Goal: Task Accomplishment & Management: Use online tool/utility

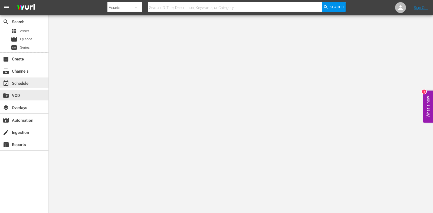
click at [22, 82] on div "event_available Schedule" at bounding box center [15, 82] width 30 height 5
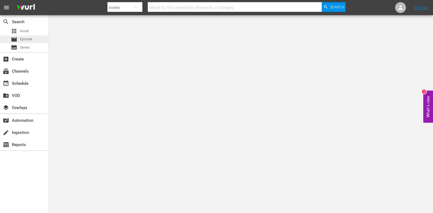
click at [31, 40] on span "Episode" at bounding box center [26, 39] width 12 height 5
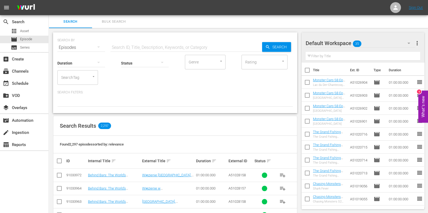
click at [144, 49] on input "text" at bounding box center [185, 47] width 151 height 13
paste input "Outback Truckers S3E7"
type input "Outback Truckers S3 ep7"
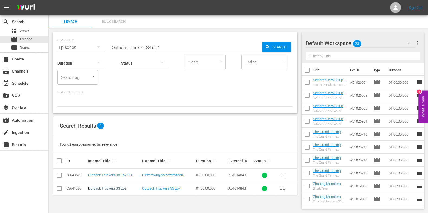
click at [111, 187] on link "Outback Truckers S3 Ep7" at bounding box center [107, 189] width 38 height 4
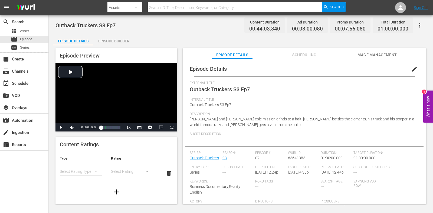
click at [107, 31] on div "Outback Truckers S3 Ep7 Content Duration 00:44:03.840 Ad Duration 00:08:00.080 …" at bounding box center [240, 25] width 370 height 12
drag, startPoint x: 111, startPoint y: 42, endPoint x: 315, endPoint y: 64, distance: 205.6
click at [111, 42] on div "Episode Builder" at bounding box center [113, 41] width 41 height 13
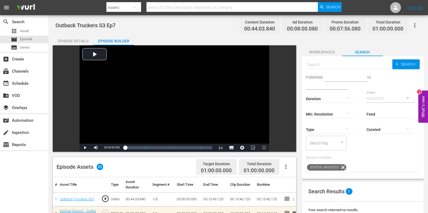
click at [330, 53] on span "Workspaces" at bounding box center [321, 52] width 41 height 7
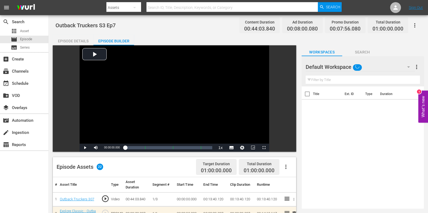
click at [402, 66] on button "button" at bounding box center [408, 67] width 13 height 13
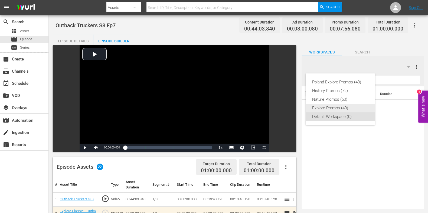
click at [346, 105] on div "Explore Promos (49)" at bounding box center [340, 108] width 56 height 9
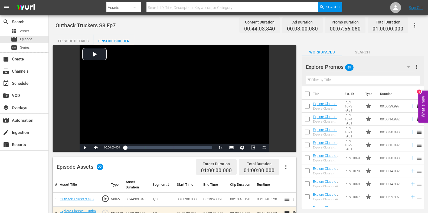
scroll to position [101, 0]
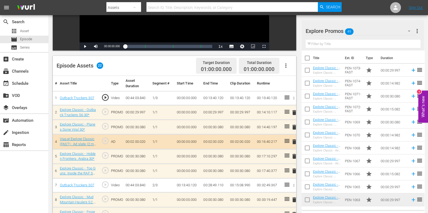
click at [295, 111] on span "delete" at bounding box center [294, 113] width 6 height 6
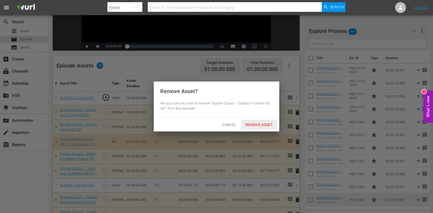
click at [261, 125] on span "Remove Asset" at bounding box center [259, 125] width 36 height 4
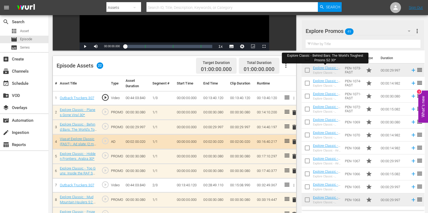
click at [321, 46] on input "text" at bounding box center [362, 44] width 115 height 9
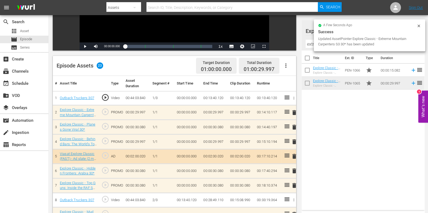
click at [294, 140] on span "delete" at bounding box center [294, 142] width 6 height 6
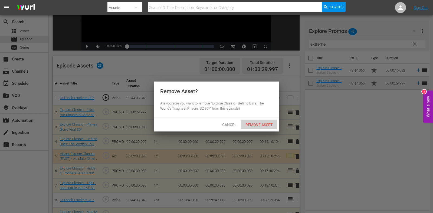
click at [256, 127] on div "Remove Asset" at bounding box center [259, 125] width 36 height 10
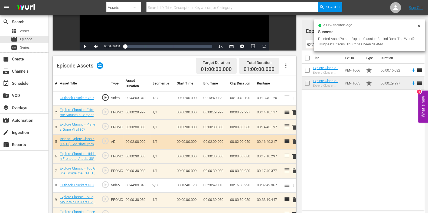
click at [310, 44] on input "extreme" at bounding box center [362, 44] width 115 height 9
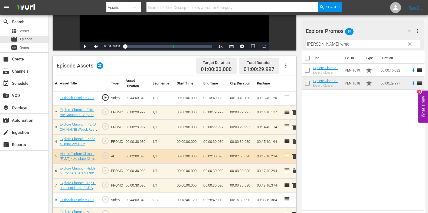
click at [295, 142] on span "delete" at bounding box center [294, 142] width 6 height 6
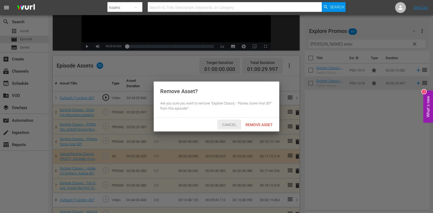
click at [230, 124] on span "Cancel" at bounding box center [229, 125] width 23 height 4
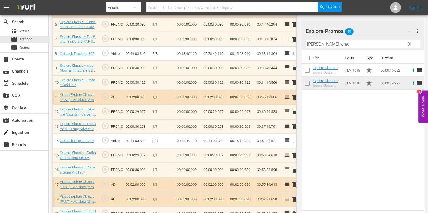
scroll to position [270, 0]
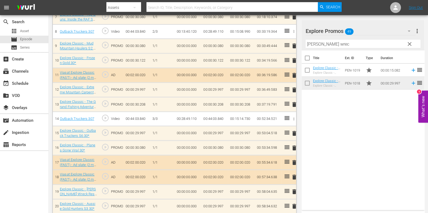
click at [294, 136] on button "delete" at bounding box center [294, 134] width 6 height 8
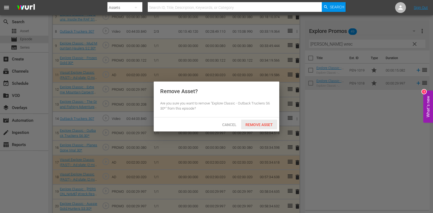
click at [262, 122] on div "Remove Asset" at bounding box center [259, 125] width 36 height 10
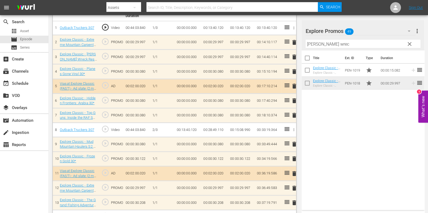
scroll to position [135, 0]
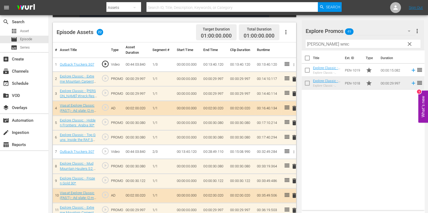
click at [316, 44] on input "[PERSON_NAME] wrec" at bounding box center [362, 44] width 115 height 9
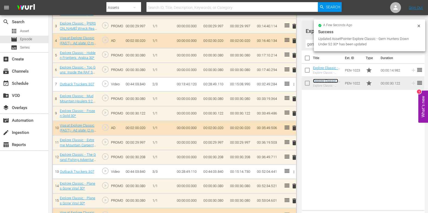
scroll to position [203, 0]
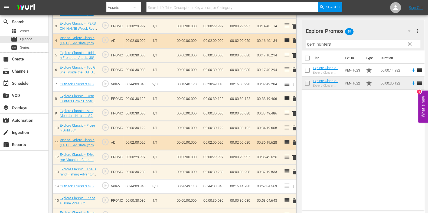
click at [297, 126] on div "Video Player is loading. Play Video Play Mute Current Time 00:00:00.000 / Durat…" at bounding box center [176, 84] width 246 height 483
click at [296, 126] on span "delete" at bounding box center [294, 128] width 6 height 6
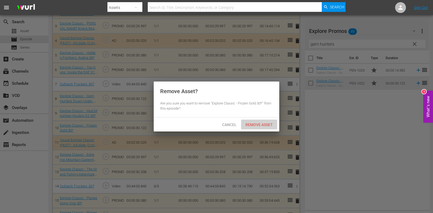
click at [273, 126] on span "Remove Asset" at bounding box center [259, 125] width 36 height 4
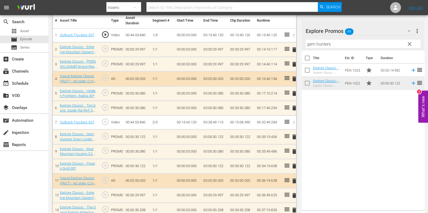
scroll to position [135, 0]
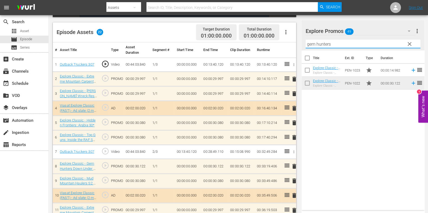
click at [311, 40] on input "gem hunters" at bounding box center [362, 44] width 115 height 9
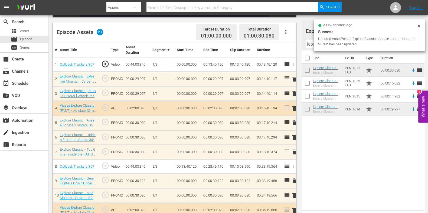
click at [293, 153] on span "delete" at bounding box center [294, 152] width 6 height 6
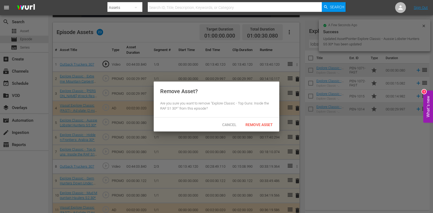
click at [262, 123] on span "Remove Asset" at bounding box center [259, 125] width 36 height 4
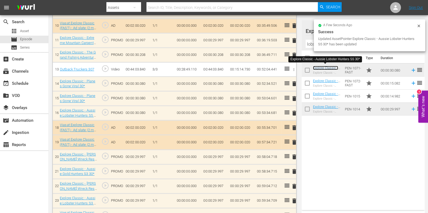
scroll to position [304, 0]
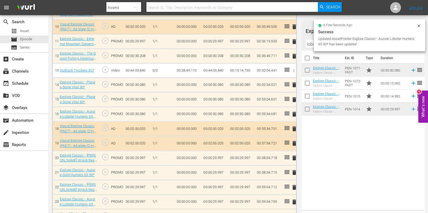
click at [293, 97] on span "delete" at bounding box center [294, 100] width 6 height 6
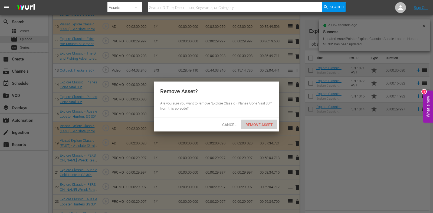
click at [271, 123] on span "Remove Asset" at bounding box center [259, 125] width 36 height 4
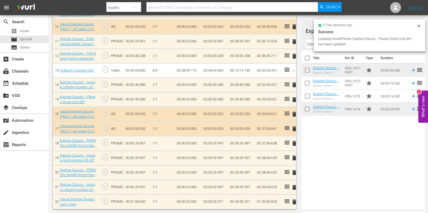
scroll to position [303, 0]
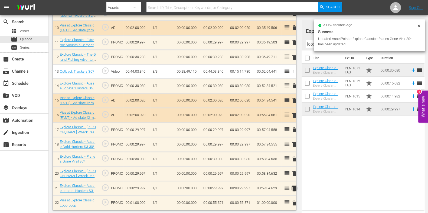
click at [292, 188] on span "delete" at bounding box center [294, 189] width 6 height 6
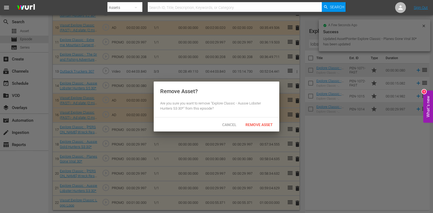
click at [260, 113] on div "Remove Asset? Are you sure you want to remove "Explore Classic - Aussie Lobster…" at bounding box center [216, 100] width 125 height 36
click at [261, 123] on span "Remove Asset" at bounding box center [259, 125] width 36 height 4
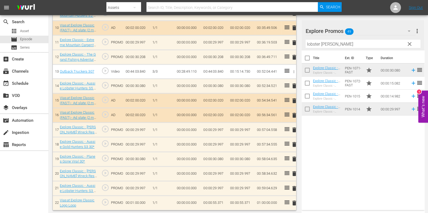
click at [309, 45] on input "lobster hunte" at bounding box center [362, 44] width 115 height 9
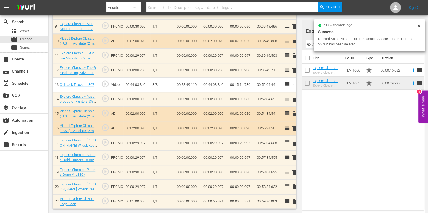
scroll to position [288, 0]
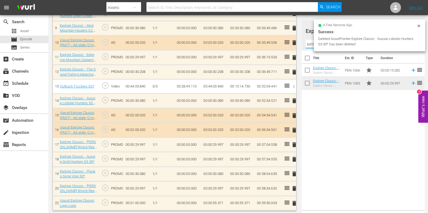
click at [325, 113] on div "Title Ext. ID Type Duration Explore Classic - Extreme Mountain Carpenters S3 15…" at bounding box center [362, 130] width 123 height 158
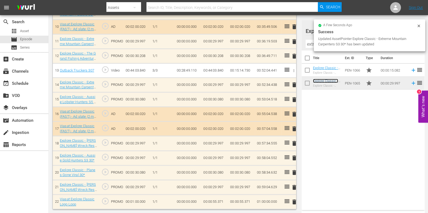
scroll to position [303, 0]
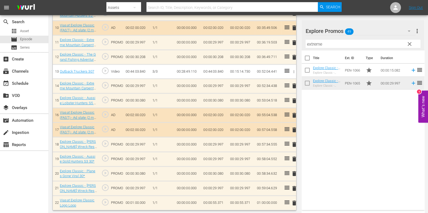
click at [293, 141] on span "delete" at bounding box center [294, 144] width 6 height 6
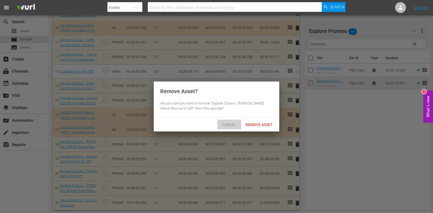
click at [228, 123] on span "Cancel" at bounding box center [229, 125] width 23 height 4
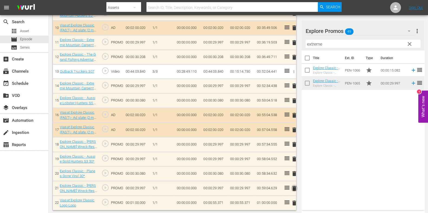
click at [295, 186] on span "delete" at bounding box center [294, 189] width 6 height 6
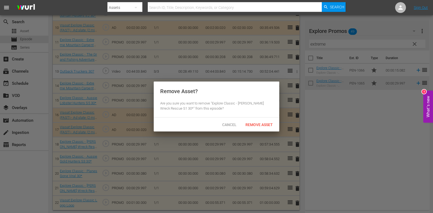
click at [261, 125] on span "Remove Asset" at bounding box center [259, 125] width 36 height 4
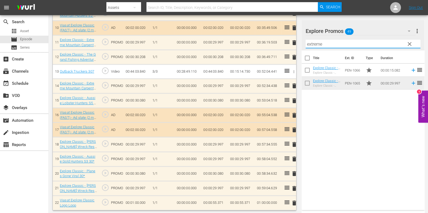
click at [311, 41] on input "extreme" at bounding box center [362, 44] width 115 height 9
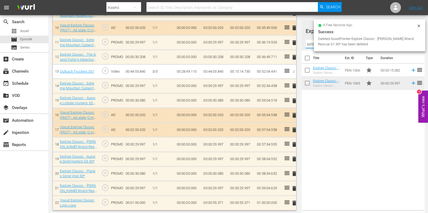
scroll to position [288, 0]
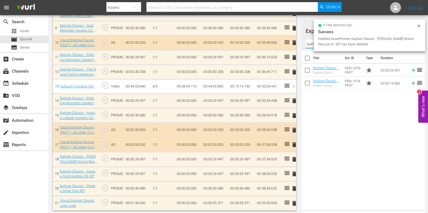
type input "behind"
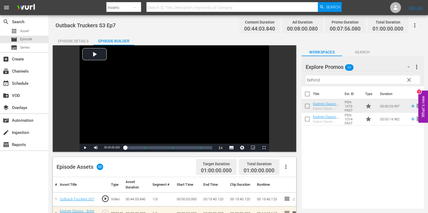
scroll to position [0, 0]
drag, startPoint x: 121, startPoint y: 25, endPoint x: 54, endPoint y: 28, distance: 67.7
copy span "Outback Truckers S3 Ep7"
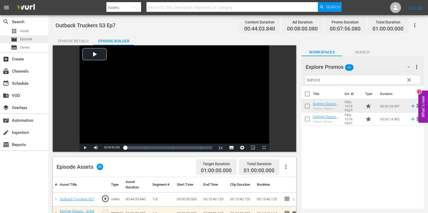
click at [33, 41] on div "movie Episode" at bounding box center [24, 40] width 48 height 8
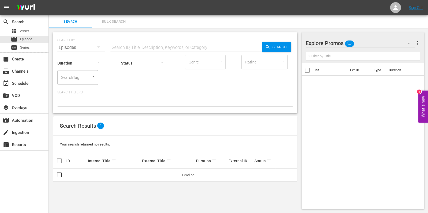
click at [133, 48] on input "text" at bounding box center [185, 47] width 151 height 13
paste input "Outback Truckers S3 Ep7"
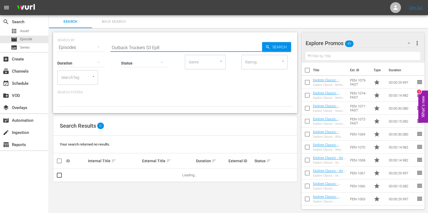
type input "Outback Truckers S3 Ep8"
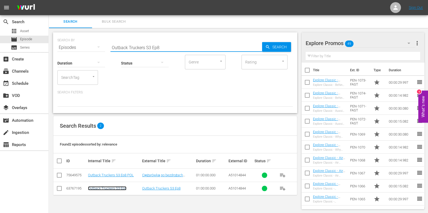
click at [110, 188] on link "Outback Truckers S3 Ep8" at bounding box center [107, 189] width 38 height 4
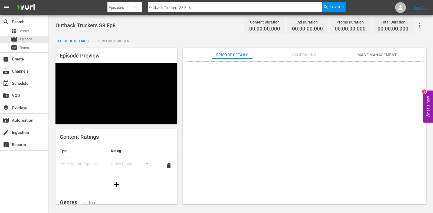
click at [123, 36] on div "Episode Builder" at bounding box center [113, 41] width 41 height 13
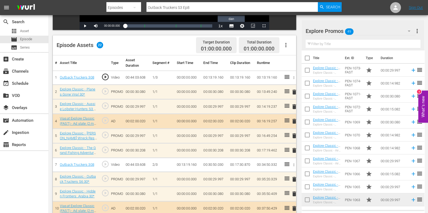
scroll to position [169, 0]
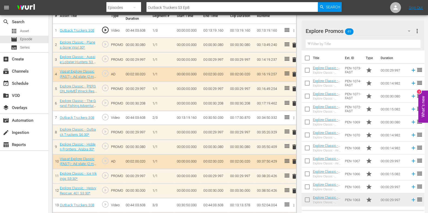
click at [296, 132] on span "delete" at bounding box center [294, 132] width 6 height 6
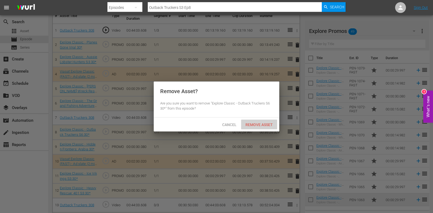
click at [262, 126] on span "Remove Asset" at bounding box center [259, 125] width 36 height 4
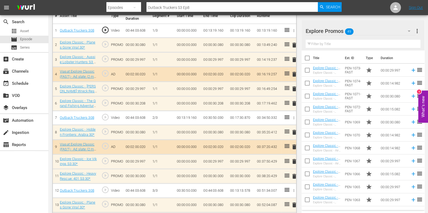
click at [318, 42] on input "text" at bounding box center [362, 44] width 115 height 9
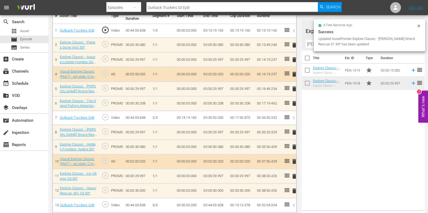
click at [294, 188] on span "delete" at bounding box center [294, 191] width 6 height 6
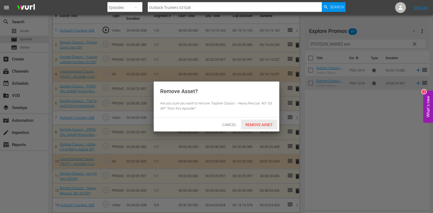
click at [260, 124] on span "Remove Asset" at bounding box center [259, 125] width 36 height 4
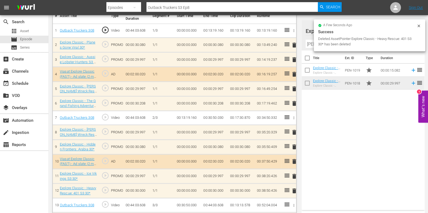
click at [315, 41] on div "a few seconds ago Success Deleted AssetPointer Explore Classic - Heavy Rescue: …" at bounding box center [368, 35] width 111 height 32
click at [314, 43] on div "a few seconds ago Success Deleted AssetPointer Explore Classic - Heavy Rescue: …" at bounding box center [368, 35] width 111 height 32
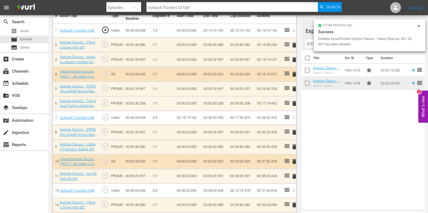
click at [309, 45] on input "[PERSON_NAME] wre" at bounding box center [362, 44] width 115 height 9
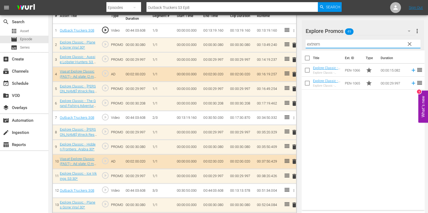
click at [358, 131] on div "Title Ext. ID Type Duration Explore Classic - Extreme Mountain Carpenters S3 15…" at bounding box center [362, 130] width 123 height 158
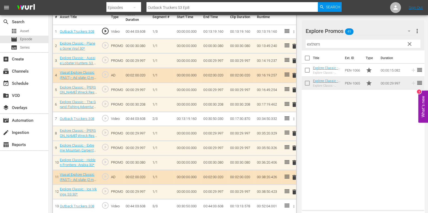
click at [310, 45] on input "extrem" at bounding box center [362, 44] width 115 height 9
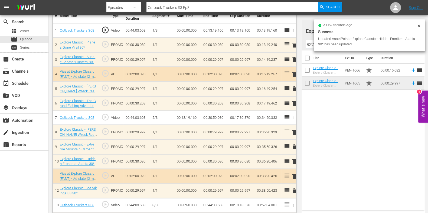
click at [310, 45] on input "extrem" at bounding box center [362, 44] width 115 height 9
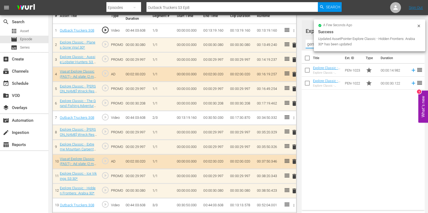
click at [330, 115] on div "Title Ext. ID Type Duration Explore Classic - Gem Hunters Down Under S2 15* Exp…" at bounding box center [362, 130] width 123 height 158
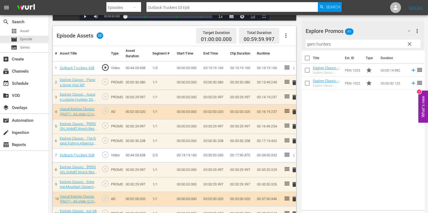
scroll to position [101, 0]
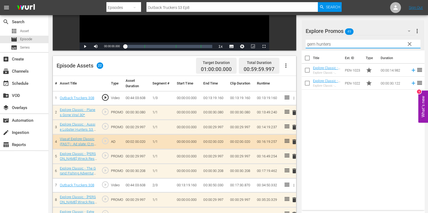
drag, startPoint x: 337, startPoint y: 45, endPoint x: 248, endPoint y: 40, distance: 88.6
click at [248, 40] on div "Video Player is loading. Play Video Play Mute Current Time 00:00:00.000 / Durat…" at bounding box center [238, 178] width 371 height 468
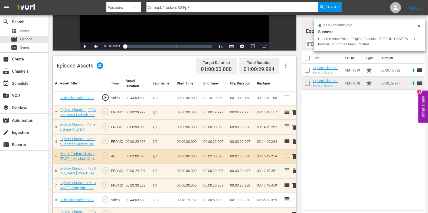
click at [292, 173] on span "delete" at bounding box center [294, 171] width 6 height 6
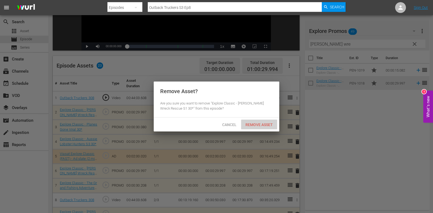
click at [268, 127] on div "Remove Asset" at bounding box center [259, 125] width 36 height 10
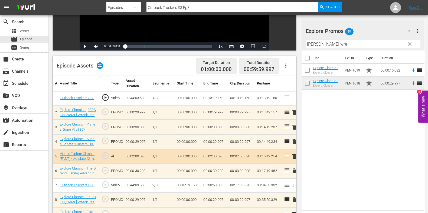
click at [352, 132] on div "Title Ext. ID Type Duration Explore Classic - Bush Wreck Rescue S1 15* Explore …" at bounding box center [362, 130] width 123 height 158
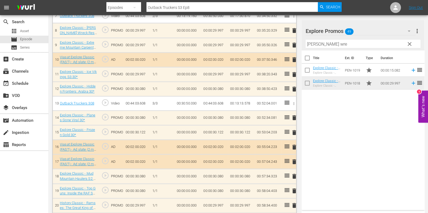
scroll to position [303, 0]
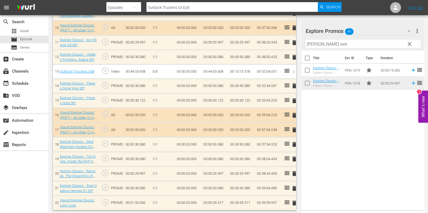
click at [323, 45] on input "[PERSON_NAME] wre" at bounding box center [362, 44] width 115 height 9
click at [312, 42] on input "extreme" at bounding box center [362, 44] width 115 height 9
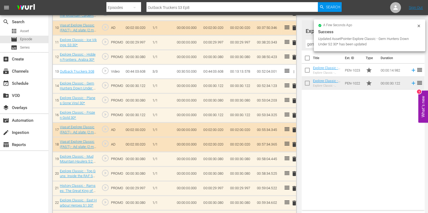
click at [293, 112] on span "delete" at bounding box center [294, 115] width 6 height 6
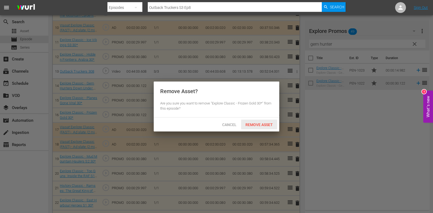
click at [258, 126] on span "Remove Asset" at bounding box center [259, 125] width 36 height 4
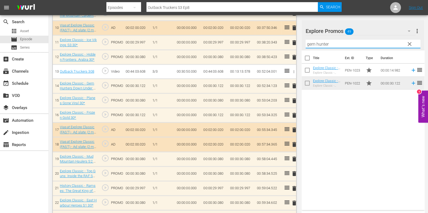
click at [310, 44] on input "gem hunter" at bounding box center [362, 44] width 115 height 9
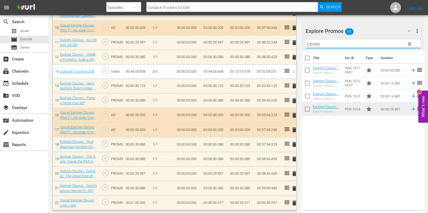
type input "lobster"
click at [350, 146] on div "Title Ext. ID Type Duration Explore Classic - Aussie Lobster Hunters S5 30* Exp…" at bounding box center [362, 130] width 123 height 158
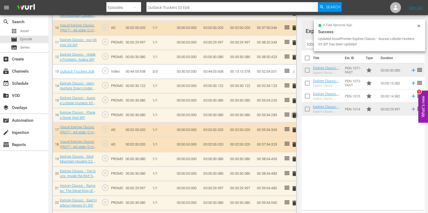
click at [293, 114] on span "delete" at bounding box center [294, 115] width 6 height 6
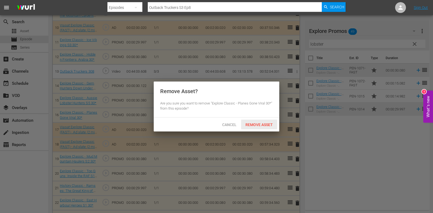
click at [261, 127] on div "Remove Asset" at bounding box center [259, 125] width 36 height 10
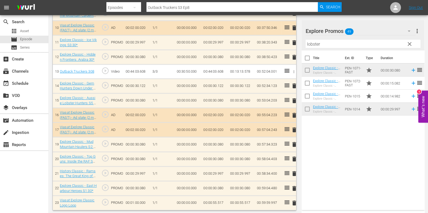
click at [225, 201] on td "00:00:55.517" at bounding box center [214, 203] width 27 height 15
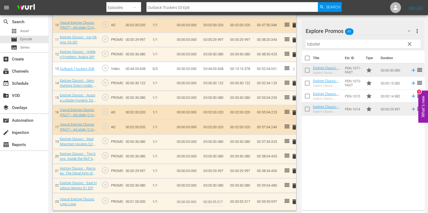
click at [219, 202] on input "00:00:55.517" at bounding box center [213, 202] width 21 height 13
drag, startPoint x: 225, startPoint y: 201, endPoint x: 222, endPoint y: 201, distance: 2.8
click at [222, 201] on input "00:00:55.517" at bounding box center [213, 202] width 21 height 13
drag, startPoint x: 219, startPoint y: 201, endPoint x: 231, endPoint y: 201, distance: 12.2
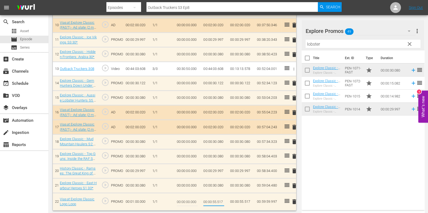
click at [231, 201] on tr "22 Viasat Explore Classic Logo Loop play_circle_outline PROMO 00:01:00.000 1/1 …" at bounding box center [174, 202] width 243 height 18
type input "00:00:55.520"
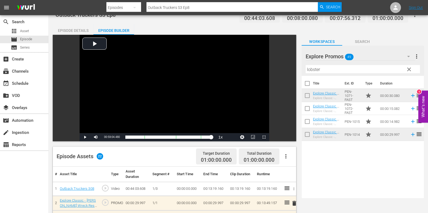
scroll to position [0, 0]
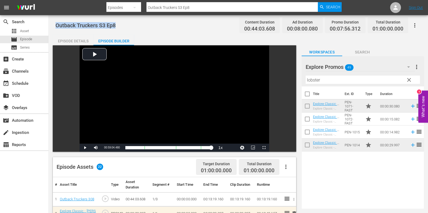
drag, startPoint x: 121, startPoint y: 24, endPoint x: 55, endPoint y: 25, distance: 66.6
copy span "Outback Truckers S3 Ep8"
click at [208, 12] on div at bounding box center [223, 13] width 235 height 2
click at [208, 8] on input "Outback Truckers S3 Ep8" at bounding box center [231, 7] width 171 height 13
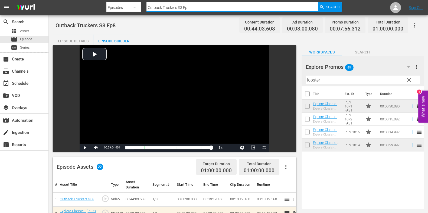
type input "Outback Truckers S3 Ep9"
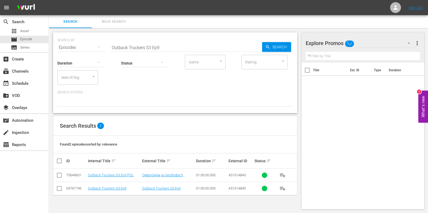
click at [109, 191] on td "Outback Truckers S3 Ep9" at bounding box center [114, 188] width 54 height 13
click at [110, 189] on link "Outback Truckers S3 Ep9" at bounding box center [107, 189] width 38 height 4
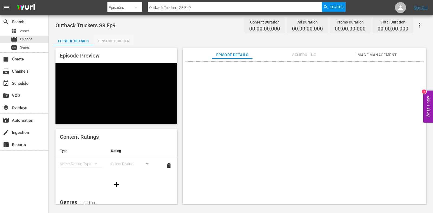
click at [130, 44] on div "Episode Builder" at bounding box center [113, 41] width 41 height 13
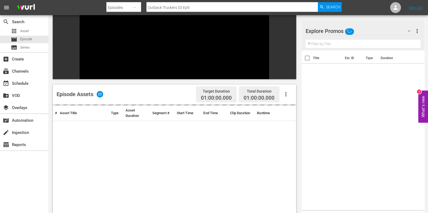
scroll to position [67, 0]
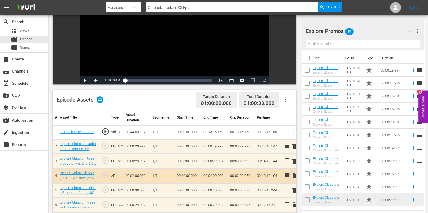
click at [291, 140] on td "delete" at bounding box center [292, 147] width 7 height 15
click at [292, 140] on td "delete" at bounding box center [292, 147] width 7 height 15
click at [293, 144] on span "delete" at bounding box center [294, 147] width 6 height 6
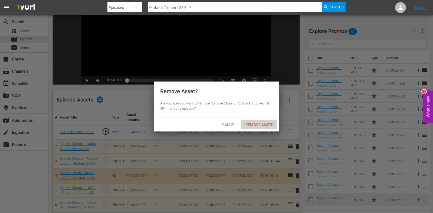
click at [268, 120] on div "Cancel Remove Asset" at bounding box center [216, 125] width 125 height 14
click at [268, 123] on span "Remove Asset" at bounding box center [259, 125] width 36 height 4
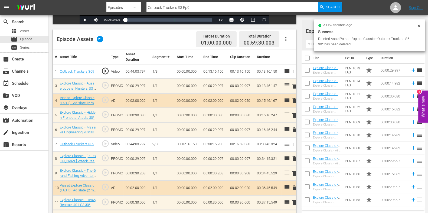
scroll to position [119, 0]
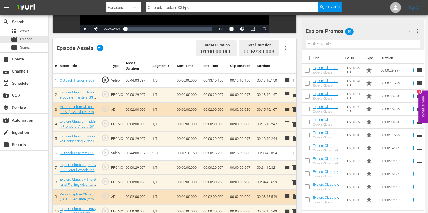
click at [320, 44] on input "text" at bounding box center [362, 44] width 115 height 9
type input "e"
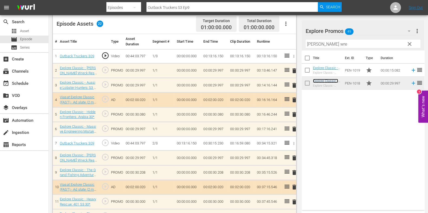
scroll to position [153, 0]
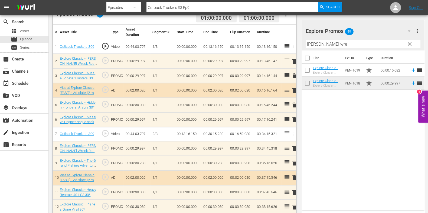
click at [317, 47] on input "[PERSON_NAME] wre" at bounding box center [362, 44] width 115 height 9
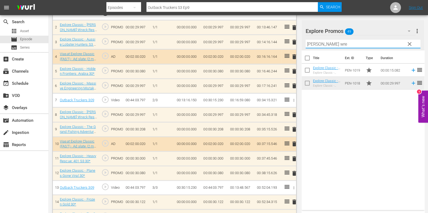
click at [295, 157] on span "delete" at bounding box center [294, 159] width 6 height 6
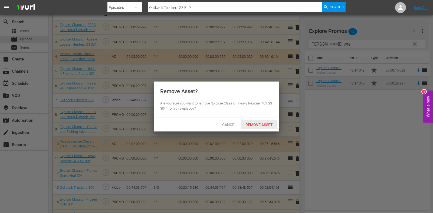
click at [260, 121] on div "Remove Asset" at bounding box center [259, 125] width 36 height 10
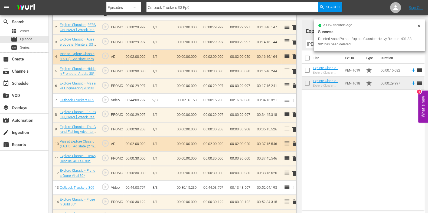
click at [307, 45] on input "[PERSON_NAME] wre" at bounding box center [362, 44] width 115 height 9
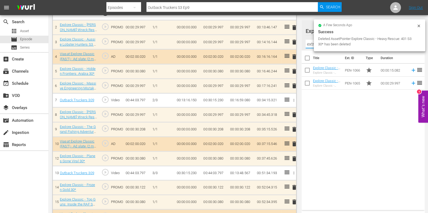
click at [368, 123] on div "Title Ext. ID Type Duration Explore Classic - Extreme Mountain Carpenters S3 15…" at bounding box center [362, 130] width 123 height 158
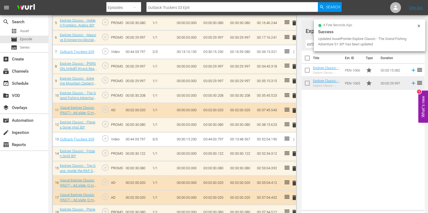
scroll to position [254, 0]
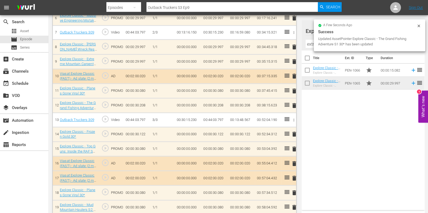
click at [294, 133] on span "delete" at bounding box center [294, 134] width 6 height 6
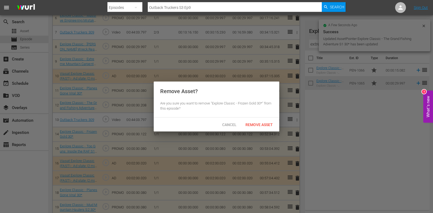
click at [266, 125] on span "Remove Asset" at bounding box center [259, 125] width 36 height 4
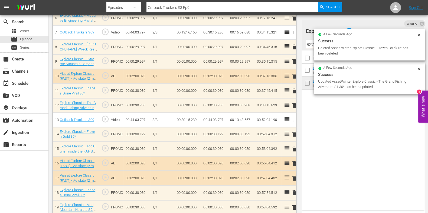
click at [308, 47] on input "extre" at bounding box center [362, 44] width 115 height 9
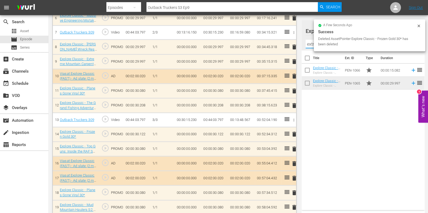
click at [308, 47] on input "extre" at bounding box center [362, 44] width 115 height 9
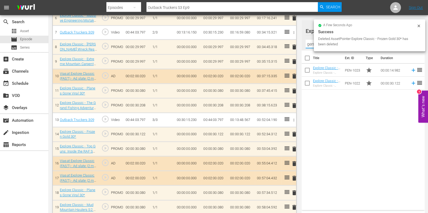
click at [331, 109] on div "Title Ext. ID Type Duration Explore Classic - Gem Hunters Down Under S2 15* Exp…" at bounding box center [362, 130] width 123 height 158
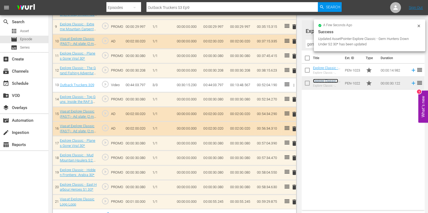
scroll to position [288, 0]
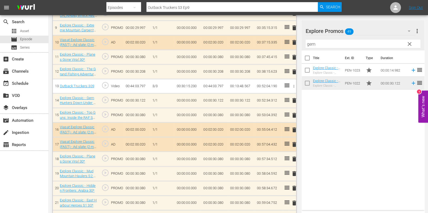
click at [416, 28] on span "more_vert" at bounding box center [416, 31] width 6 height 6
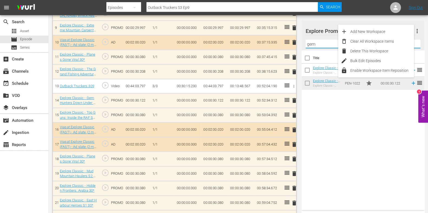
drag, startPoint x: 324, startPoint y: 44, endPoint x: 289, endPoint y: 44, distance: 34.9
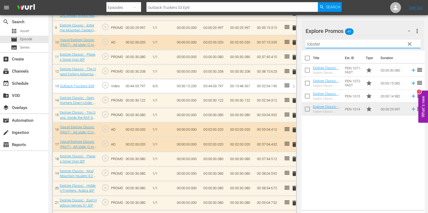
type input "lobster"
drag, startPoint x: 348, startPoint y: 131, endPoint x: 335, endPoint y: 107, distance: 27.2
click at [348, 131] on div "Title Ext. ID Type Duration Explore Classic - Aussie Lobster Hunters S5 30* Exp…" at bounding box center [362, 130] width 123 height 158
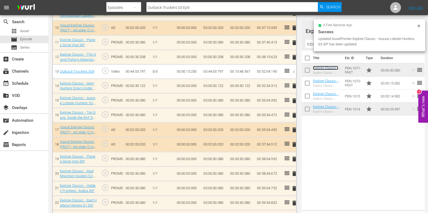
scroll to position [303, 0]
click at [293, 114] on span "delete" at bounding box center [294, 115] width 6 height 6
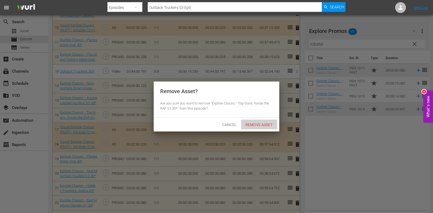
click at [251, 128] on div "Remove Asset" at bounding box center [259, 125] width 36 height 10
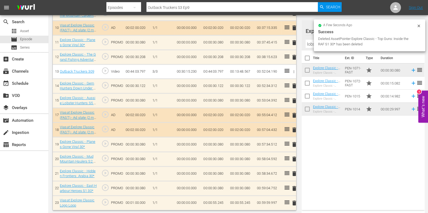
click at [223, 203] on td "00:00:55.245" at bounding box center [214, 203] width 27 height 15
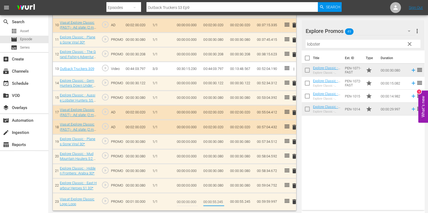
drag, startPoint x: 221, startPoint y: 201, endPoint x: 226, endPoint y: 201, distance: 4.6
click at [226, 201] on td "00:00:55.245" at bounding box center [214, 202] width 27 height 18
type input "00:00:55.248"
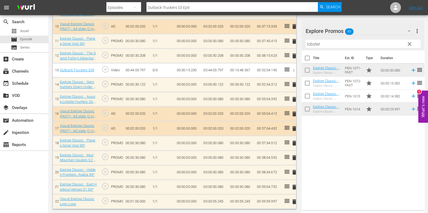
scroll to position [303, 0]
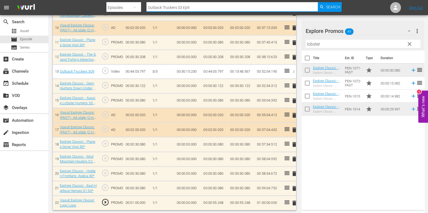
drag, startPoint x: 200, startPoint y: 4, endPoint x: 200, endPoint y: 8, distance: 3.5
click at [200, 5] on input "Outback Truckers S3 Ep9" at bounding box center [231, 7] width 171 height 13
type input "Outback Truckers S3 Ep10"
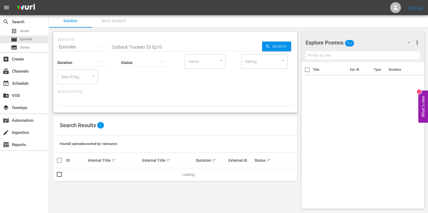
scroll to position [0, 0]
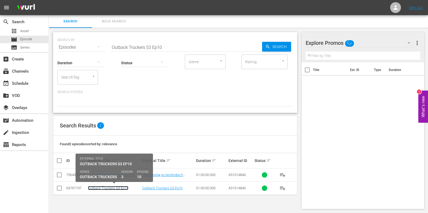
click at [108, 189] on link "Outback Truckers S3 Ep10" at bounding box center [108, 188] width 40 height 4
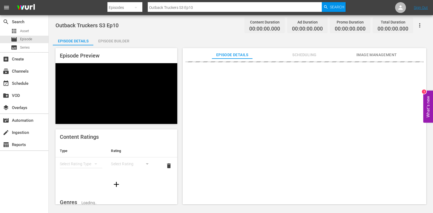
click at [136, 31] on div "Outback Truckers S3 Ep10 Content Duration 00:00:00.000 Ad Duration 00:00:00.000…" at bounding box center [240, 25] width 370 height 12
click at [130, 35] on div "Episode Builder" at bounding box center [113, 41] width 41 height 13
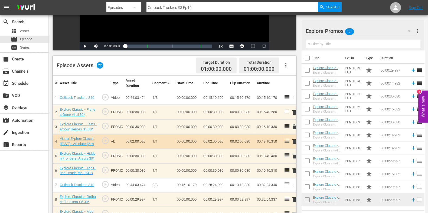
scroll to position [135, 0]
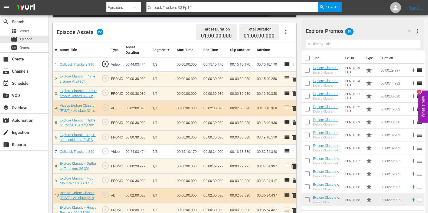
click at [296, 165] on span "delete" at bounding box center [294, 166] width 6 height 6
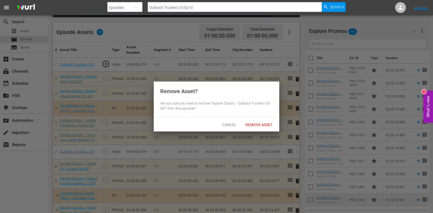
click at [262, 121] on div "Remove Asset" at bounding box center [259, 125] width 36 height 10
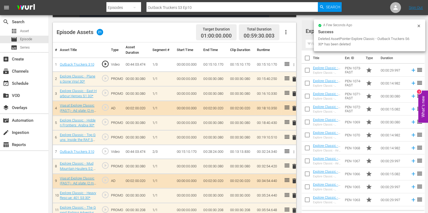
click at [311, 44] on input "text" at bounding box center [362, 44] width 115 height 9
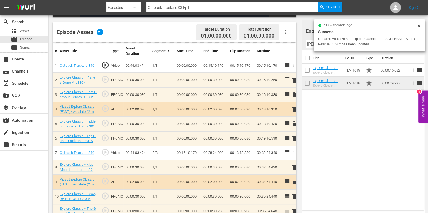
click at [308, 44] on input "[PERSON_NAME] wre" at bounding box center [362, 44] width 115 height 9
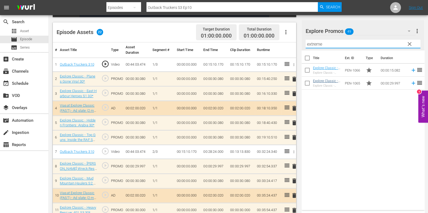
type input "extreme"
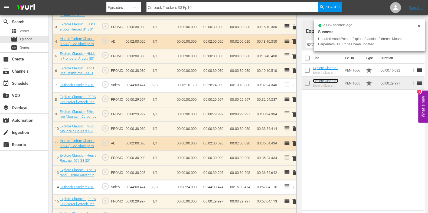
scroll to position [201, 0]
click at [294, 158] on span "delete" at bounding box center [294, 158] width 6 height 6
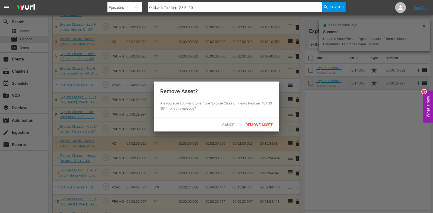
click at [272, 127] on div "Remove Asset" at bounding box center [259, 125] width 36 height 10
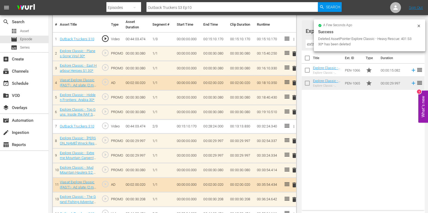
scroll to position [134, 0]
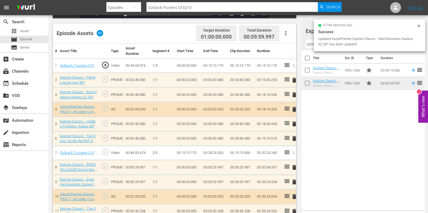
click at [419, 26] on icon at bounding box center [418, 26] width 2 height 2
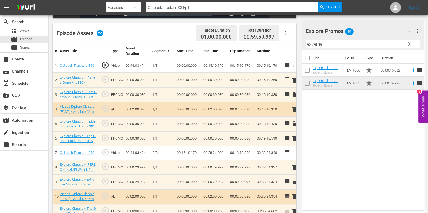
click at [296, 83] on td "delete" at bounding box center [292, 80] width 7 height 15
click at [295, 83] on span "delete" at bounding box center [294, 80] width 6 height 6
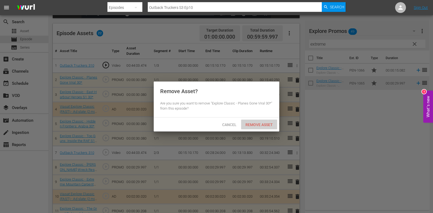
click at [266, 123] on span "Remove Asset" at bounding box center [259, 125] width 36 height 4
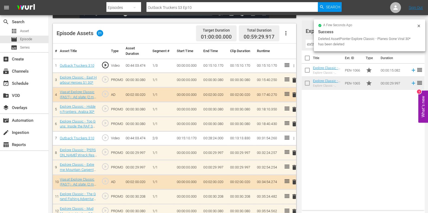
click at [418, 27] on icon at bounding box center [418, 26] width 4 height 4
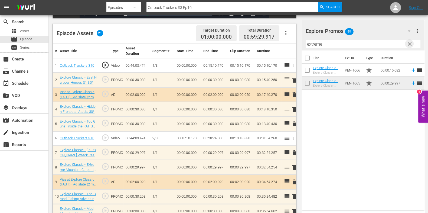
click at [411, 46] on span "clear" at bounding box center [409, 44] width 6 height 6
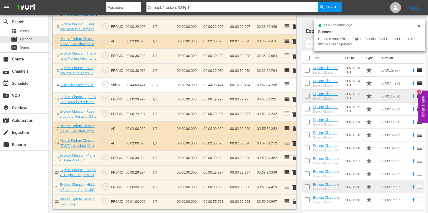
scroll to position [303, 0]
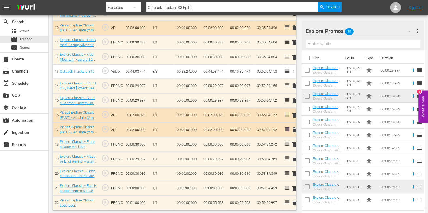
click at [220, 203] on td "00:00:55.568" at bounding box center [214, 203] width 27 height 15
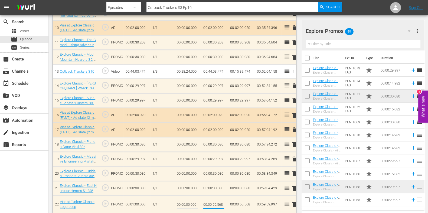
drag, startPoint x: 220, startPoint y: 204, endPoint x: 226, endPoint y: 204, distance: 5.7
click at [226, 204] on td "00:00:55.568" at bounding box center [214, 205] width 27 height 18
type input "00:00:55.571"
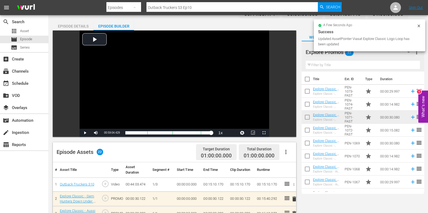
scroll to position [0, 0]
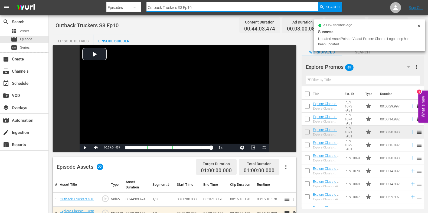
click at [200, 7] on input "Outback Truckers S3 Ep10" at bounding box center [231, 7] width 171 height 13
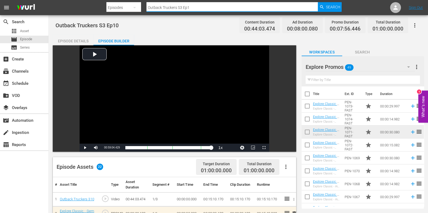
type input "Outback Truckers S3 Ep11"
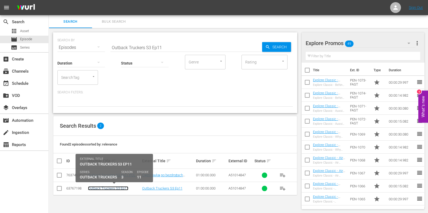
click at [108, 189] on link "Outback Truckers S3 Ep11" at bounding box center [108, 189] width 40 height 4
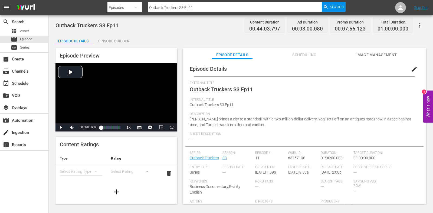
click at [104, 42] on div "Episode Builder" at bounding box center [113, 41] width 41 height 13
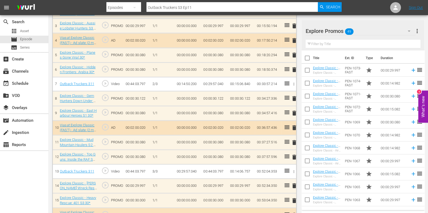
scroll to position [270, 0]
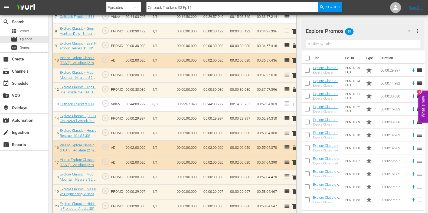
click at [293, 132] on span "delete" at bounding box center [294, 133] width 6 height 6
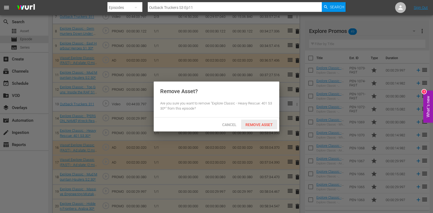
click at [264, 126] on span "Remove Asset" at bounding box center [259, 125] width 36 height 4
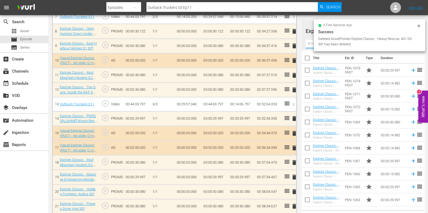
click at [310, 43] on input "text" at bounding box center [362, 44] width 115 height 9
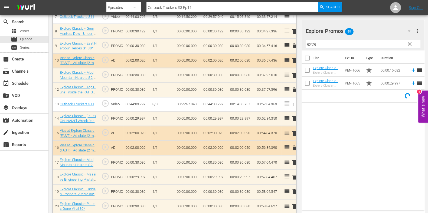
type input "extre"
click at [335, 128] on div "Title Ext. ID Type Duration Explore Classic - Extreme Mountain Carpenters S3 15…" at bounding box center [362, 130] width 123 height 158
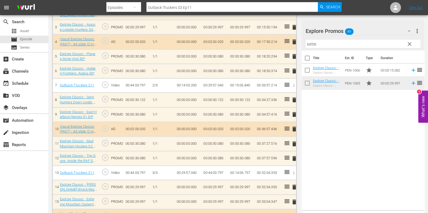
scroll to position [303, 0]
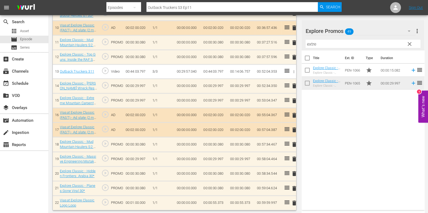
click at [222, 203] on td "00:00:55.373" at bounding box center [214, 203] width 27 height 15
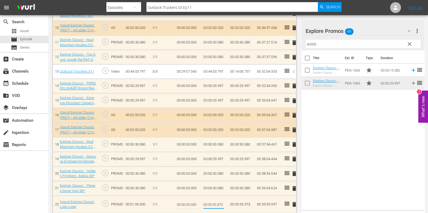
drag, startPoint x: 220, startPoint y: 204, endPoint x: 231, endPoint y: 206, distance: 10.9
click at [231, 206] on tr "22 Viasat Explore Classic Logo Loop play_circle_outline PROMO 00:01:00.000 1/1 …" at bounding box center [174, 205] width 243 height 18
type input "00:00:55.376"
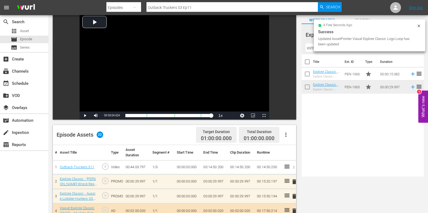
scroll to position [0, 0]
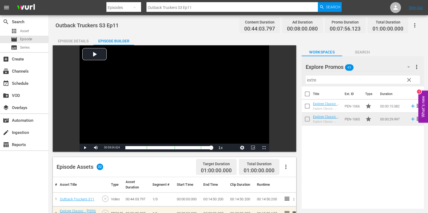
click at [203, 6] on input "Outback Truckers S3 Ep11" at bounding box center [231, 7] width 171 height 13
drag, startPoint x: 196, startPoint y: 6, endPoint x: 96, endPoint y: 6, distance: 100.1
click at [96, 6] on nav "menu Search By Episodes Search ID, Title, Description, Keywords, or Category Ou…" at bounding box center [214, 7] width 428 height 15
paste input "[PERSON_NAME] Wreck Rescue S1 e"
type input "[PERSON_NAME] Wreck Rescue S1 e1"
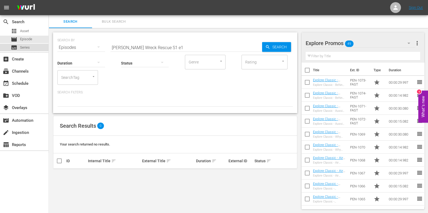
click at [41, 49] on div "subtitles Series" at bounding box center [24, 48] width 48 height 8
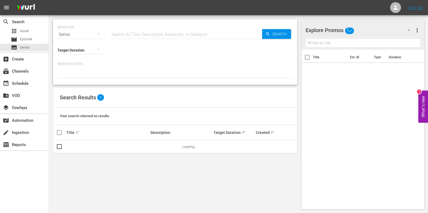
click at [150, 39] on hr at bounding box center [185, 39] width 151 height 0
click at [151, 37] on input "text" at bounding box center [185, 34] width 151 height 13
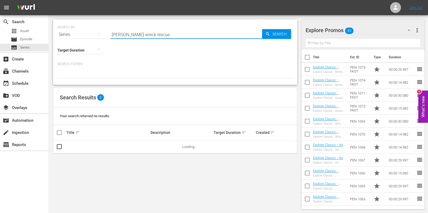
type input "bush wreck rescue"
click at [84, 149] on link "[PERSON_NAME] Wreck Rescue" at bounding box center [90, 147] width 49 height 4
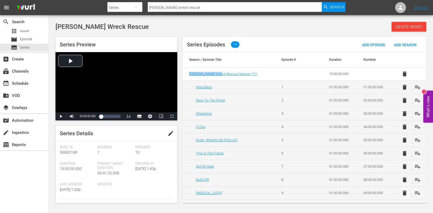
drag, startPoint x: 187, startPoint y: 72, endPoint x: 219, endPoint y: 71, distance: 32.5
click at [219, 71] on td "Bush Wreck Rescue Season 1 ( 1 )" at bounding box center [229, 74] width 92 height 13
copy span "[PERSON_NAME] Wreck Rescue"
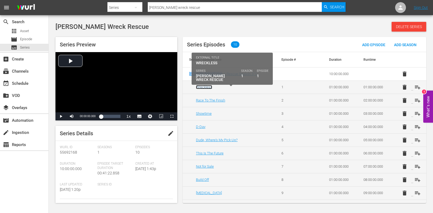
click at [206, 87] on link "Wreckless" at bounding box center [204, 87] width 16 height 4
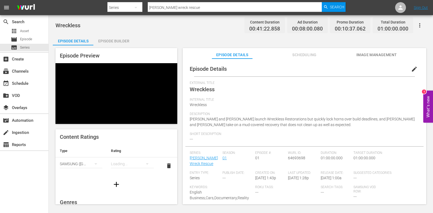
click at [414, 71] on span "edit" at bounding box center [414, 69] width 6 height 6
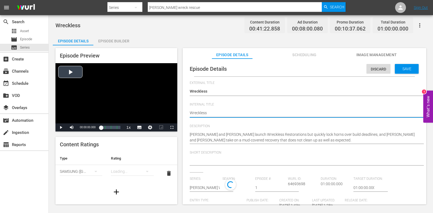
drag, startPoint x: 237, startPoint y: 114, endPoint x: 139, endPoint y: 114, distance: 98.4
type textarea "v"
paste textarea "[PERSON_NAME] Wreck Rescue"
type textarea "[PERSON_NAME] Wreck Rescue"
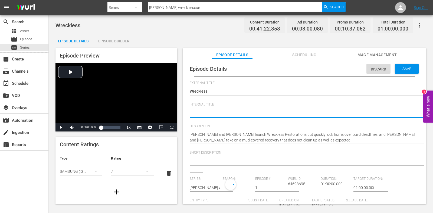
type textarea "[PERSON_NAME] Wreck Rescue"
type textarea "Bush Wreck Rescue S"
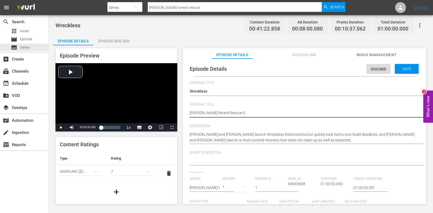
type textarea "[PERSON_NAME] Wreck Rescue S1"
type textarea "Bush Wreck Rescue S1 E"
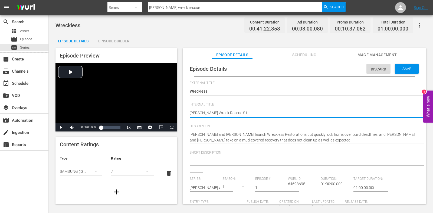
type textarea "Bush Wreck Rescue S1 E"
type textarea "Bush Wreck Rescue S1 Ep"
type textarea "Bush Wreck Rescue S1 Ep1"
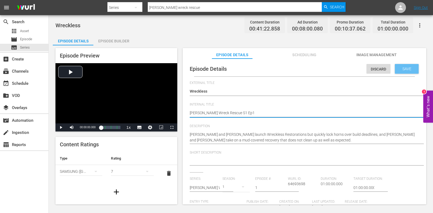
click at [402, 69] on span "Save" at bounding box center [407, 69] width 18 height 4
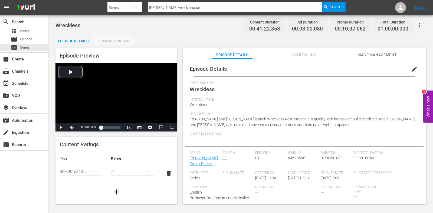
click at [117, 42] on div "Episode Builder" at bounding box center [113, 41] width 41 height 13
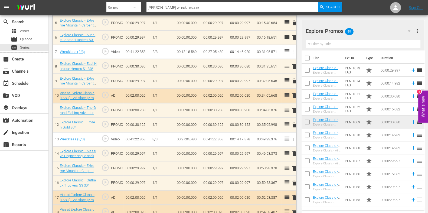
scroll to position [236, 0]
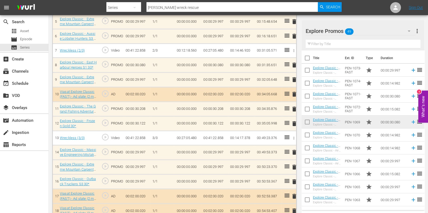
click at [293, 63] on span "delete" at bounding box center [294, 65] width 6 height 6
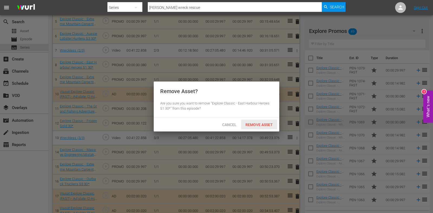
click at [257, 124] on span "Remove Asset" at bounding box center [259, 125] width 36 height 4
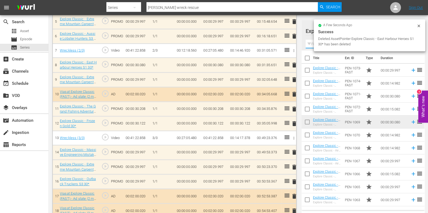
click at [312, 45] on input "text" at bounding box center [362, 44] width 115 height 9
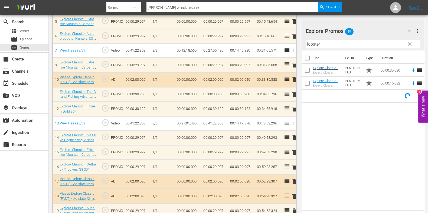
type input "lobster"
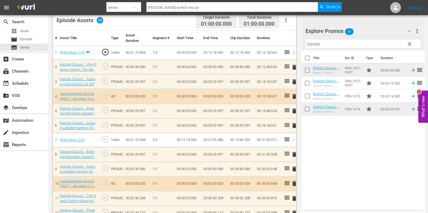
scroll to position [136, 0]
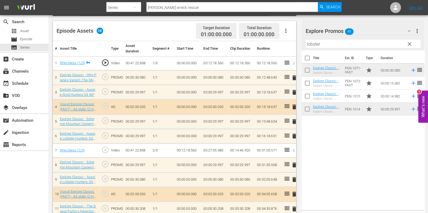
click at [407, 44] on span "clear" at bounding box center [409, 44] width 6 height 6
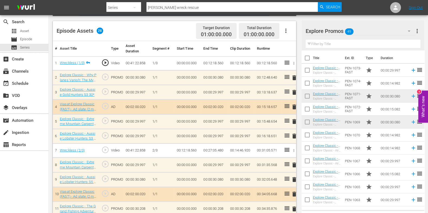
click at [341, 49] on div "Filter by Title" at bounding box center [362, 44] width 115 height 13
click at [334, 42] on input "text" at bounding box center [362, 44] width 115 height 9
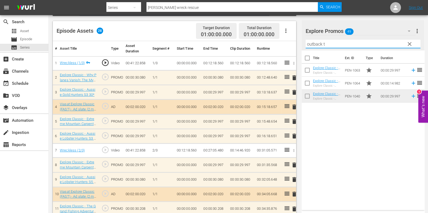
type input "outback t"
click at [337, 128] on div "Title Ext. ID Type Duration Explore Classic - Outback Truckers S6 30* Explore C…" at bounding box center [362, 130] width 123 height 158
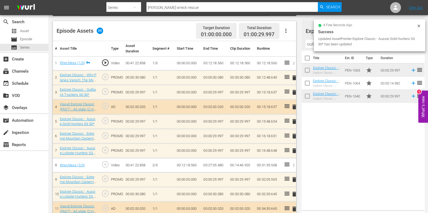
click at [294, 137] on span "delete" at bounding box center [294, 136] width 6 height 6
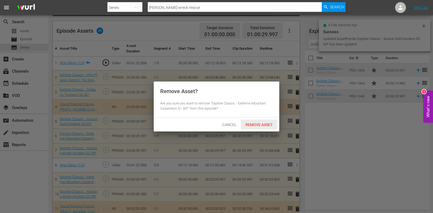
click at [269, 123] on span "Remove Asset" at bounding box center [259, 125] width 36 height 4
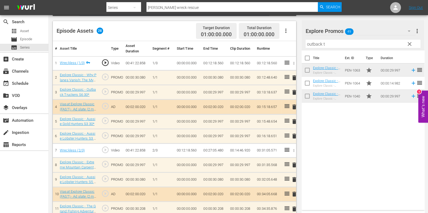
click at [408, 45] on span "clear" at bounding box center [409, 44] width 6 height 6
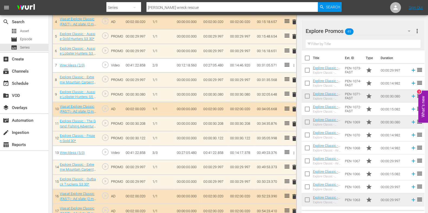
scroll to position [0, 0]
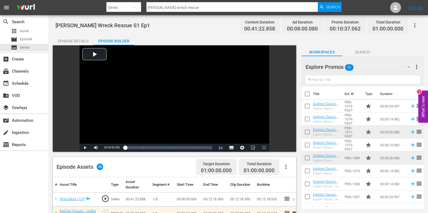
click at [70, 39] on div "Episode Details" at bounding box center [73, 41] width 41 height 13
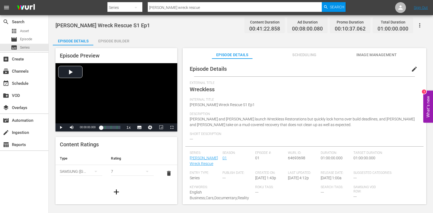
click at [201, 161] on div "Series: Bush Wreck Rescue" at bounding box center [206, 161] width 33 height 20
drag, startPoint x: 215, startPoint y: 102, endPoint x: 187, endPoint y: 106, distance: 28.7
click at [187, 106] on div "Episode Details edit External Title Wreckless Internal Title Bush Wreck Rescue …" at bounding box center [304, 145] width 238 height 168
copy span "Bush Wreck Rescue S1 Ep1"
click at [195, 153] on span "Series:" at bounding box center [205, 153] width 30 height 4
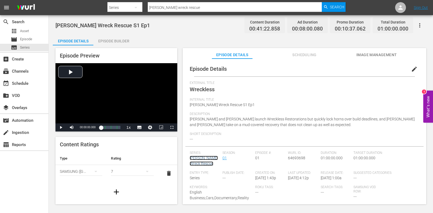
click at [196, 159] on link "[PERSON_NAME] Wreck Rescue" at bounding box center [204, 161] width 28 height 10
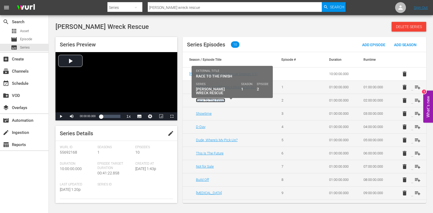
click at [215, 98] on link "Race To The Finish" at bounding box center [210, 100] width 29 height 4
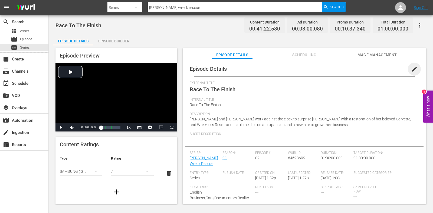
click at [411, 70] on span "edit" at bounding box center [414, 69] width 6 height 6
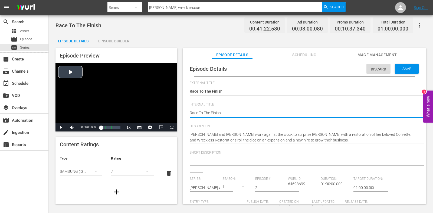
drag, startPoint x: 246, startPoint y: 113, endPoint x: 138, endPoint y: 113, distance: 107.9
paste textarea "Bush Wreck Rescue S1 Ep1"
type textarea "Bush Wreck Rescue S1 Ep1"
type textarea "Bush Wreck Rescue S1 Ep"
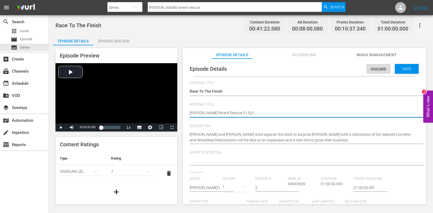
type textarea "Bush Wreck Rescue S1 Ep"
type textarea "[PERSON_NAME] Wreck Rescue S1 Ep2"
click at [412, 64] on div "Save" at bounding box center [407, 69] width 24 height 10
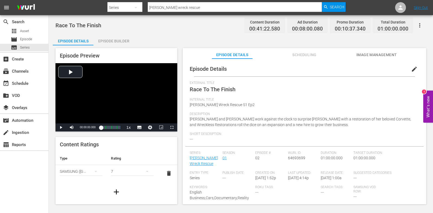
click at [101, 42] on div "Episode Builder" at bounding box center [113, 41] width 41 height 13
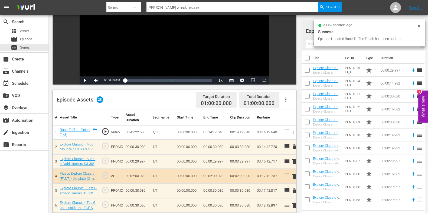
scroll to position [101, 0]
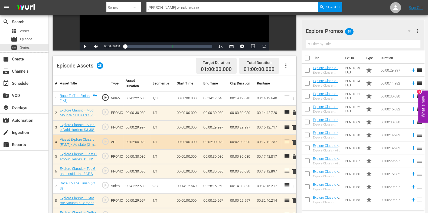
click at [322, 47] on input "text" at bounding box center [362, 44] width 115 height 9
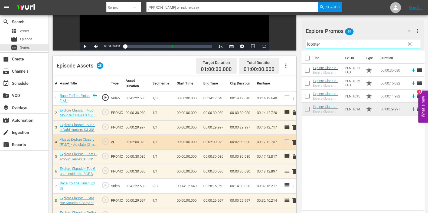
type input "lobster"
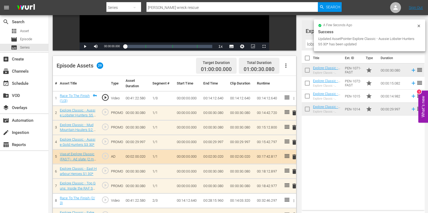
click at [293, 126] on span "delete" at bounding box center [294, 127] width 6 height 6
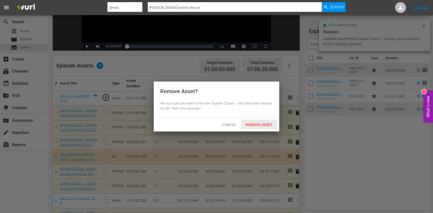
click at [260, 125] on span "Remove Asset" at bounding box center [259, 125] width 36 height 4
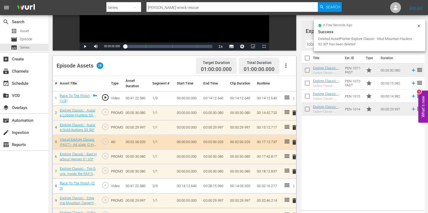
click at [293, 127] on span "delete" at bounding box center [294, 127] width 6 height 6
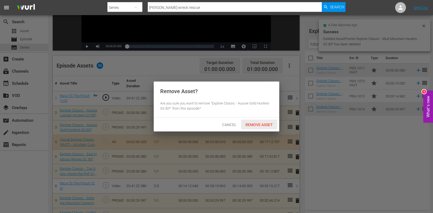
click at [264, 124] on span "Remove Asset" at bounding box center [259, 125] width 36 height 4
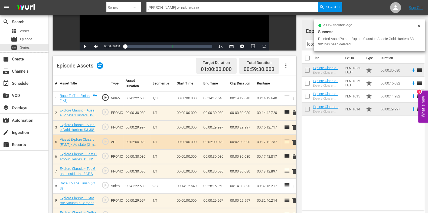
click at [422, 28] on div "a few seconds ago Success Deleted AssetPointer Explore Classic - Aussie Gold Hu…" at bounding box center [368, 35] width 111 height 32
click at [418, 28] on icon at bounding box center [418, 26] width 4 height 4
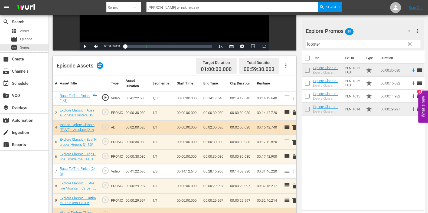
click at [405, 43] on button "clear" at bounding box center [409, 43] width 9 height 9
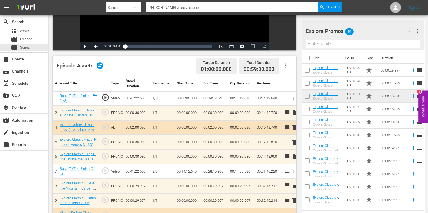
click at [348, 45] on input "text" at bounding box center [362, 44] width 115 height 9
click at [375, 21] on div "Explore Promos 49 Explore Promos more_vert" at bounding box center [362, 28] width 115 height 17
click at [355, 46] on input "text" at bounding box center [362, 44] width 115 height 9
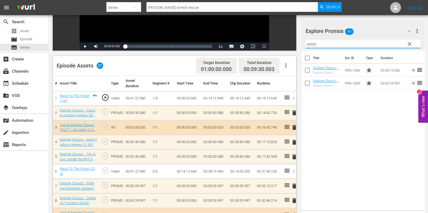
type input "extre"
click at [342, 120] on div "Title Ext. ID Type Duration Explore Classic - Extreme Mountain Carpenters S3 15…" at bounding box center [362, 130] width 123 height 158
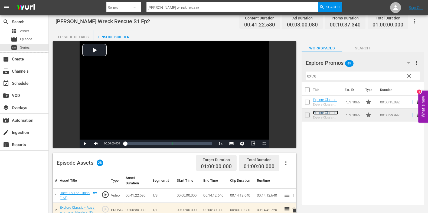
scroll to position [0, 0]
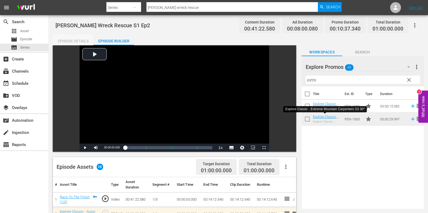
click at [84, 40] on div "Episode Details" at bounding box center [73, 41] width 41 height 13
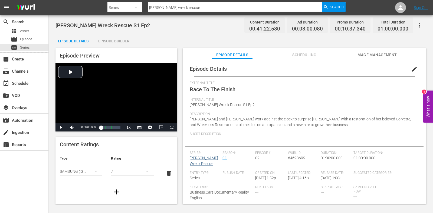
click at [201, 163] on div "Series: Bush Wreck Rescue" at bounding box center [206, 161] width 33 height 20
click at [202, 159] on link "[PERSON_NAME] Wreck Rescue" at bounding box center [204, 161] width 28 height 10
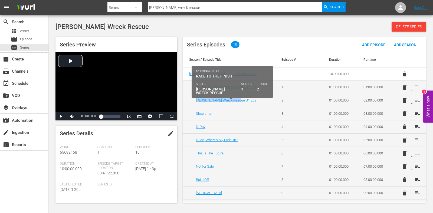
drag, startPoint x: 238, startPoint y: 102, endPoint x: 195, endPoint y: 101, distance: 43.6
click at [195, 101] on td "[PERSON_NAME] Wreck Rescue S1 Ep2" at bounding box center [229, 100] width 92 height 13
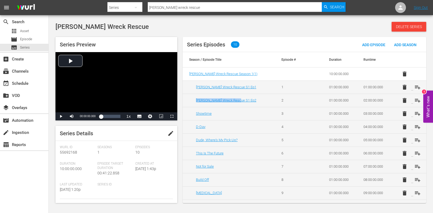
copy link "[PERSON_NAME] Wreck Rescue S1 Ep2"
click at [198, 113] on link "Showtime" at bounding box center [204, 114] width 16 height 4
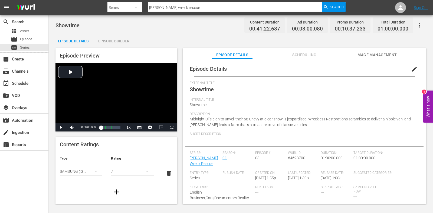
click at [411, 69] on span "edit" at bounding box center [414, 69] width 6 height 6
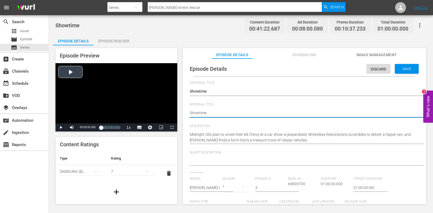
drag, startPoint x: 211, startPoint y: 113, endPoint x: 155, endPoint y: 109, distance: 56.1
paste textarea "[PERSON_NAME] Wreck Rescue S1 Ep2"
type textarea "[PERSON_NAME] Wreck Rescue S1 Ep2"
type textarea "Bush Wreck Rescue S1 Ep"
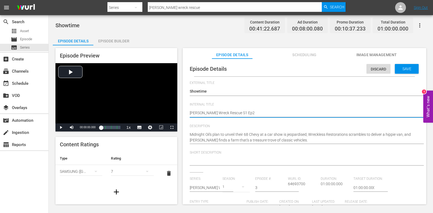
type textarea "Bush Wreck Rescue S1 Ep"
type textarea "[PERSON_NAME] Wreck Rescue S1 Ep3"
click at [398, 70] on span "Save" at bounding box center [407, 69] width 18 height 4
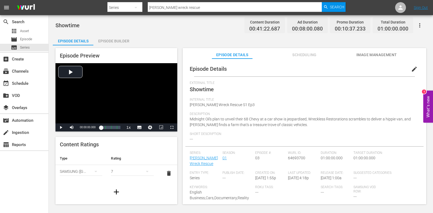
click at [121, 40] on div "Episode Builder" at bounding box center [113, 41] width 41 height 13
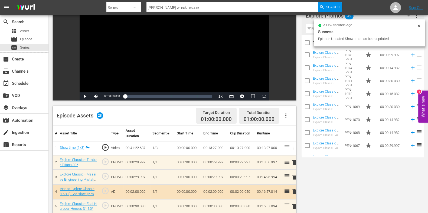
scroll to position [101, 0]
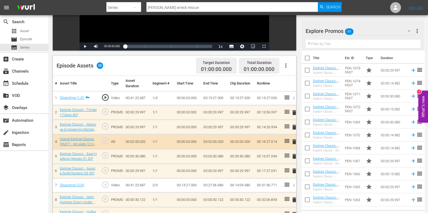
click at [294, 115] on span "delete" at bounding box center [294, 113] width 6 height 6
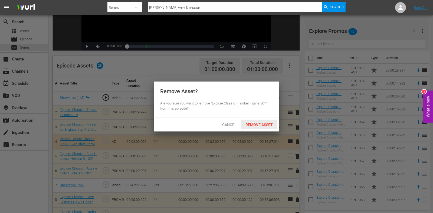
click at [256, 124] on span "Remove Asset" at bounding box center [259, 125] width 36 height 4
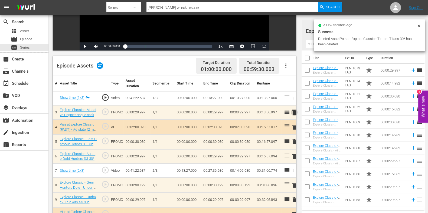
click at [295, 113] on span "delete" at bounding box center [294, 113] width 6 height 6
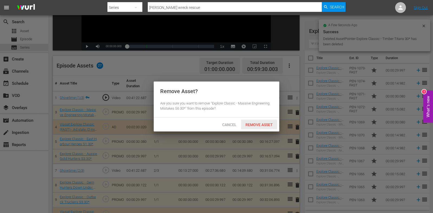
click at [272, 124] on span "Remove Asset" at bounding box center [259, 125] width 36 height 4
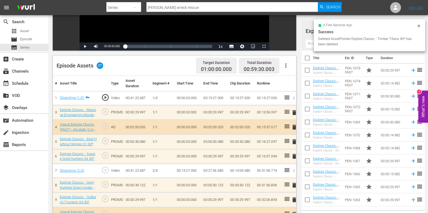
click at [314, 44] on div "a few seconds ago Success Deleted AssetPointer Explore Classic - Timber Titans …" at bounding box center [368, 35] width 111 height 32
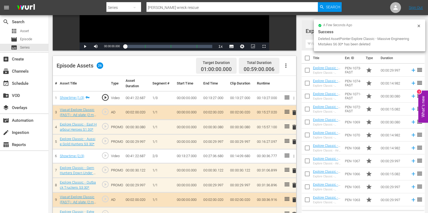
click at [314, 44] on div "a few seconds ago Success Deleted AssetPointer Explore Classic - Massive Engine…" at bounding box center [368, 35] width 111 height 32
click at [313, 44] on div "a few seconds ago Success Deleted AssetPointer Explore Classic - Massive Engine…" at bounding box center [368, 35] width 111 height 32
click at [312, 45] on input "text" at bounding box center [362, 44] width 115 height 9
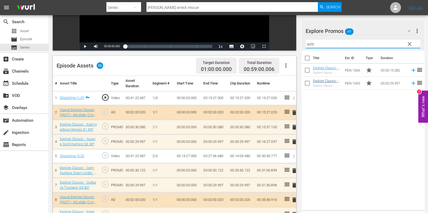
type input "extr"
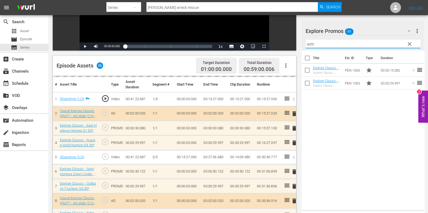
click at [314, 42] on input "extr" at bounding box center [362, 44] width 115 height 9
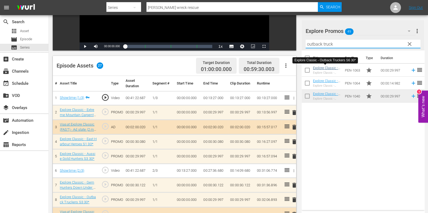
type input "outback truck"
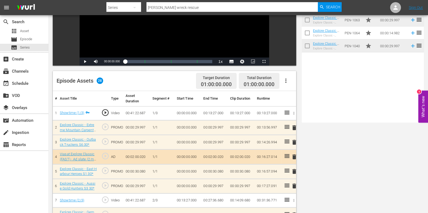
scroll to position [0, 0]
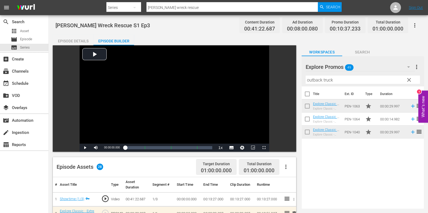
click at [89, 38] on div "Episode Details" at bounding box center [73, 41] width 41 height 13
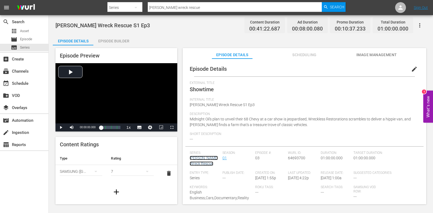
click at [206, 159] on link "[PERSON_NAME] Wreck Rescue" at bounding box center [204, 161] width 28 height 10
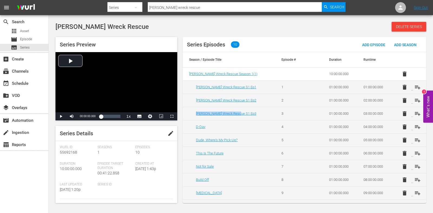
drag, startPoint x: 248, startPoint y: 112, endPoint x: 195, endPoint y: 117, distance: 53.8
click at [195, 117] on td "[PERSON_NAME] Wreck Rescue S1 Ep3" at bounding box center [229, 113] width 92 height 13
copy link "[PERSON_NAME] Wreck Rescue S1 Ep3"
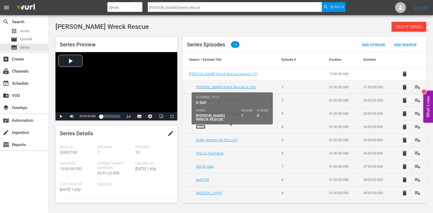
click at [200, 125] on link "D-Day" at bounding box center [200, 127] width 9 height 4
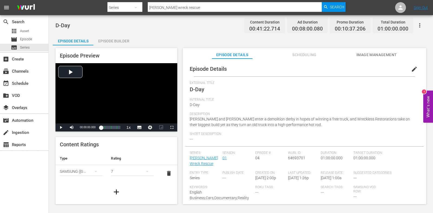
click at [411, 70] on span "edit" at bounding box center [414, 69] width 6 height 6
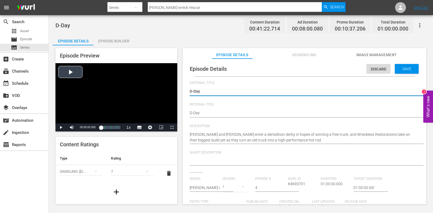
drag, startPoint x: 195, startPoint y: 112, endPoint x: 153, endPoint y: 117, distance: 42.5
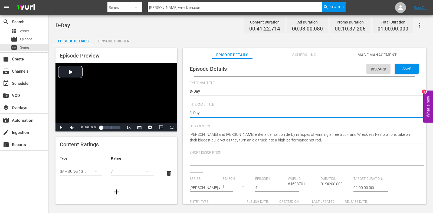
paste textarea "[PERSON_NAME] Wreck Rescue S1 Ep3"
type textarea "[PERSON_NAME] Wreck Rescue S1 Ep3"
type textarea "Bush Wreck Rescue S1 Ep"
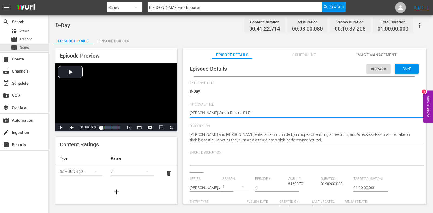
type textarea "[PERSON_NAME] Wreck Rescue S1 Ep4"
click at [398, 67] on span "Save" at bounding box center [407, 69] width 18 height 4
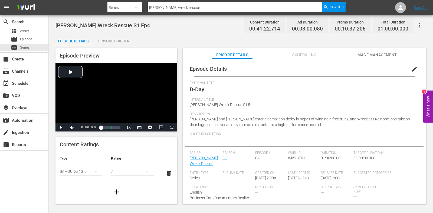
click at [117, 41] on div "Episode Builder" at bounding box center [113, 41] width 41 height 13
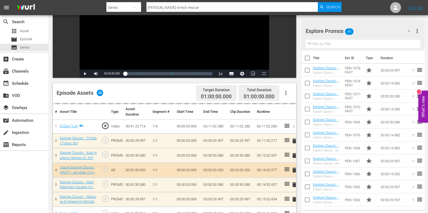
scroll to position [101, 0]
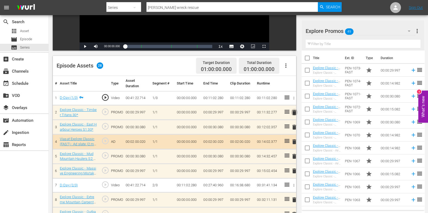
click at [294, 110] on span "delete" at bounding box center [294, 113] width 6 height 6
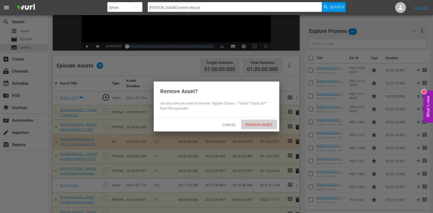
click at [256, 121] on div "Remove Asset" at bounding box center [259, 125] width 36 height 10
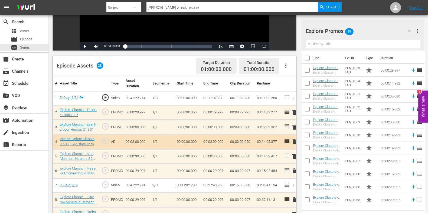
click at [322, 47] on input "text" at bounding box center [362, 44] width 115 height 9
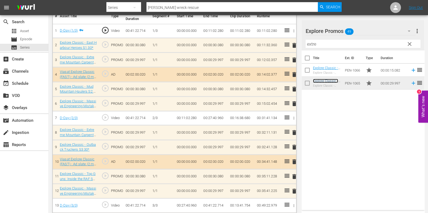
scroll to position [169, 0]
click at [293, 45] on span "delete" at bounding box center [294, 45] width 6 height 6
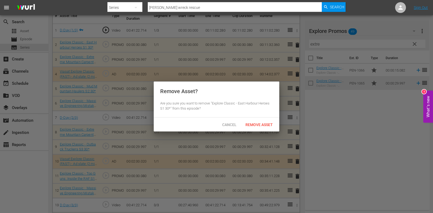
click at [259, 122] on div "Remove Asset" at bounding box center [259, 125] width 36 height 10
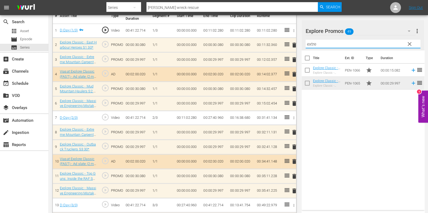
click at [310, 42] on input "extre" at bounding box center [362, 44] width 115 height 9
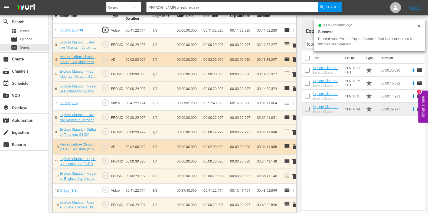
type input "lobster"
click at [333, 144] on div "Title Ext. ID Type Duration Explore Classic - Aussie Lobster Hunters S5 30* Exp…" at bounding box center [362, 130] width 123 height 158
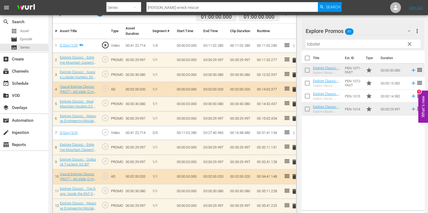
scroll to position [0, 0]
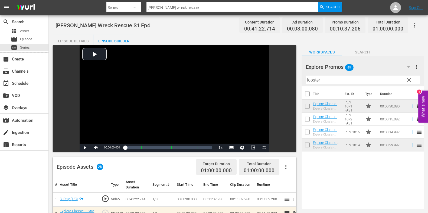
click at [183, 7] on input "bush wreck rescue" at bounding box center [231, 7] width 171 height 13
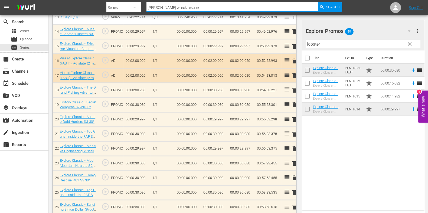
scroll to position [372, 0]
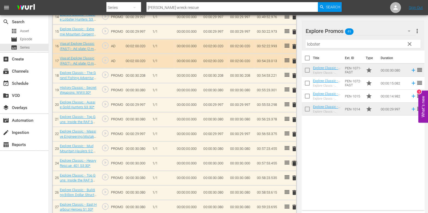
click at [294, 162] on span "delete" at bounding box center [294, 163] width 6 height 6
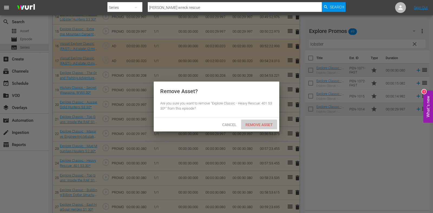
click at [255, 121] on div "Remove Asset" at bounding box center [259, 125] width 36 height 10
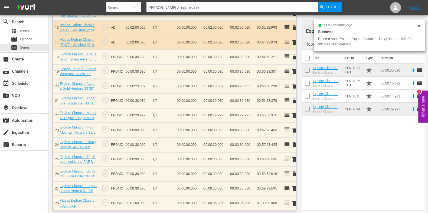
scroll to position [376, 0]
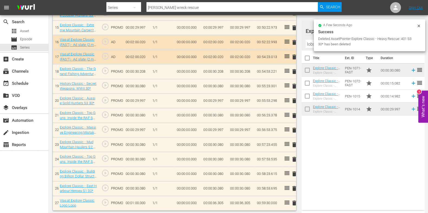
click at [416, 27] on icon at bounding box center [418, 26] width 4 height 4
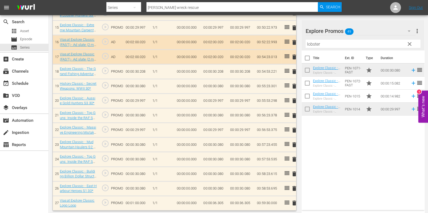
click at [413, 42] on input "lobster" at bounding box center [362, 44] width 115 height 9
click at [408, 44] on span "clear" at bounding box center [409, 44] width 6 height 6
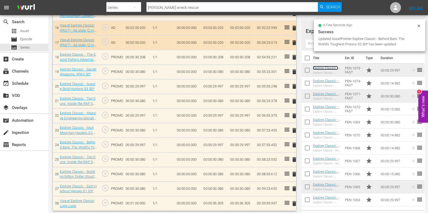
scroll to position [390, 0]
click at [224, 202] on td "00:00:36.305" at bounding box center [214, 204] width 27 height 15
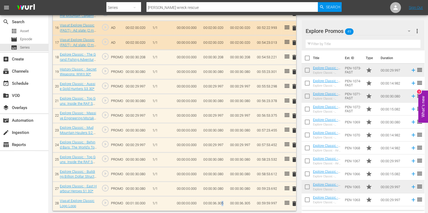
click at [222, 202] on td "00:00:36.305" at bounding box center [214, 204] width 27 height 15
drag, startPoint x: 219, startPoint y: 202, endPoint x: 227, endPoint y: 202, distance: 8.1
click at [227, 202] on td "00:00:36.305" at bounding box center [214, 204] width 27 height 15
click at [216, 201] on td "00:00:36.305" at bounding box center [214, 204] width 27 height 15
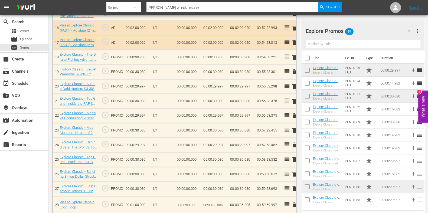
click at [219, 201] on input "00:00:36.305" at bounding box center [213, 205] width 21 height 13
drag, startPoint x: 221, startPoint y: 203, endPoint x: 227, endPoint y: 206, distance: 6.3
click at [227, 206] on td "00:00:36.305" at bounding box center [214, 206] width 27 height 18
type input "00:00:36.308"
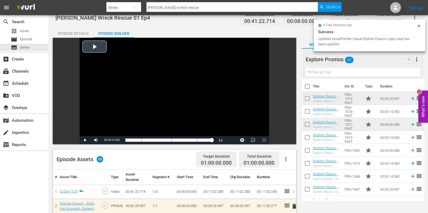
scroll to position [0, 0]
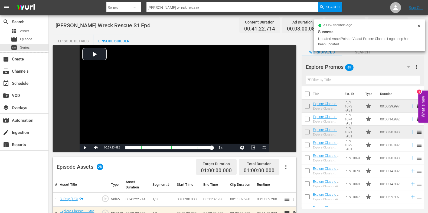
click at [83, 41] on div "Episode Details" at bounding box center [73, 41] width 41 height 13
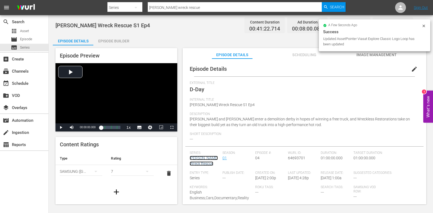
click at [196, 164] on link "[PERSON_NAME] Wreck Rescue" at bounding box center [204, 161] width 28 height 10
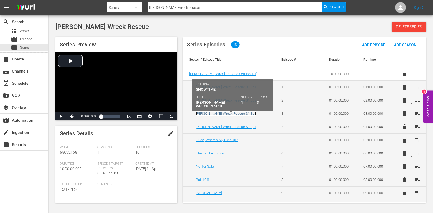
click at [230, 113] on link "[PERSON_NAME] Wreck Rescue S1 Ep3" at bounding box center [226, 114] width 60 height 4
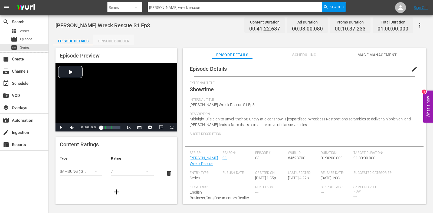
click at [108, 39] on div "Episode Builder" at bounding box center [113, 41] width 41 height 13
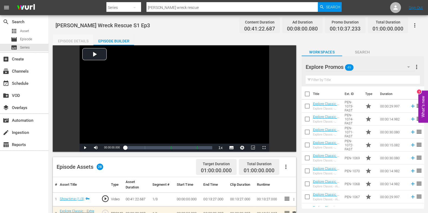
click at [75, 37] on div "Episode Details" at bounding box center [73, 41] width 41 height 13
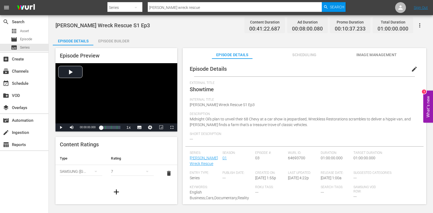
click at [203, 170] on div "Series: Bush Wreck Rescue" at bounding box center [206, 161] width 33 height 20
click at [188, 160] on div "Episode Details edit External Title Showtime Internal Title Bush Wreck Rescue S…" at bounding box center [304, 145] width 238 height 168
click at [194, 162] on link "[PERSON_NAME] Wreck Rescue" at bounding box center [204, 161] width 28 height 10
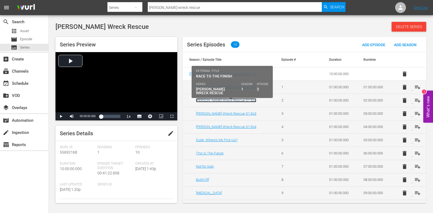
click at [225, 101] on link "[PERSON_NAME] Wreck Rescue S1 Ep2" at bounding box center [226, 100] width 60 height 4
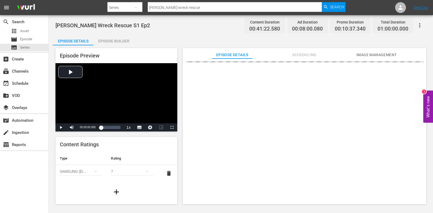
click at [120, 45] on div "Episode Builder" at bounding box center [113, 41] width 41 height 13
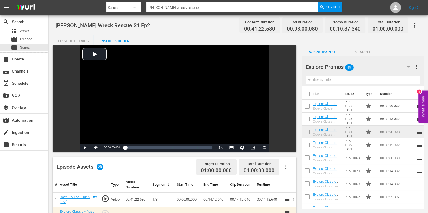
click at [80, 41] on div "Episode Details" at bounding box center [73, 41] width 41 height 13
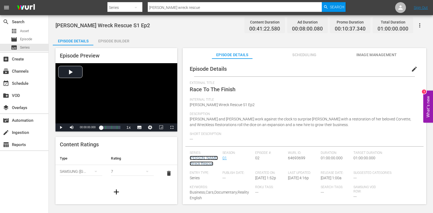
click at [192, 158] on link "[PERSON_NAME] Wreck Rescue" at bounding box center [204, 161] width 28 height 10
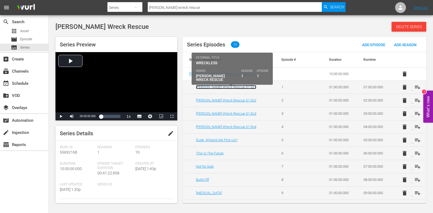
click at [227, 88] on link "Bush Wreck Rescue S1 Ep1" at bounding box center [226, 87] width 60 height 4
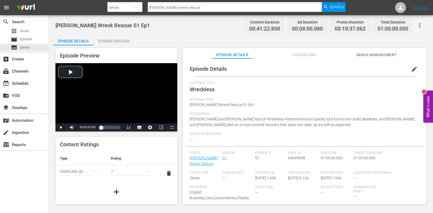
click at [118, 43] on div "Episode Builder" at bounding box center [113, 41] width 41 height 13
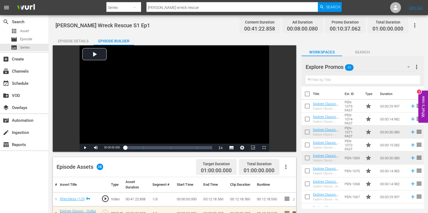
click at [84, 35] on div "Episode Details" at bounding box center [73, 41] width 41 height 13
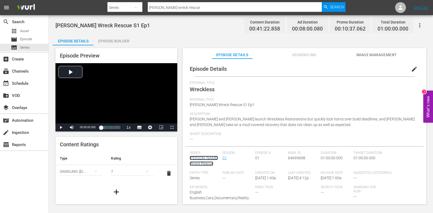
click at [202, 157] on link "[PERSON_NAME] Wreck Rescue" at bounding box center [204, 161] width 28 height 10
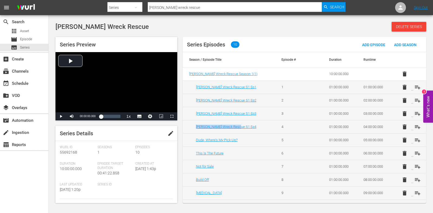
drag, startPoint x: 239, startPoint y: 127, endPoint x: 192, endPoint y: 128, distance: 46.8
click at [192, 128] on td "[PERSON_NAME] Wreck Rescue S1 Ep4" at bounding box center [229, 126] width 92 height 13
click at [245, 125] on div "[PERSON_NAME] Wreck Rescue S1 Ep4" at bounding box center [232, 127] width 72 height 4
drag, startPoint x: 231, startPoint y: 128, endPoint x: 189, endPoint y: 130, distance: 42.2
click at [189, 130] on td "[PERSON_NAME] Wreck Rescue S1 Ep4" at bounding box center [229, 126] width 92 height 13
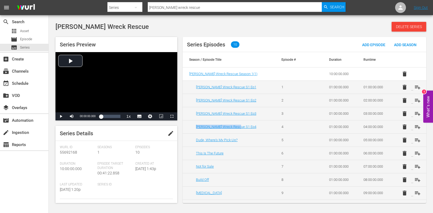
copy link "[PERSON_NAME] Wreck Rescue S1 Ep4"
click at [218, 138] on link "Dude, Where's My Pick-Up?" at bounding box center [217, 140] width 42 height 4
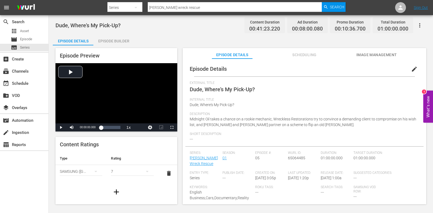
click at [408, 68] on button "edit" at bounding box center [414, 69] width 13 height 13
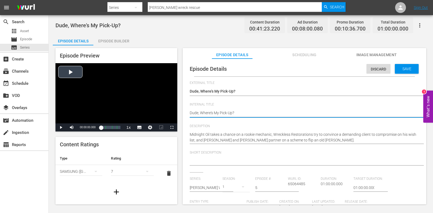
drag, startPoint x: 244, startPoint y: 111, endPoint x: 121, endPoint y: 115, distance: 122.8
paste textarea "[PERSON_NAME] Wreck Rescue S1 Ep4"
type textarea "[PERSON_NAME] Wreck Rescue S1 Ep4"
type textarea "Bush Wreck Rescue S1 Ep"
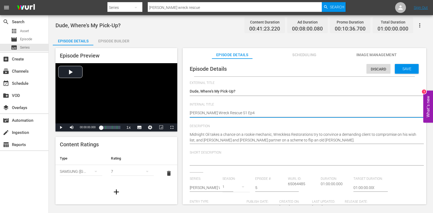
type textarea "Bush Wreck Rescue S1 Ep"
type textarea "[PERSON_NAME] Wreck Rescue S1 Ep5"
click at [408, 70] on span "Save" at bounding box center [407, 69] width 18 height 4
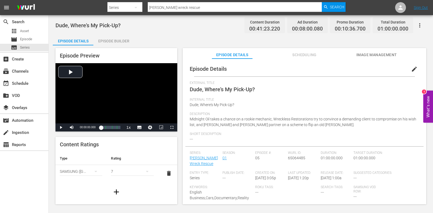
click at [113, 39] on div "Episode Builder" at bounding box center [113, 41] width 41 height 13
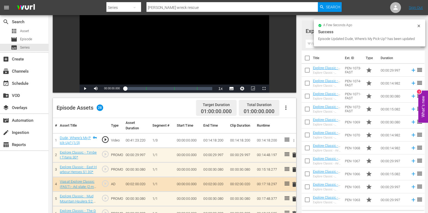
scroll to position [101, 0]
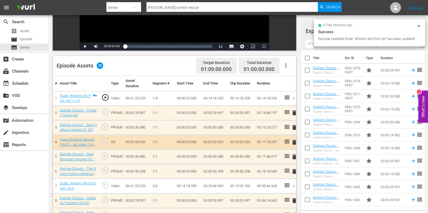
click at [293, 112] on span "delete" at bounding box center [294, 113] width 6 height 6
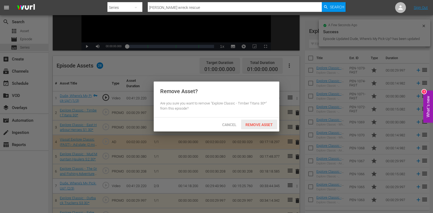
click at [266, 123] on span "Remove Asset" at bounding box center [259, 125] width 36 height 4
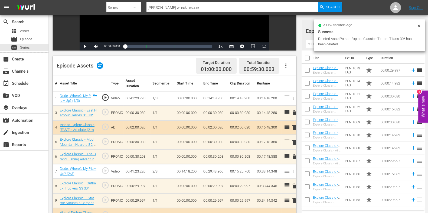
click at [311, 44] on input "text" at bounding box center [362, 44] width 115 height 9
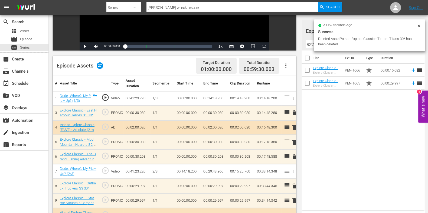
click at [338, 122] on div "Title Ext. ID Type Duration Explore Classic - Extreme Mountain Carpenters S3 15…" at bounding box center [362, 130] width 123 height 158
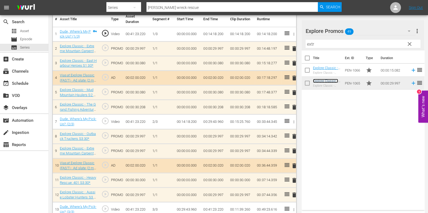
scroll to position [155, 0]
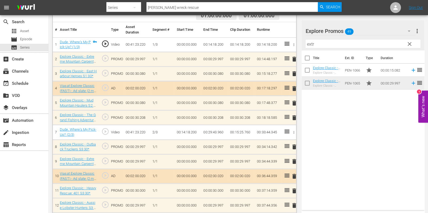
click at [292, 74] on span "delete" at bounding box center [294, 74] width 6 height 6
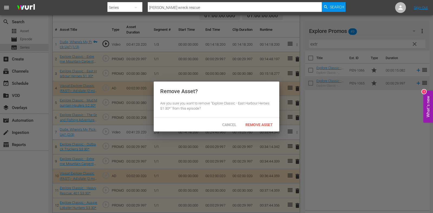
click at [268, 121] on div "Remove Asset" at bounding box center [259, 125] width 36 height 10
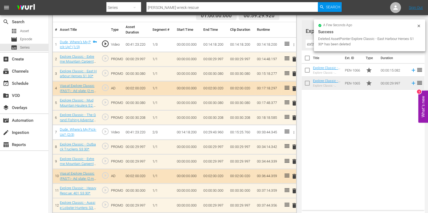
click at [417, 28] on div at bounding box center [418, 27] width 4 height 6
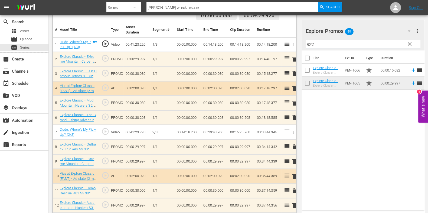
drag, startPoint x: 314, startPoint y: 43, endPoint x: 279, endPoint y: 45, distance: 34.9
click at [279, 45] on div "Video Player is loading. Play Video Play Mute Current Time 00:00:00.000 / Durat…" at bounding box center [238, 168] width 371 height 557
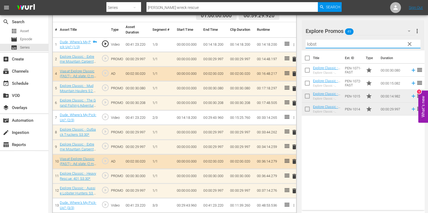
click at [342, 148] on div "Title Ext. ID Type Duration Explore Classic - Aussie Lobster Hunters S5 30* Exp…" at bounding box center [362, 130] width 123 height 158
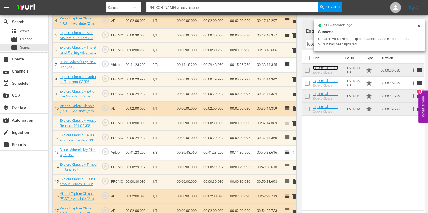
scroll to position [221, 0]
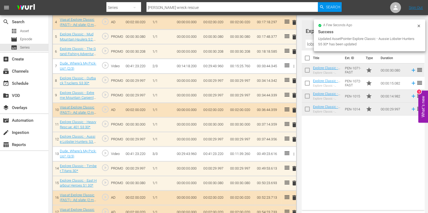
click at [293, 122] on span "delete" at bounding box center [294, 125] width 6 height 6
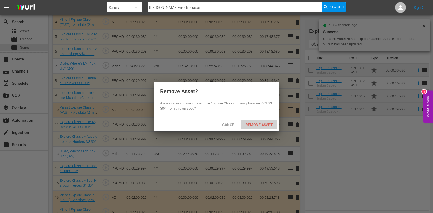
click at [241, 120] on div "Remove Asset" at bounding box center [259, 125] width 36 height 10
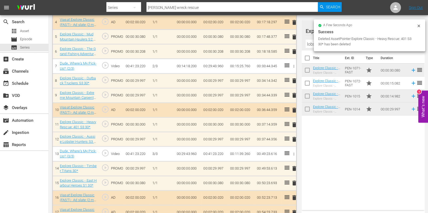
click at [419, 25] on icon at bounding box center [418, 26] width 2 height 2
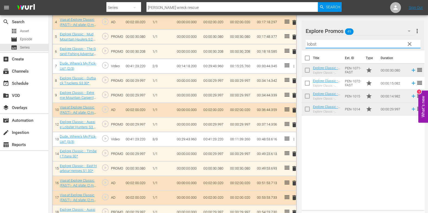
drag, startPoint x: 369, startPoint y: 46, endPoint x: 264, endPoint y: 39, distance: 105.2
click at [264, 39] on div "Video Player is loading. Play Video Play Mute Current Time 00:00:00.000 / Durat…" at bounding box center [238, 95] width 371 height 543
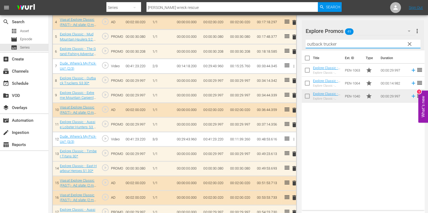
type input "outback trucker"
drag, startPoint x: 342, startPoint y: 41, endPoint x: 277, endPoint y: 40, distance: 65.7
click at [277, 40] on div "Video Player is loading. Play Video Play Mute Current Time 00:00:00.000 / Durat…" at bounding box center [238, 95] width 371 height 543
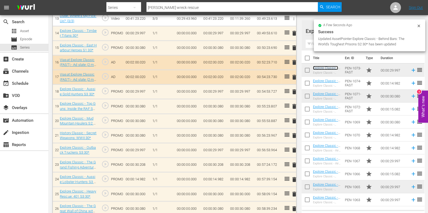
scroll to position [392, 0]
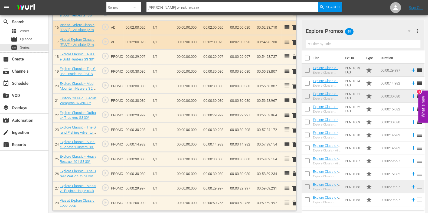
click at [293, 158] on span "delete" at bounding box center [294, 159] width 6 height 6
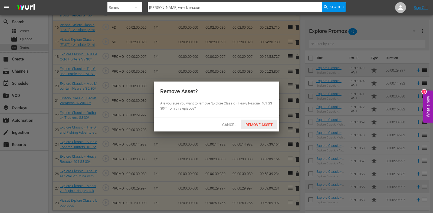
click at [263, 127] on div "Remove Asset" at bounding box center [259, 125] width 36 height 10
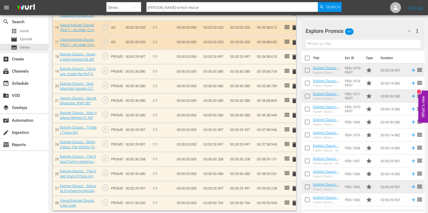
click at [221, 201] on td "00:00:50.766" at bounding box center [214, 203] width 27 height 15
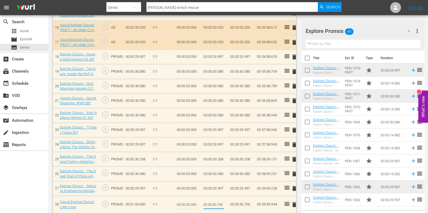
drag, startPoint x: 221, startPoint y: 203, endPoint x: 231, endPoint y: 201, distance: 10.1
click at [227, 203] on td "00:00:50.766" at bounding box center [214, 205] width 27 height 18
type input "00:00:50.772"
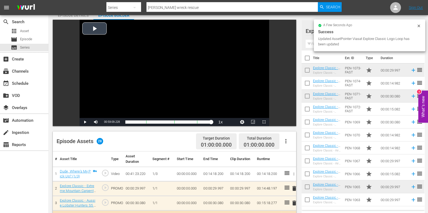
scroll to position [0, 0]
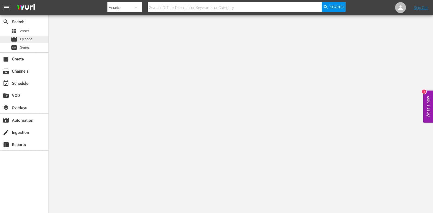
click at [39, 41] on div "movie Episode" at bounding box center [24, 40] width 48 height 8
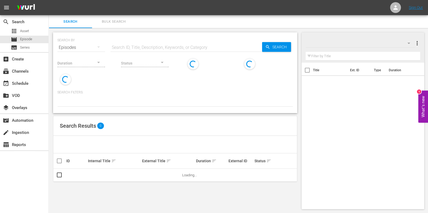
click at [148, 48] on input "text" at bounding box center [185, 47] width 151 height 13
paste input "Outback Truckers S3 Ep7"
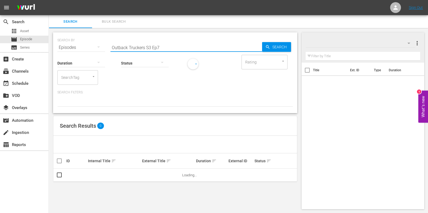
type input "Outback Truckers S3 Ep7"
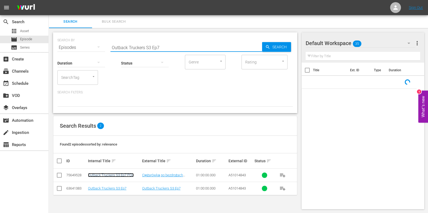
click at [127, 170] on link "Outback Truckers S3 Ep7 POL" at bounding box center [111, 175] width 46 height 4
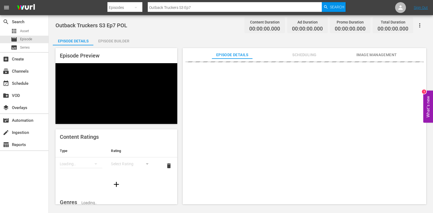
click at [128, 48] on div "Episode Preview Content Ratings Type Rating Loading... Select Rating delete Gen…" at bounding box center [241, 127] width 376 height 164
click at [127, 48] on div "Episode Preview Content Ratings Type Rating Loading... Select Rating delete Gen…" at bounding box center [241, 127] width 376 height 164
click at [125, 42] on div "Episode Builder" at bounding box center [113, 41] width 41 height 13
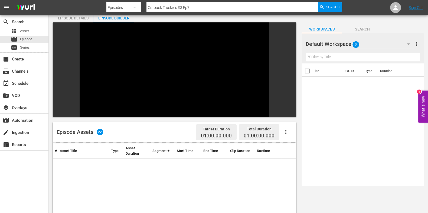
scroll to position [34, 0]
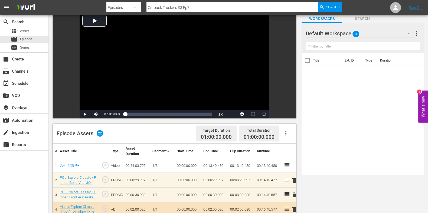
click at [346, 34] on div "Default Workspace 0" at bounding box center [359, 33] width 109 height 15
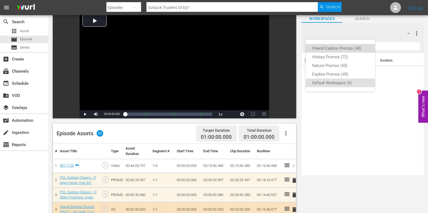
click at [346, 52] on div "Poland Explore Promos (48)" at bounding box center [340, 48] width 56 height 9
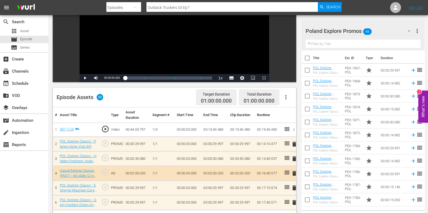
scroll to position [101, 0]
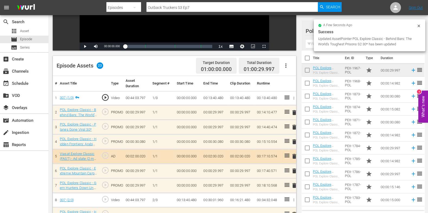
click at [291, 110] on span "delete" at bounding box center [294, 113] width 6 height 6
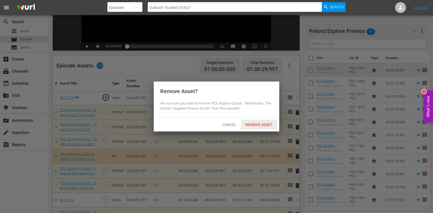
click at [259, 123] on span "Remove Asset" at bounding box center [259, 125] width 36 height 4
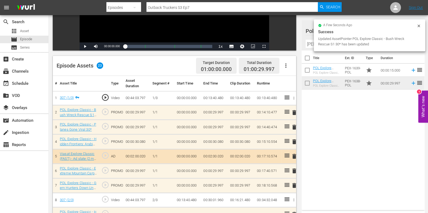
click at [308, 48] on hr at bounding box center [362, 48] width 115 height 0
click at [308, 47] on input "[PERSON_NAME] wre" at bounding box center [362, 44] width 115 height 9
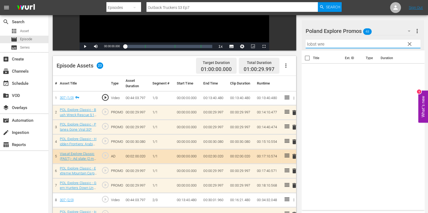
click at [309, 46] on input "lobst wre" at bounding box center [362, 44] width 115 height 9
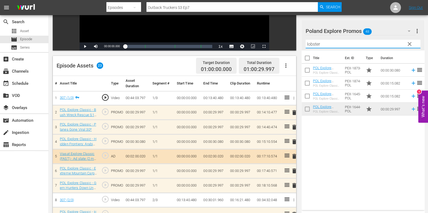
type input "lobster"
click at [330, 136] on div "Title Ext. ID Type Duration POL Explore Classic - Aussie Lobster Hunters S5 30*…" at bounding box center [362, 130] width 123 height 158
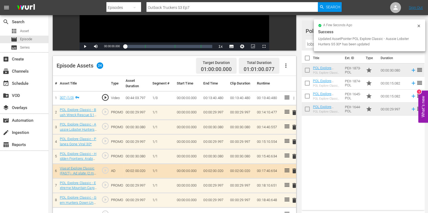
click at [295, 143] on span "delete" at bounding box center [294, 142] width 6 height 6
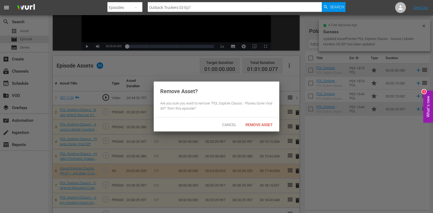
click at [269, 119] on div "Cancel Remove Asset" at bounding box center [216, 125] width 125 height 14
click at [261, 122] on div "Remove Asset" at bounding box center [259, 125] width 36 height 10
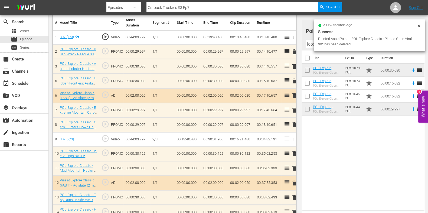
scroll to position [169, 0]
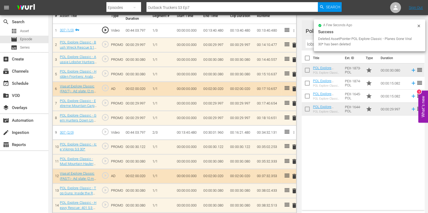
click at [292, 73] on span "delete" at bounding box center [294, 74] width 6 height 6
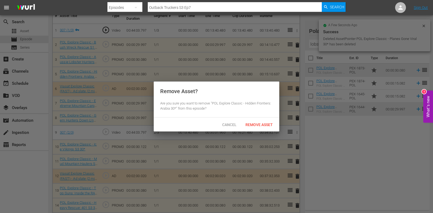
click at [264, 122] on div "Remove Asset" at bounding box center [259, 125] width 36 height 10
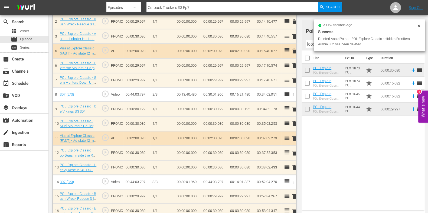
scroll to position [203, 0]
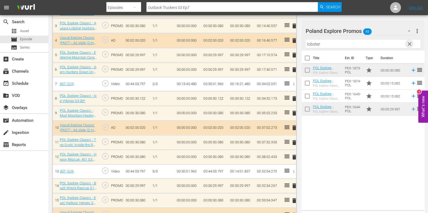
click at [346, 45] on span "clear" at bounding box center [409, 44] width 6 height 6
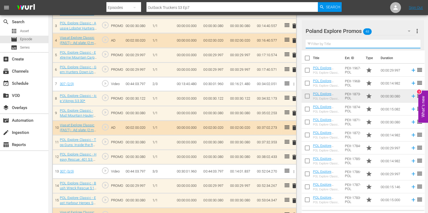
click at [334, 44] on input "text" at bounding box center [362, 44] width 115 height 9
click at [295, 156] on span "delete" at bounding box center [294, 157] width 6 height 6
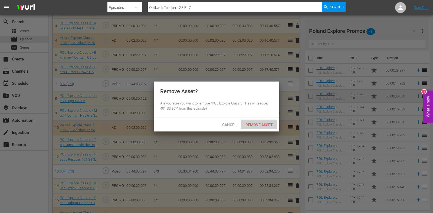
click at [262, 123] on span "Remove Asset" at bounding box center [259, 125] width 36 height 4
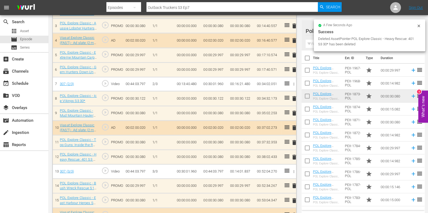
click at [311, 43] on input "text" at bounding box center [362, 44] width 115 height 9
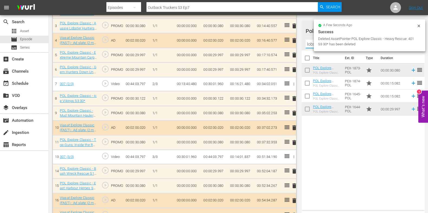
click at [326, 134] on div "Title Ext. ID Type Duration POL Explore Classic - Aussie Lobster Hunters S5 30*…" at bounding box center [362, 130] width 123 height 158
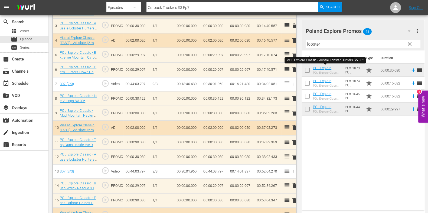
click at [306, 42] on input "lobster" at bounding box center [362, 44] width 115 height 9
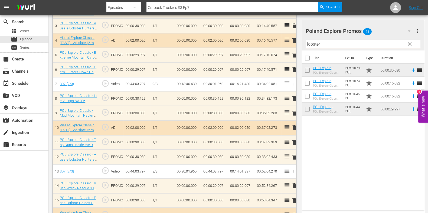
click at [306, 42] on input "lobster" at bounding box center [362, 44] width 115 height 9
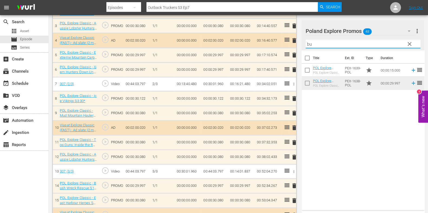
type input "b"
type input "g"
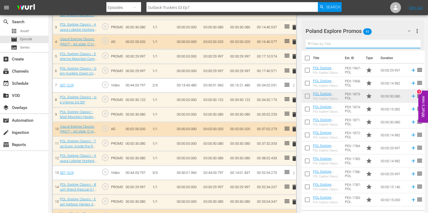
scroll to position [168, 0]
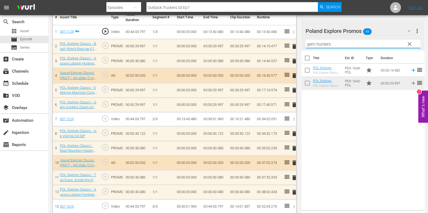
type input "gem hunters"
click at [324, 132] on div "Title Ext. ID Type Duration POL Explore Classic - Gem Hunters Down Under S2 15*…" at bounding box center [362, 130] width 123 height 158
click at [323, 45] on input "gem hunters" at bounding box center [362, 44] width 115 height 9
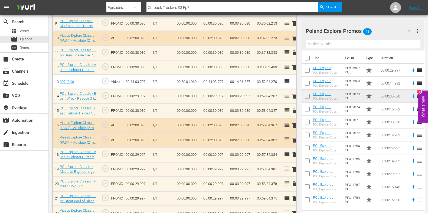
scroll to position [303, 0]
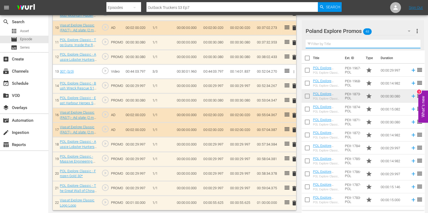
click at [292, 98] on span "delete" at bounding box center [294, 101] width 6 height 6
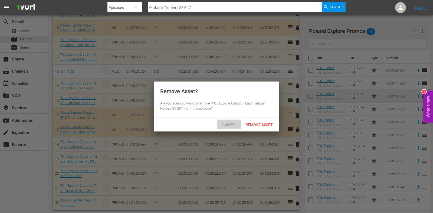
click at [219, 124] on span "Cancel" at bounding box center [229, 125] width 23 height 4
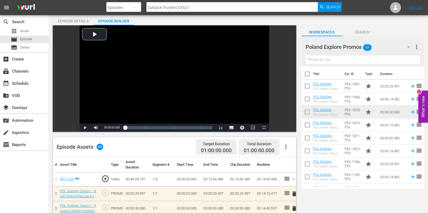
scroll to position [0, 0]
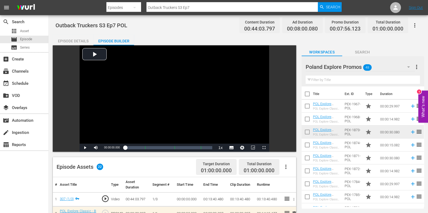
drag, startPoint x: 205, startPoint y: 8, endPoint x: 83, endPoint y: 7, distance: 122.2
click at [83, 7] on nav "menu Search By Episodes Search ID, Title, Description, Keywords, or Category Ou…" at bounding box center [214, 7] width 428 height 15
paste input "8"
type input "Outback Truckers S3 Ep8"
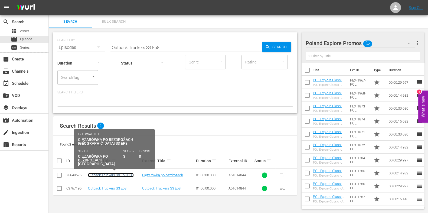
click at [101, 170] on link "Outback Truckers S3 Ep8 POL" at bounding box center [111, 175] width 46 height 4
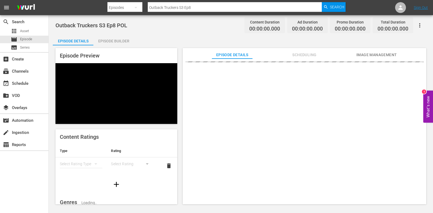
click at [108, 43] on div "Episode Builder" at bounding box center [113, 41] width 41 height 13
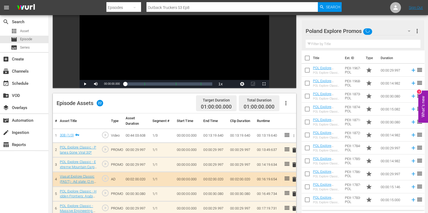
scroll to position [67, 0]
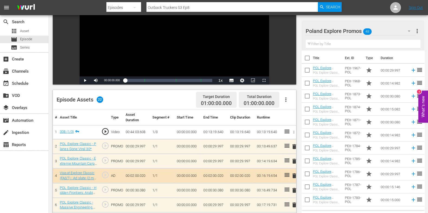
click at [317, 41] on input "text" at bounding box center [362, 44] width 115 height 9
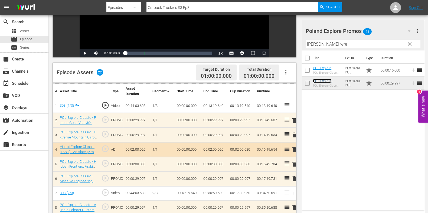
scroll to position [101, 0]
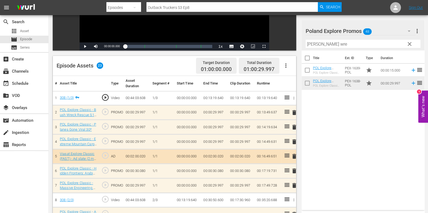
click at [295, 129] on span "delete" at bounding box center [294, 127] width 6 height 6
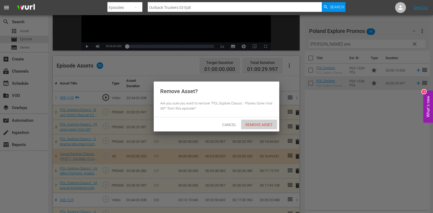
click at [262, 124] on span "Remove Asset" at bounding box center [259, 125] width 36 height 4
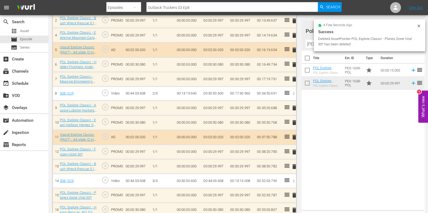
scroll to position [203, 0]
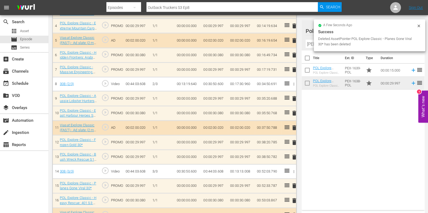
click at [295, 112] on span "delete" at bounding box center [294, 113] width 6 height 6
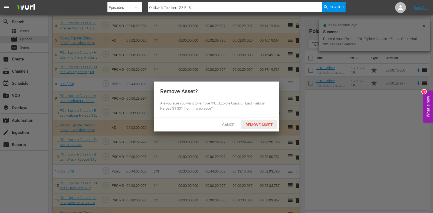
click at [264, 130] on div "Cancel Remove Asset" at bounding box center [216, 125] width 125 height 14
click at [262, 123] on span "Remove Asset" at bounding box center [259, 125] width 36 height 4
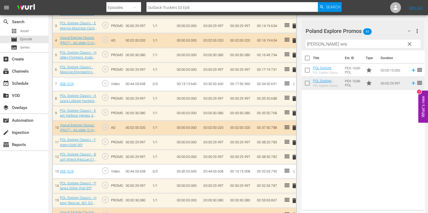
click at [312, 41] on input "[PERSON_NAME] wre" at bounding box center [362, 44] width 115 height 9
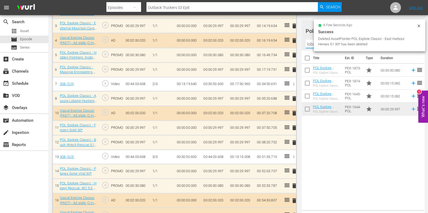
type input "lobster"
click at [346, 142] on div "Title Ext. ID Type Duration POL Explore Classic - Aussie Lobster Hunters S5 30*…" at bounding box center [362, 130] width 123 height 158
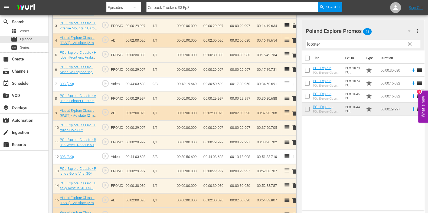
click at [346, 41] on span "clear" at bounding box center [409, 44] width 6 height 6
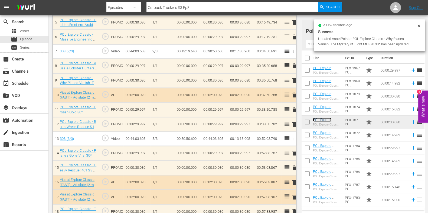
scroll to position [238, 0]
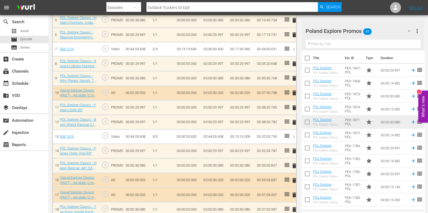
click at [293, 166] on span "delete" at bounding box center [294, 166] width 6 height 6
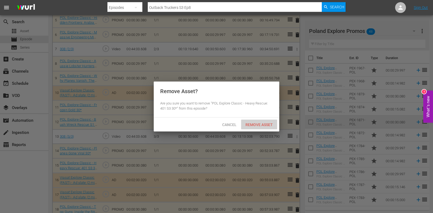
click at [258, 125] on span "Remove Asset" at bounding box center [259, 125] width 36 height 4
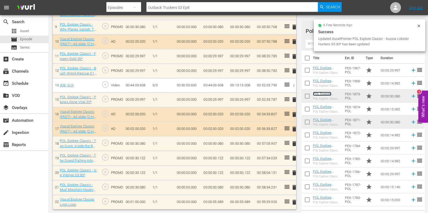
scroll to position [288, 0]
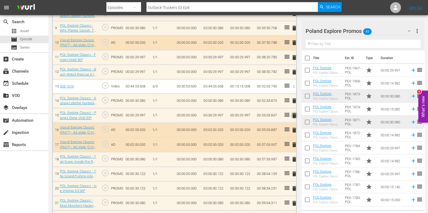
click at [295, 114] on span "delete" at bounding box center [294, 115] width 6 height 6
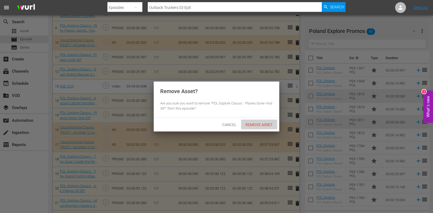
click at [262, 126] on span "Remove Asset" at bounding box center [259, 125] width 36 height 4
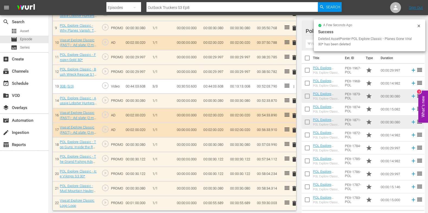
click at [312, 44] on input "text" at bounding box center [362, 44] width 115 height 9
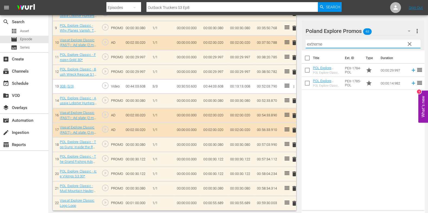
type input "extreme"
click at [322, 138] on div "Title Ext. ID Type Duration POL Explore Classic - Extreme Mountain Carpenters S…" at bounding box center [362, 130] width 123 height 158
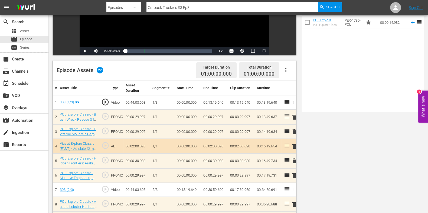
scroll to position [0, 0]
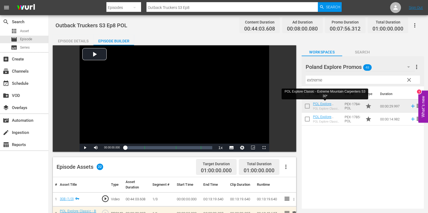
click at [209, 9] on input "Outback Truckers S3 Ep8" at bounding box center [231, 7] width 171 height 13
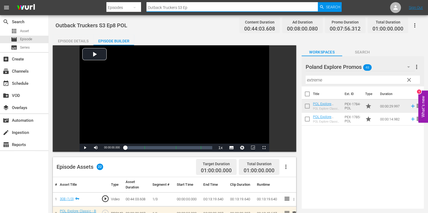
type input "Outback Truckers S3 Ep9"
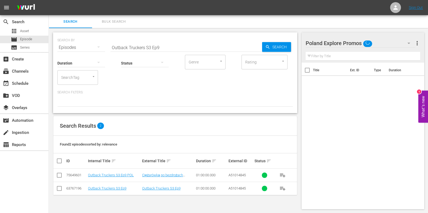
click at [124, 170] on td "Outback Truckers S3 Ep9 POL" at bounding box center [114, 175] width 54 height 13
click at [126, 170] on link "Outback Truckers S3 Ep9 POL" at bounding box center [111, 175] width 46 height 4
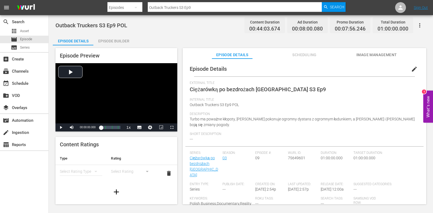
click at [124, 40] on div "Episode Builder" at bounding box center [113, 41] width 41 height 13
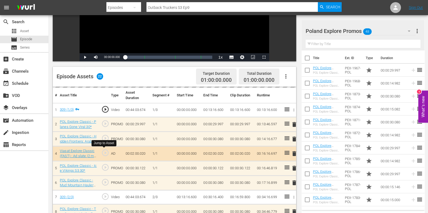
scroll to position [101, 0]
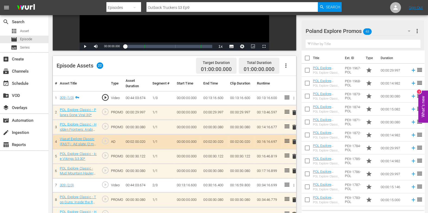
click at [293, 115] on span "delete" at bounding box center [294, 113] width 6 height 6
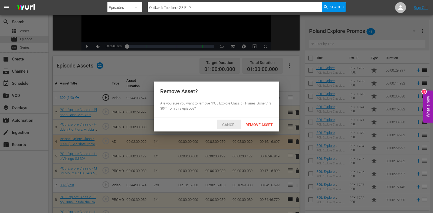
click at [230, 125] on span "Cancel" at bounding box center [229, 125] width 23 height 4
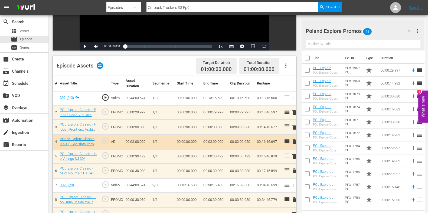
click at [317, 47] on input "text" at bounding box center [362, 44] width 115 height 9
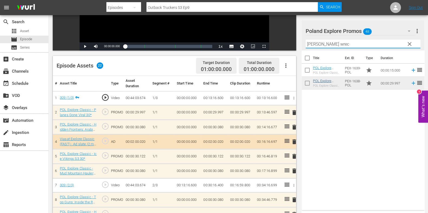
type input "[PERSON_NAME] wrec"
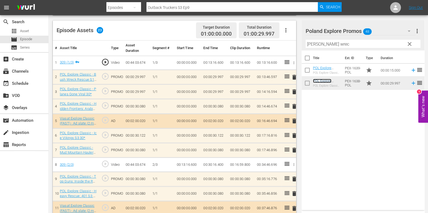
scroll to position [135, 0]
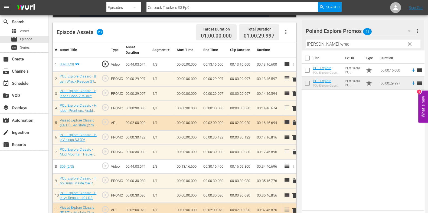
click at [295, 92] on span "delete" at bounding box center [294, 94] width 6 height 6
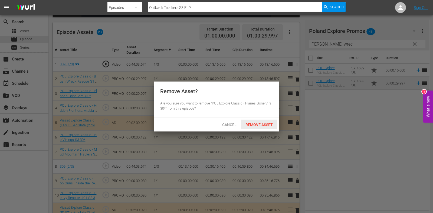
click at [261, 129] on div "Remove Asset" at bounding box center [259, 125] width 36 height 10
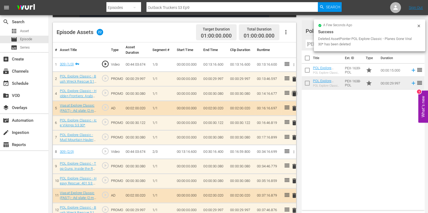
click at [293, 92] on span "delete" at bounding box center [294, 94] width 6 height 6
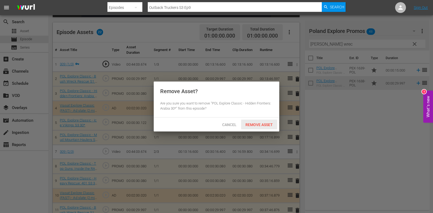
click at [270, 123] on span "Remove Asset" at bounding box center [259, 125] width 36 height 4
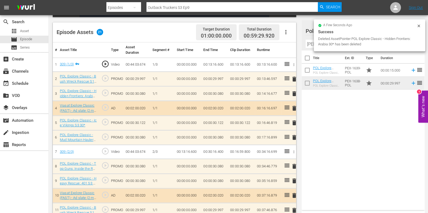
click at [346, 24] on icon at bounding box center [418, 26] width 4 height 4
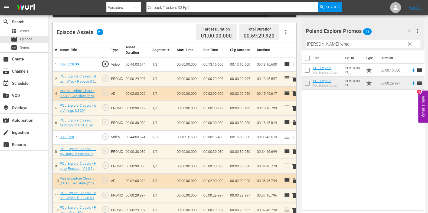
click at [346, 42] on span "clear" at bounding box center [409, 44] width 6 height 6
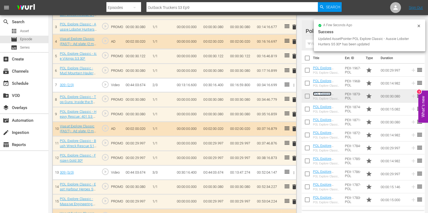
scroll to position [201, 0]
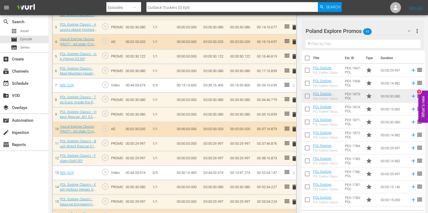
click at [294, 116] on span "delete" at bounding box center [294, 114] width 6 height 6
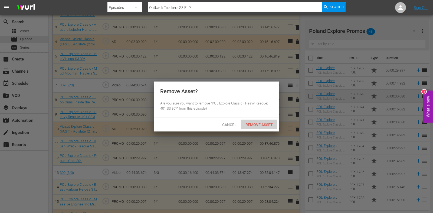
click at [261, 120] on div "Remove Asset" at bounding box center [259, 125] width 36 height 10
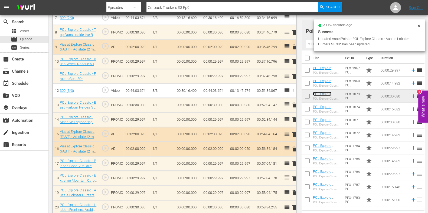
scroll to position [235, 0]
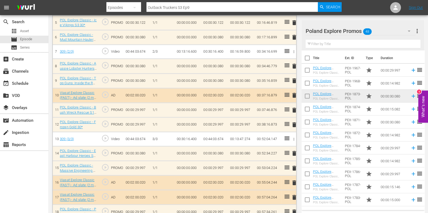
click at [295, 165] on span "delete" at bounding box center [294, 168] width 6 height 6
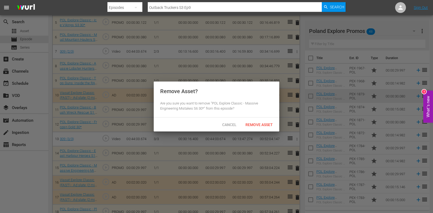
click at [266, 124] on span "Remove Asset" at bounding box center [259, 125] width 36 height 4
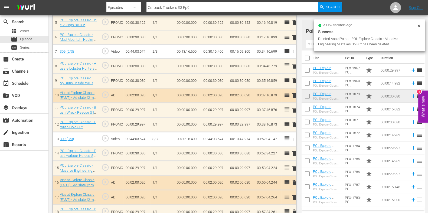
click at [314, 42] on div "a few seconds ago Success Deleted AssetPointer POL Explore Classic - Massive En…" at bounding box center [368, 35] width 111 height 32
click at [312, 45] on input "text" at bounding box center [362, 44] width 115 height 9
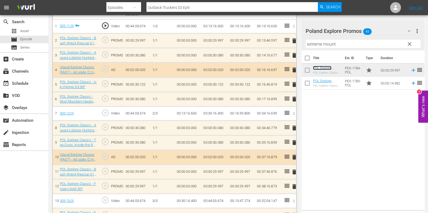
scroll to position [153, 0]
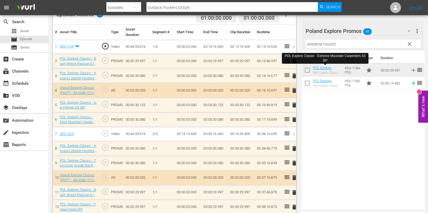
click at [318, 40] on input "extreme mount" at bounding box center [362, 44] width 115 height 9
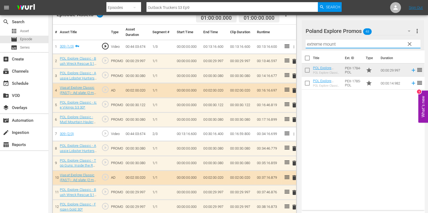
click at [318, 40] on input "extreme mount" at bounding box center [362, 44] width 115 height 9
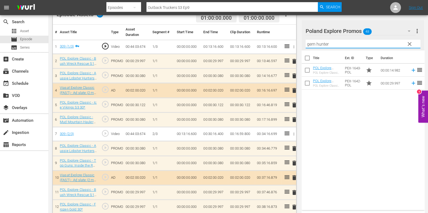
type input "gem hunter"
click at [326, 131] on div "Title Ext. ID Type Duration POL Explore Classic - Gem Hunters Down Under S2 15*…" at bounding box center [362, 130] width 123 height 158
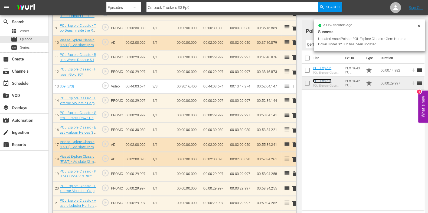
scroll to position [288, 0]
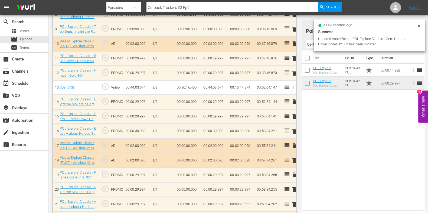
click at [293, 170] on span "delete" at bounding box center [294, 190] width 6 height 6
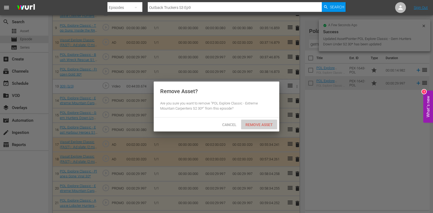
click at [257, 127] on div "Remove Asset" at bounding box center [259, 125] width 36 height 10
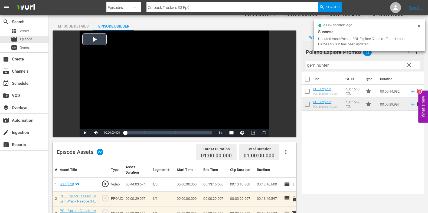
scroll to position [0, 0]
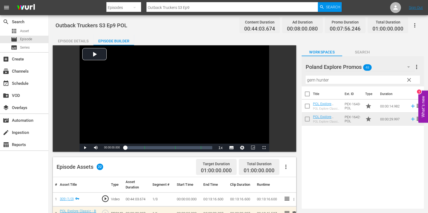
click at [207, 3] on input "Outback Truckers S3 Ep9" at bounding box center [231, 7] width 171 height 13
type input "Outback Truckers S3 Ep10"
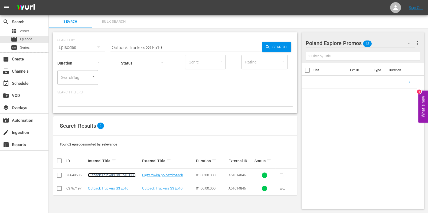
click at [109, 170] on link "Outback Truckers S3 Ep10 POL" at bounding box center [112, 175] width 48 height 4
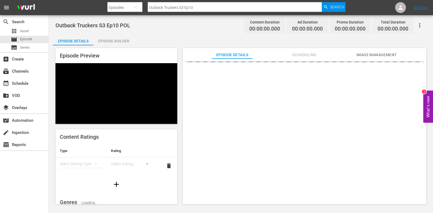
click at [108, 39] on div "Episode Builder" at bounding box center [113, 41] width 41 height 13
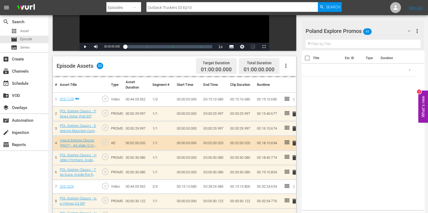
scroll to position [101, 0]
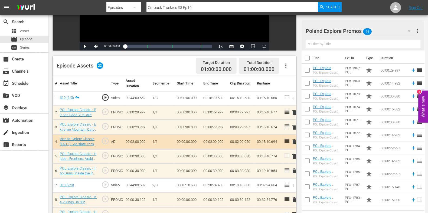
click at [320, 46] on input "text" at bounding box center [362, 44] width 115 height 9
click at [294, 113] on span "delete" at bounding box center [294, 113] width 6 height 6
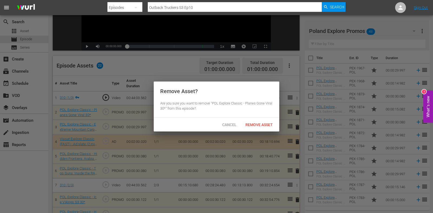
click at [263, 131] on div "Cancel Remove Asset" at bounding box center [216, 125] width 125 height 14
click at [261, 126] on span "Remove Asset" at bounding box center [259, 125] width 36 height 4
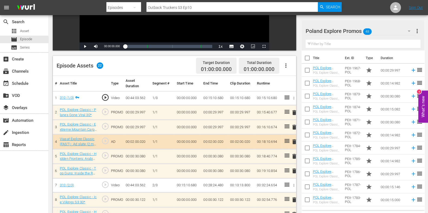
click at [319, 41] on input "text" at bounding box center [362, 44] width 115 height 9
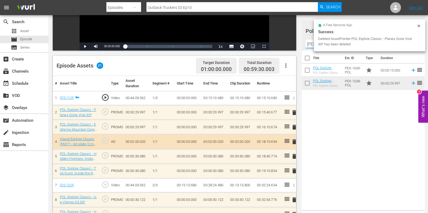
click at [331, 99] on div "Title Ext. ID Type Duration POL Explore Classic - [PERSON_NAME] Wreck Rescue S1…" at bounding box center [362, 130] width 123 height 158
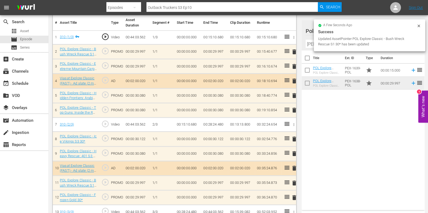
scroll to position [169, 0]
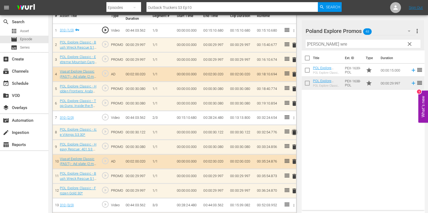
click at [294, 129] on span "delete" at bounding box center [294, 132] width 6 height 6
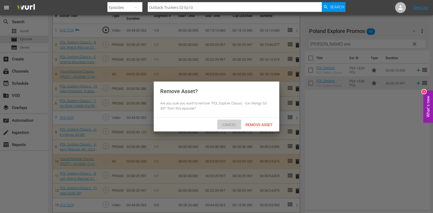
click at [222, 123] on span "Cancel" at bounding box center [229, 125] width 23 height 4
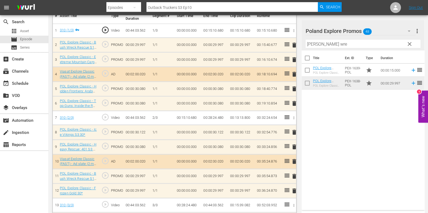
click at [317, 44] on input "[PERSON_NAME] wre" at bounding box center [362, 44] width 115 height 9
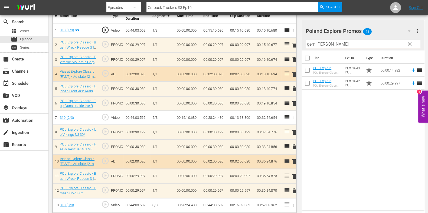
click at [323, 166] on div "Title Ext. ID Type Duration POL Explore Classic - Gem Hunters Down Under S2 15*…" at bounding box center [362, 130] width 123 height 158
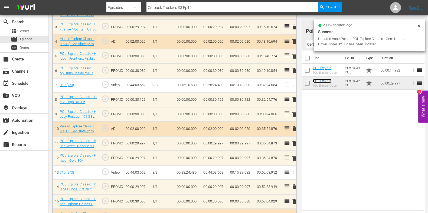
scroll to position [201, 0]
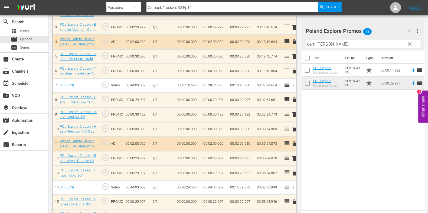
click at [293, 170] on span "delete" at bounding box center [294, 173] width 6 height 6
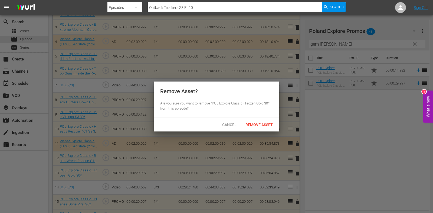
click at [258, 123] on span "Remove Asset" at bounding box center [259, 125] width 36 height 4
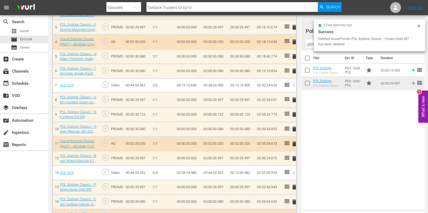
click at [293, 128] on span "delete" at bounding box center [294, 129] width 6 height 6
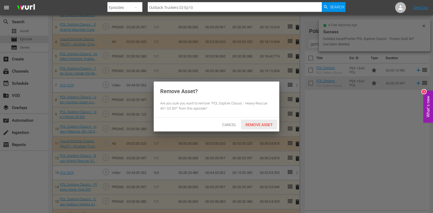
click at [270, 121] on div "Remove Asset" at bounding box center [259, 125] width 36 height 10
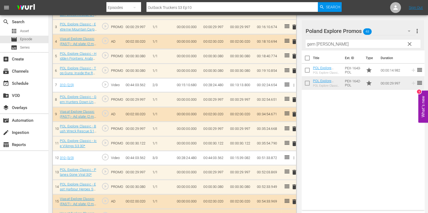
click at [313, 45] on input "gem [PERSON_NAME]" at bounding box center [362, 44] width 115 height 9
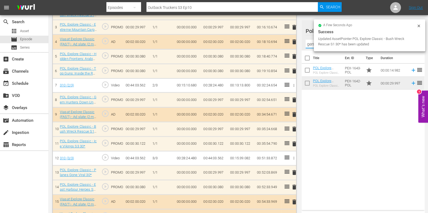
click at [313, 45] on input "gem [PERSON_NAME]" at bounding box center [362, 44] width 115 height 9
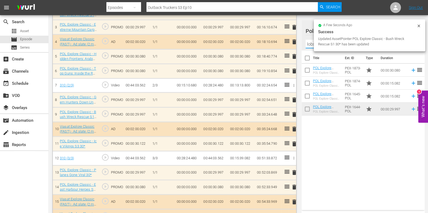
click at [346, 148] on div "Title Ext. ID Type Duration POL Explore Classic - Aussie Lobster Hunters S5 30*…" at bounding box center [362, 130] width 123 height 158
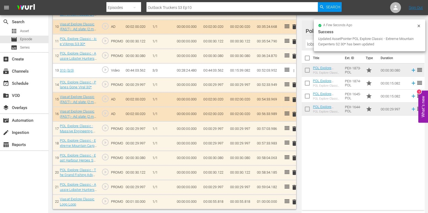
scroll to position [303, 0]
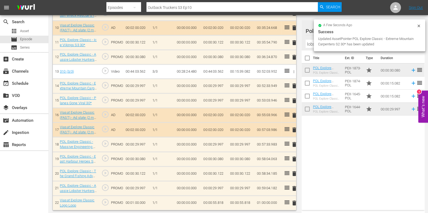
click at [310, 45] on input "lobster" at bounding box center [362, 44] width 115 height 9
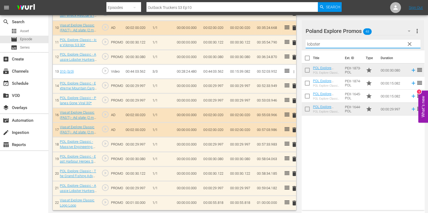
click at [310, 45] on input "lobster" at bounding box center [362, 44] width 115 height 9
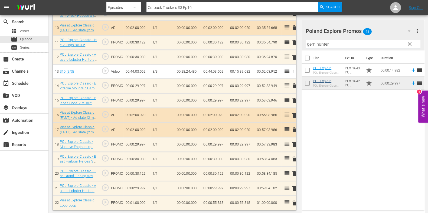
type input "gem hunter"
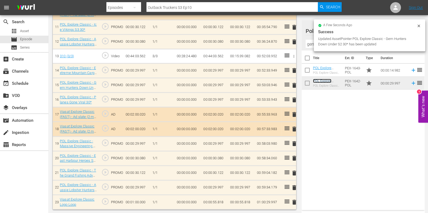
scroll to position [317, 0]
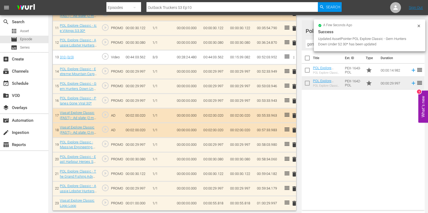
click at [295, 100] on span "delete" at bounding box center [294, 101] width 6 height 6
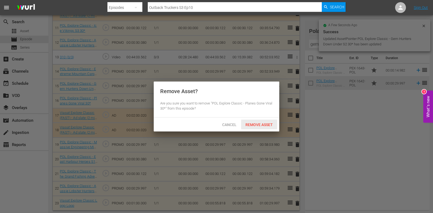
click at [261, 123] on span "Remove Asset" at bounding box center [259, 125] width 36 height 4
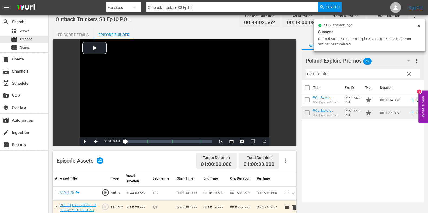
scroll to position [0, 0]
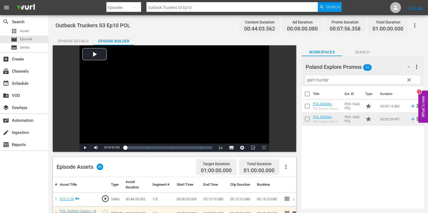
click at [204, 9] on input "Outback Truckers S3 Ep10" at bounding box center [231, 7] width 171 height 13
type input "Outback Truckers S3 Ep11"
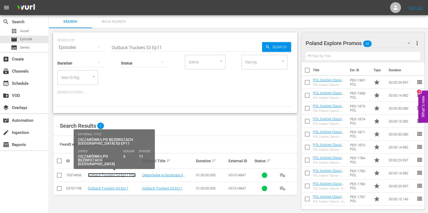
click at [110, 170] on link "Outback Truckers S3 Ep11 POL" at bounding box center [112, 175] width 48 height 4
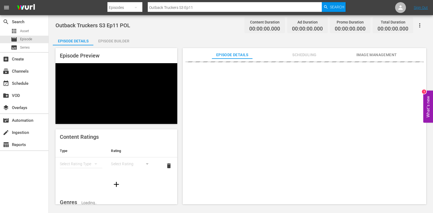
click at [107, 43] on div "Episode Builder" at bounding box center [113, 41] width 41 height 13
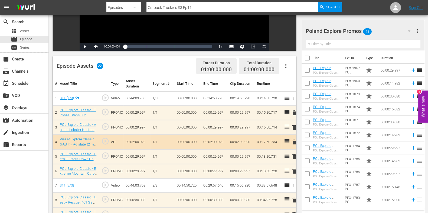
scroll to position [101, 0]
click at [329, 46] on input "text" at bounding box center [362, 44] width 115 height 9
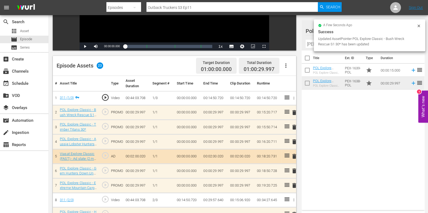
drag, startPoint x: 294, startPoint y: 128, endPoint x: 290, endPoint y: 127, distance: 3.5
click at [294, 127] on span "delete" at bounding box center [294, 127] width 6 height 6
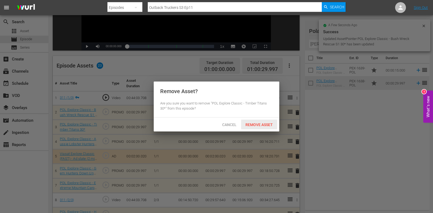
click at [264, 126] on span "Remove Asset" at bounding box center [259, 125] width 36 height 4
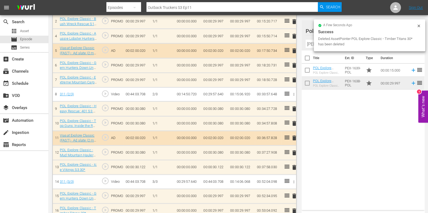
scroll to position [203, 0]
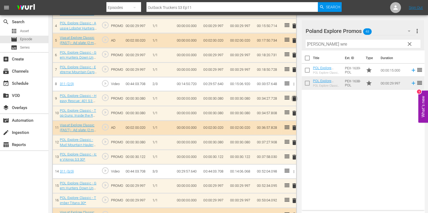
click at [293, 98] on span "delete" at bounding box center [294, 98] width 6 height 6
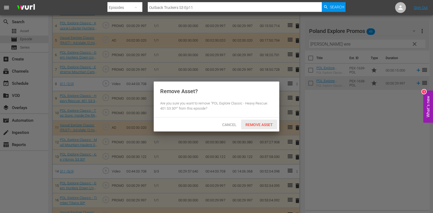
click at [267, 125] on span "Remove Asset" at bounding box center [259, 125] width 36 height 4
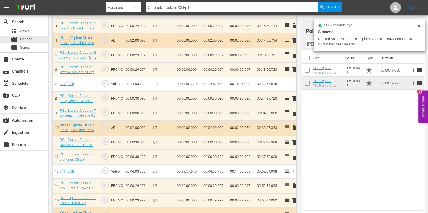
click at [309, 44] on input "[PERSON_NAME] wre" at bounding box center [362, 44] width 115 height 9
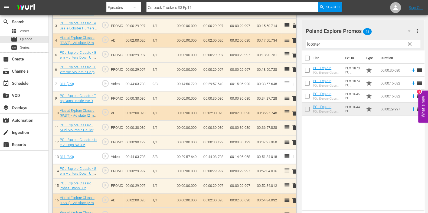
type input "lobster"
click at [326, 120] on div "Title Ext. ID Type Duration POL Explore Classic - Aussie Lobster Hunters S5 30*…" at bounding box center [362, 130] width 123 height 158
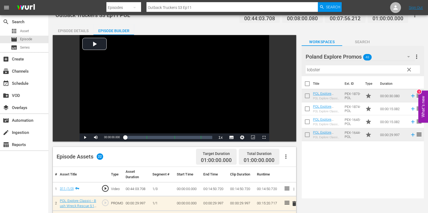
scroll to position [0, 0]
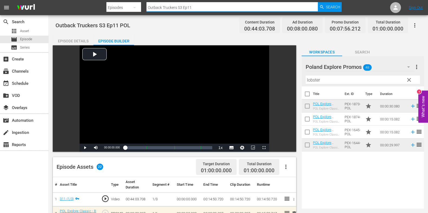
drag, startPoint x: 206, startPoint y: 10, endPoint x: 152, endPoint y: 16, distance: 53.6
paste input "[PERSON_NAME] Wreck Rescue S1E"
drag, startPoint x: 209, startPoint y: 7, endPoint x: 95, endPoint y: -2, distance: 114.8
click at [95, 0] on html "menu Search By Episodes Search ID, Title, Description, Keywords, or Category Ou…" at bounding box center [214, 106] width 428 height 213
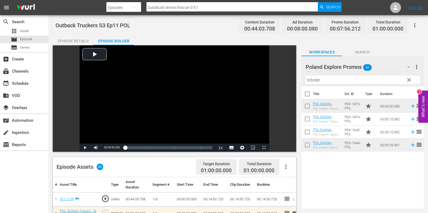
paste input "text"
type input "[PERSON_NAME] Wreck Rescue S1 ep"
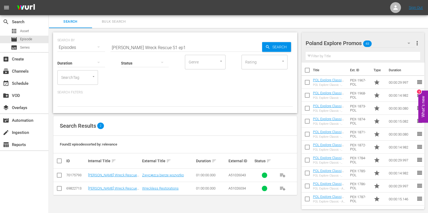
click at [168, 45] on input "[PERSON_NAME] Wreck Rescue S1 ep1" at bounding box center [185, 47] width 151 height 13
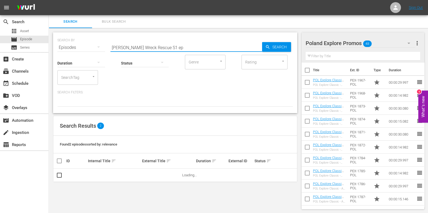
type input "[PERSON_NAME] Wreck Rescue S1 ep1"
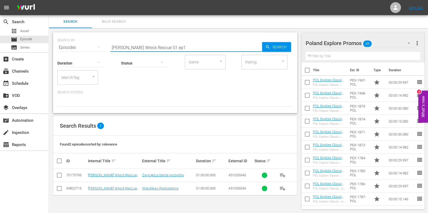
drag, startPoint x: 173, startPoint y: 47, endPoint x: 98, endPoint y: 45, distance: 74.9
click at [98, 45] on div "SEARCH BY Search By Episodes Search ID, Title, Description, Keywords, or Catego…" at bounding box center [174, 44] width 235 height 19
click at [131, 170] on link "[PERSON_NAME] Wreck Rescue S1 Ep1 POL" at bounding box center [112, 191] width 49 height 8
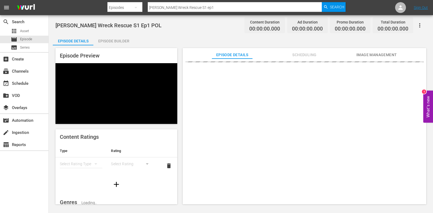
click at [115, 35] on div "Episode Builder" at bounding box center [113, 41] width 41 height 13
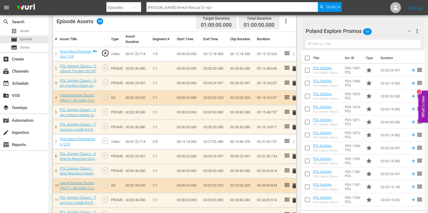
scroll to position [135, 0]
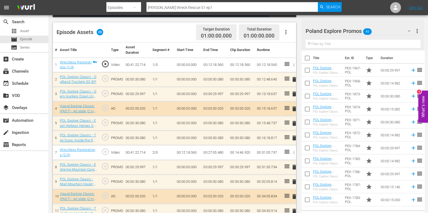
click at [294, 170] on span "delete" at bounding box center [294, 182] width 6 height 6
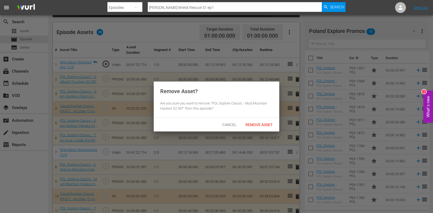
click at [260, 124] on span "Remove Asset" at bounding box center [259, 125] width 36 height 4
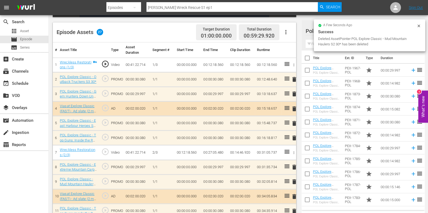
click at [314, 42] on div "a few seconds ago Success Deleted AssetPointer POL Explore Classic - Mud Mounta…" at bounding box center [368, 35] width 111 height 32
click at [312, 44] on input "text" at bounding box center [362, 44] width 115 height 9
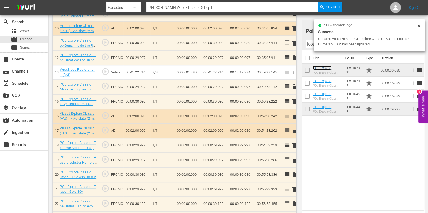
scroll to position [303, 0]
click at [292, 100] on span "delete" at bounding box center [294, 102] width 6 height 6
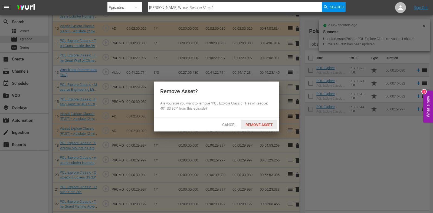
click at [266, 123] on span "Remove Asset" at bounding box center [259, 125] width 36 height 4
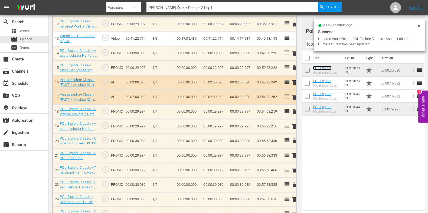
scroll to position [337, 0]
click at [294, 127] on span "delete" at bounding box center [294, 127] width 6 height 6
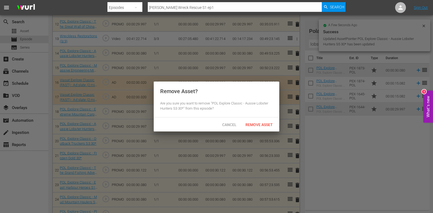
click at [262, 118] on div "Cancel Remove Asset" at bounding box center [216, 125] width 125 height 14
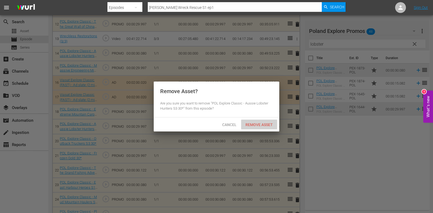
click at [261, 125] on span "Remove Asset" at bounding box center [259, 125] width 36 height 4
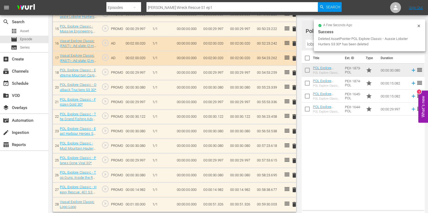
scroll to position [377, 0]
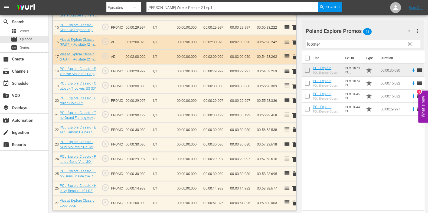
click at [314, 42] on input "lobster" at bounding box center [362, 44] width 115 height 9
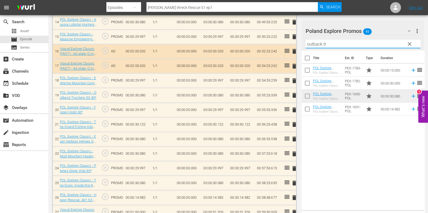
scroll to position [343, 0]
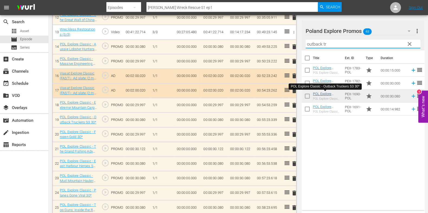
type input "outback tr"
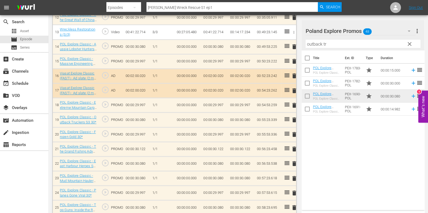
click at [346, 46] on span "clear" at bounding box center [409, 44] width 6 height 6
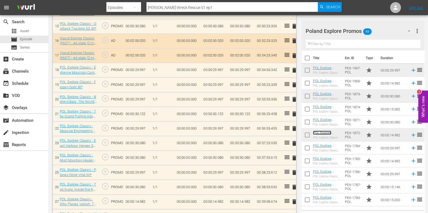
scroll to position [406, 0]
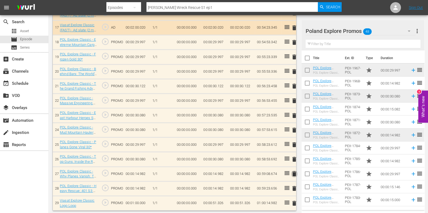
click at [293, 170] on span "delete" at bounding box center [294, 174] width 6 height 6
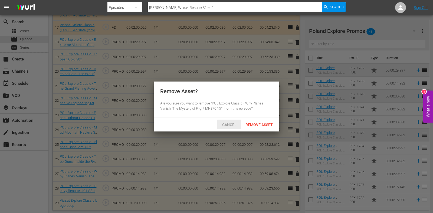
click at [228, 121] on div "Cancel" at bounding box center [229, 125] width 24 height 10
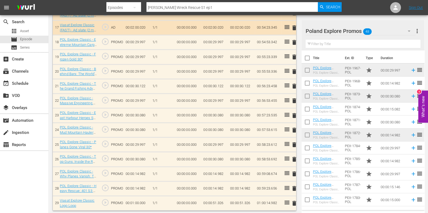
click at [296, 170] on span "delete" at bounding box center [294, 189] width 6 height 6
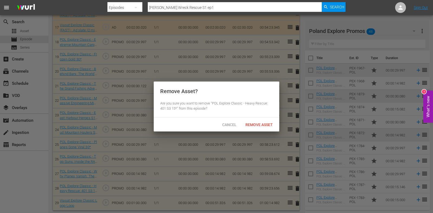
click at [262, 128] on div "Remove Asset" at bounding box center [259, 125] width 36 height 10
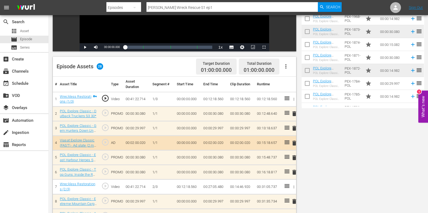
scroll to position [0, 0]
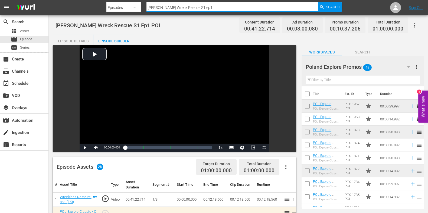
click at [201, 6] on input "[PERSON_NAME] Wreck Rescue S1 ep1" at bounding box center [231, 7] width 171 height 13
type input "[PERSON_NAME] Wreck Rescue S1 ep2"
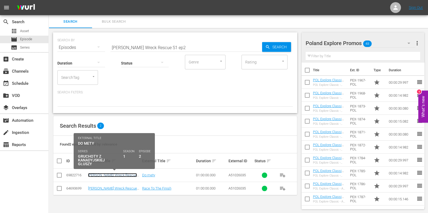
click at [107, 170] on link "[PERSON_NAME] Wreck Rescue S1 Ep2 POL" at bounding box center [112, 177] width 49 height 8
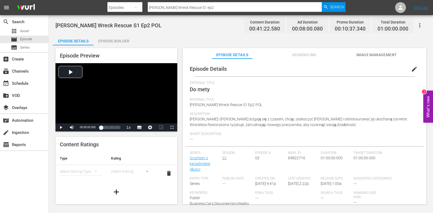
click at [115, 43] on div "Episode Builder" at bounding box center [113, 41] width 41 height 13
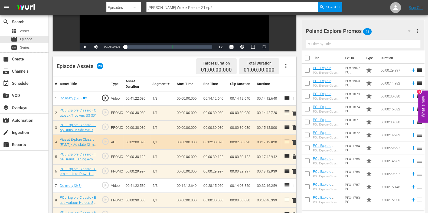
scroll to position [101, 0]
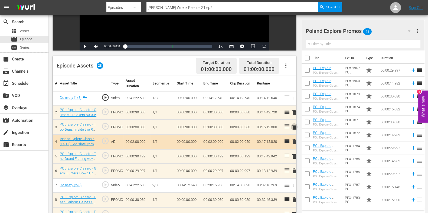
click at [293, 125] on span "delete" at bounding box center [294, 127] width 6 height 6
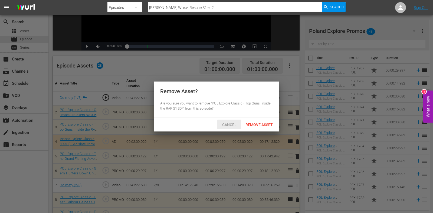
click at [226, 122] on div "Cancel" at bounding box center [229, 125] width 24 height 10
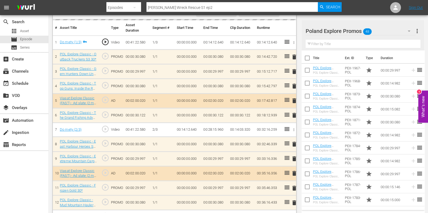
scroll to position [169, 0]
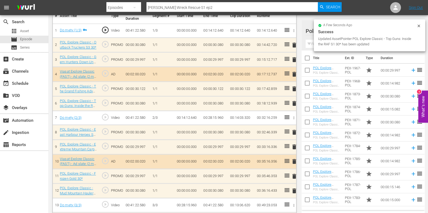
click at [312, 42] on input "text" at bounding box center [362, 44] width 115 height 9
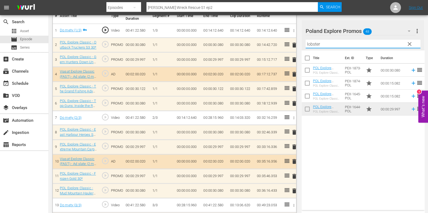
type input "lobster"
click at [316, 162] on div "Title Ext. ID Type Duration POL Explore Classic - Aussie Lobster Hunters S5 30*…" at bounding box center [362, 130] width 123 height 158
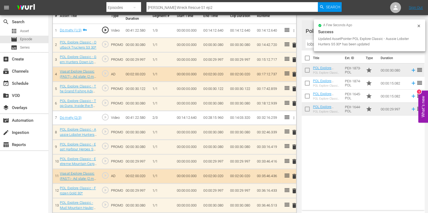
click at [292, 145] on span "delete" at bounding box center [294, 147] width 6 height 6
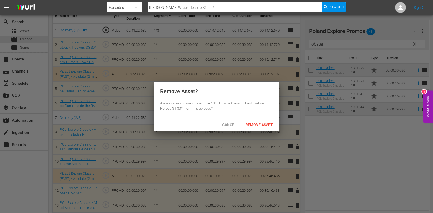
click at [257, 123] on span "Remove Asset" at bounding box center [259, 125] width 36 height 4
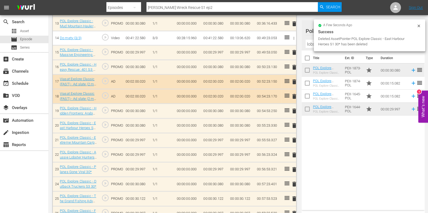
scroll to position [338, 0]
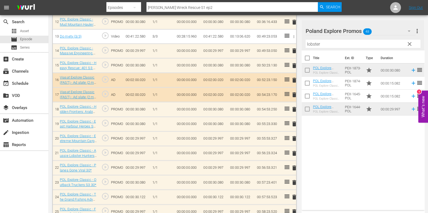
click at [295, 63] on span "delete" at bounding box center [294, 65] width 6 height 6
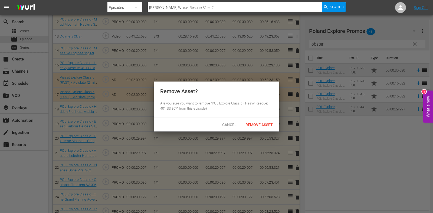
click at [262, 113] on div "Remove Asset? Are you sure you want to remove "POL Explore Classic - Heavy Resc…" at bounding box center [216, 100] width 125 height 36
click at [263, 118] on div "Cancel Remove Asset" at bounding box center [216, 125] width 125 height 14
click at [264, 121] on div "Remove Asset" at bounding box center [259, 125] width 36 height 10
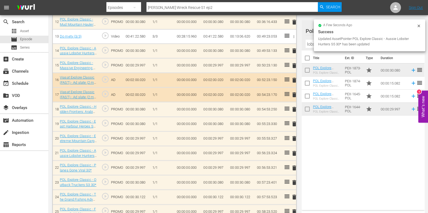
click at [292, 152] on span "delete" at bounding box center [294, 153] width 6 height 6
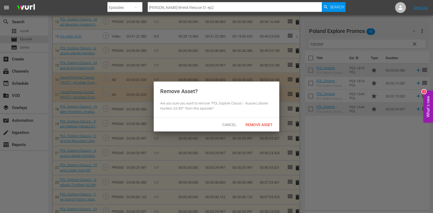
click at [260, 122] on div "Remove Asset" at bounding box center [259, 125] width 36 height 10
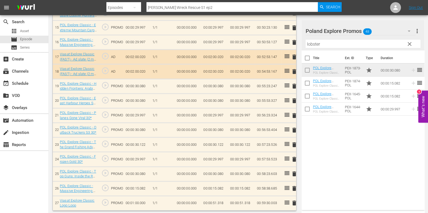
scroll to position [376, 0]
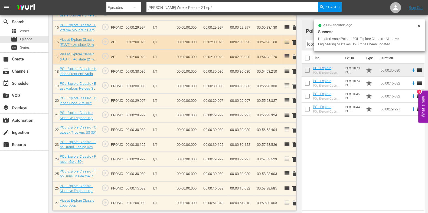
click at [346, 26] on button "more_vert" at bounding box center [416, 31] width 6 height 13
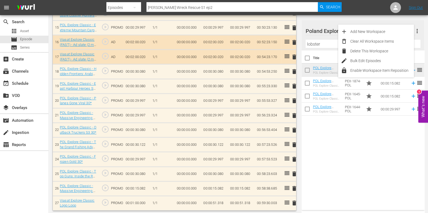
click at [346, 147] on div "Title Ext. ID Type Duration POL Explore Classic - Aussie Lobster Hunters S5 30*…" at bounding box center [362, 130] width 123 height 158
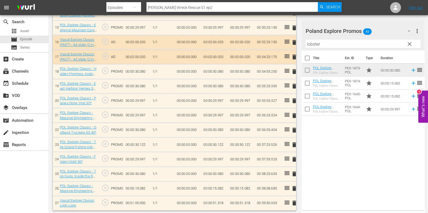
click at [346, 40] on button "clear" at bounding box center [409, 43] width 9 height 9
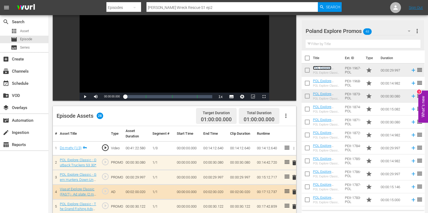
scroll to position [0, 0]
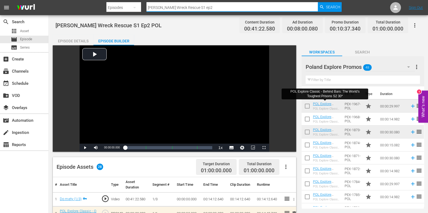
click at [231, 4] on input "[PERSON_NAME] Wreck Rescue S1 ep2" at bounding box center [231, 7] width 171 height 13
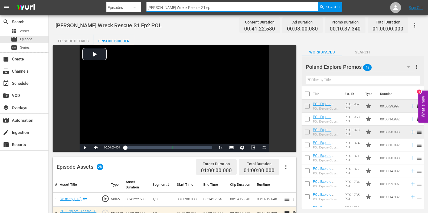
type input "[PERSON_NAME] Wreck Rescue S1 ep3"
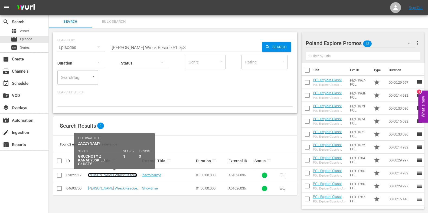
click at [115, 170] on link "[PERSON_NAME] Wreck Rescue S1 Ep3 POL" at bounding box center [112, 177] width 49 height 8
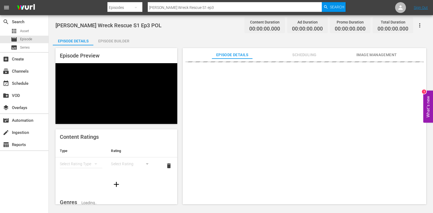
click at [128, 39] on div "Episode Builder" at bounding box center [113, 41] width 41 height 13
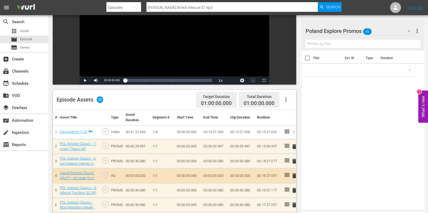
scroll to position [135, 0]
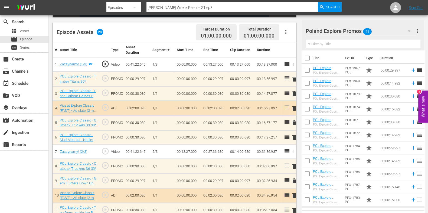
click at [295, 78] on span "delete" at bounding box center [294, 79] width 6 height 6
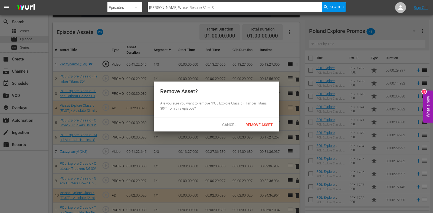
click at [273, 116] on div "Remove Asset? Are you sure you want to remove "POL Explore Classic - Timber Tit…" at bounding box center [216, 100] width 125 height 36
click at [272, 123] on span "Remove Asset" at bounding box center [259, 125] width 36 height 4
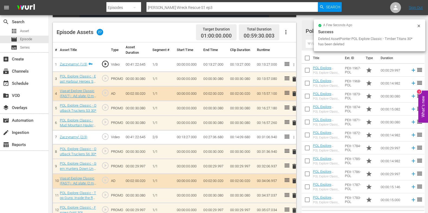
click at [312, 44] on input "text" at bounding box center [362, 44] width 115 height 9
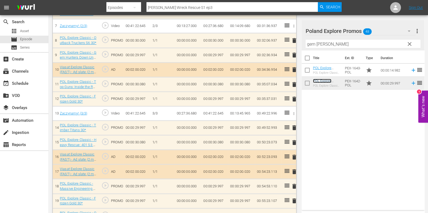
scroll to position [270, 0]
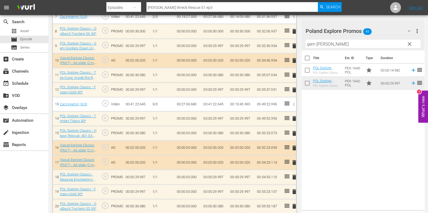
click at [294, 132] on span "delete" at bounding box center [294, 133] width 6 height 6
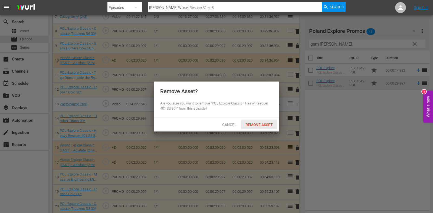
click at [260, 126] on span "Remove Asset" at bounding box center [259, 125] width 36 height 4
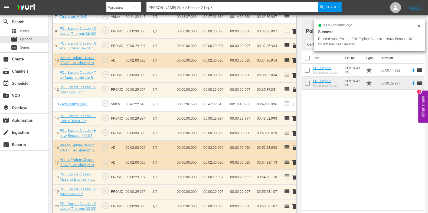
click at [307, 40] on input "gem [PERSON_NAME]" at bounding box center [362, 44] width 115 height 9
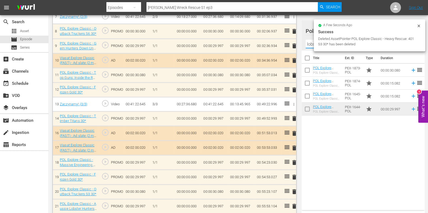
type input "lobster"
click at [346, 143] on div "Title Ext. ID Type Duration POL Explore Classic - Aussie Lobster Hunters S5 30*…" at bounding box center [362, 130] width 123 height 158
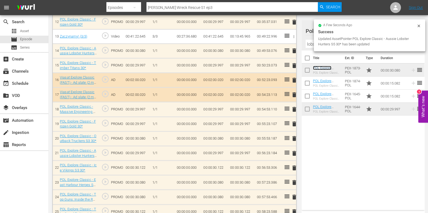
scroll to position [338, 0]
click at [294, 153] on span "delete" at bounding box center [294, 153] width 6 height 6
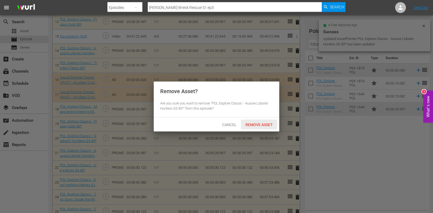
click at [255, 123] on span "Remove Asset" at bounding box center [259, 125] width 36 height 4
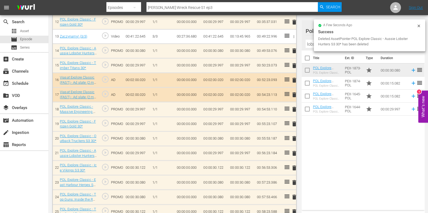
click at [346, 28] on icon at bounding box center [418, 26] width 4 height 4
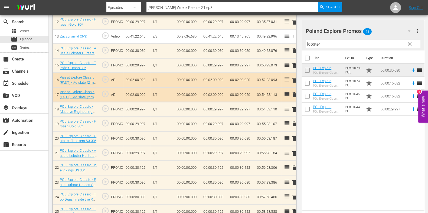
click at [346, 45] on span "clear" at bounding box center [409, 44] width 6 height 6
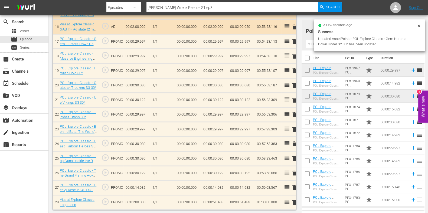
scroll to position [390, 0]
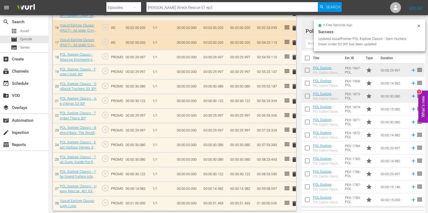
click at [293, 170] on span "delete" at bounding box center [294, 189] width 6 height 6
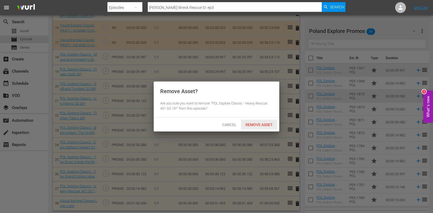
drag, startPoint x: 270, startPoint y: 128, endPoint x: 273, endPoint y: 120, distance: 8.0
click at [270, 128] on div "Remove Asset" at bounding box center [259, 125] width 36 height 10
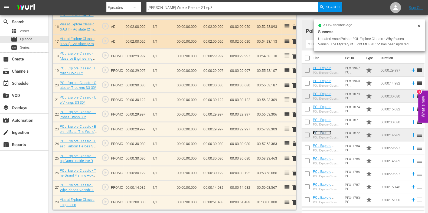
scroll to position [0, 0]
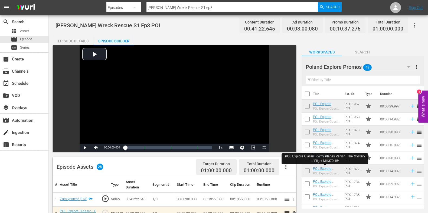
click at [193, 11] on input "[PERSON_NAME] Wreck Rescue S1 ep3" at bounding box center [231, 7] width 171 height 13
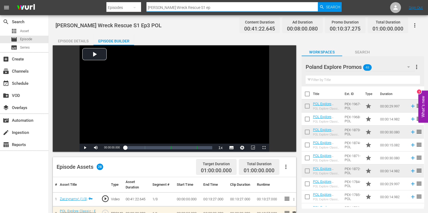
type input "[PERSON_NAME] Wreck Rescue S1 ep4"
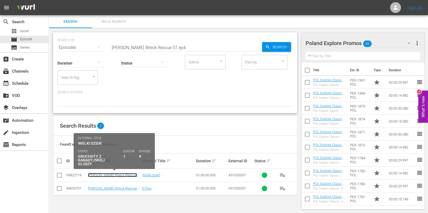
click at [125, 170] on link "[PERSON_NAME] Wreck Rescue S1 Ep4 POL" at bounding box center [112, 177] width 49 height 8
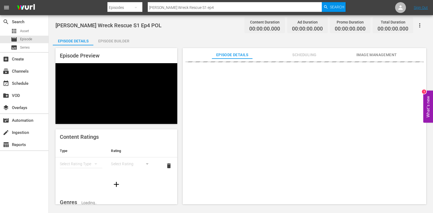
click at [122, 45] on div "Episode Preview Content Ratings Type Rating Select Rating Type Select Rating de…" at bounding box center [241, 127] width 376 height 164
click at [121, 43] on div "Episode Builder" at bounding box center [113, 41] width 41 height 13
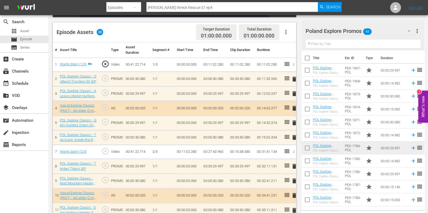
scroll to position [169, 0]
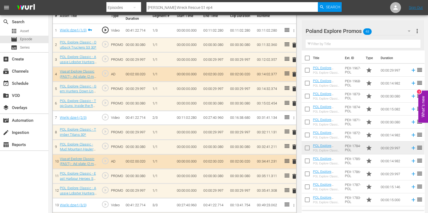
click at [293, 131] on span "delete" at bounding box center [294, 132] width 6 height 6
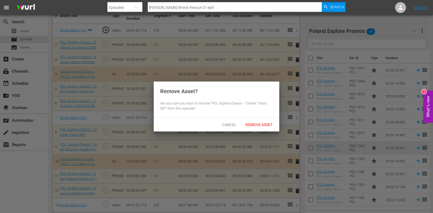
click at [264, 125] on span "Remove Asset" at bounding box center [259, 125] width 36 height 4
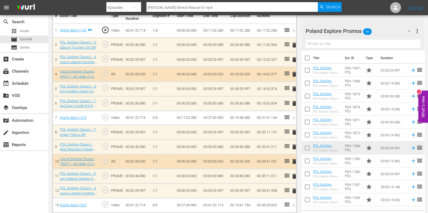
click at [324, 42] on input "text" at bounding box center [362, 44] width 115 height 9
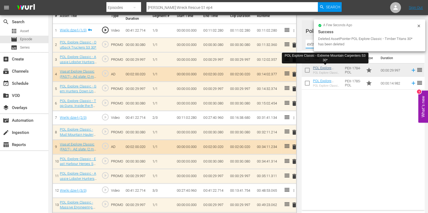
type input "extre"
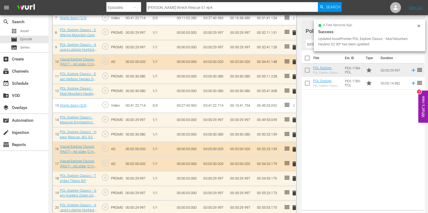
scroll to position [270, 0]
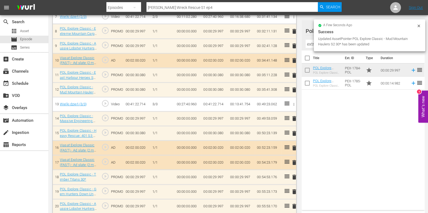
click at [293, 133] on span "delete" at bounding box center [294, 133] width 6 height 6
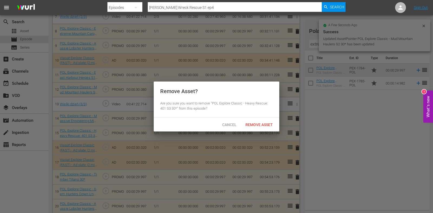
click at [256, 120] on div "Cancel Remove Asset" at bounding box center [216, 125] width 125 height 14
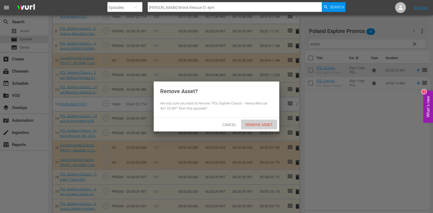
click at [256, 124] on span "Remove Asset" at bounding box center [259, 125] width 36 height 4
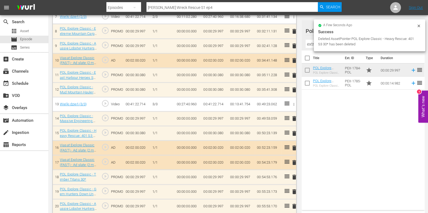
click at [346, 26] on div "a few seconds ago" at bounding box center [367, 26] width 98 height 4
click at [346, 28] on icon at bounding box center [418, 26] width 4 height 4
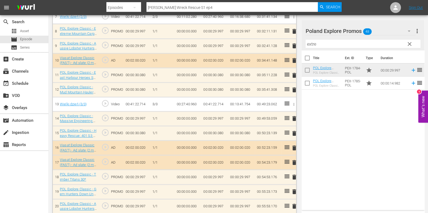
click at [346, 43] on span "clear" at bounding box center [409, 44] width 6 height 6
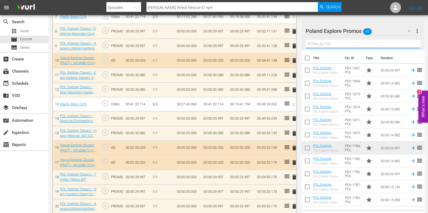
click at [346, 45] on input "text" at bounding box center [362, 44] width 115 height 9
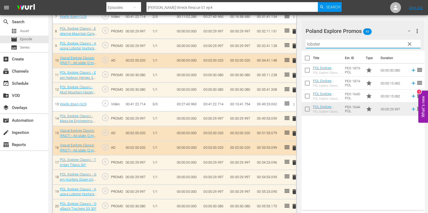
type input "lobster"
click at [346, 135] on div "Title Ext. ID Type Duration POL Explore Classic - Aussie Lobster Hunters S5 30*…" at bounding box center [362, 130] width 123 height 158
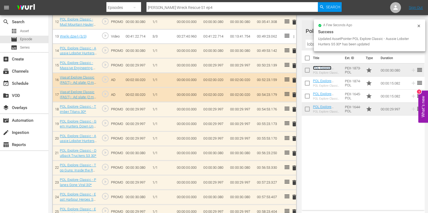
scroll to position [338, 0]
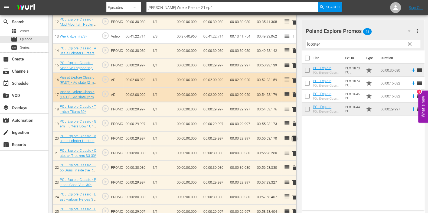
click at [292, 140] on span "delete" at bounding box center [294, 138] width 6 height 6
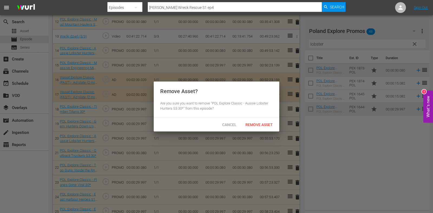
click at [262, 124] on span "Remove Asset" at bounding box center [259, 125] width 36 height 4
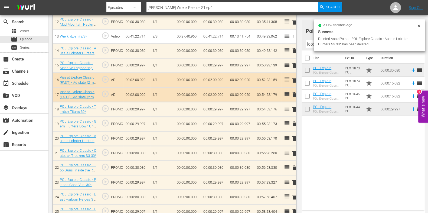
click at [346, 25] on icon at bounding box center [418, 26] width 4 height 4
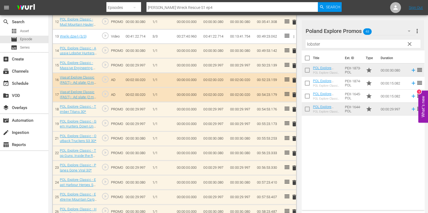
click at [346, 45] on span "clear" at bounding box center [409, 44] width 6 height 6
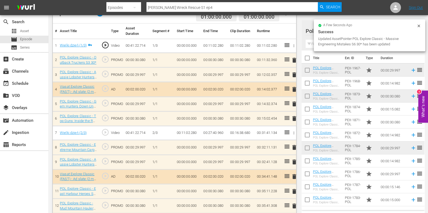
scroll to position [0, 0]
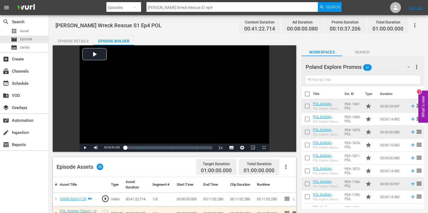
click at [219, 4] on input "[PERSON_NAME] Wreck Rescue S1 ep4" at bounding box center [231, 7] width 171 height 13
type input "[PERSON_NAME] Wreck Rescue S1 ep5"
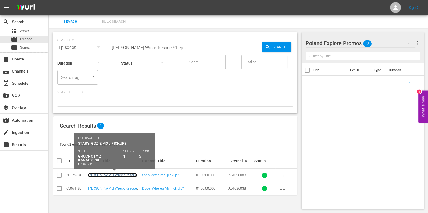
click at [121, 170] on link "[PERSON_NAME] Wreck Rescue S1 Ep5 POL" at bounding box center [112, 177] width 49 height 8
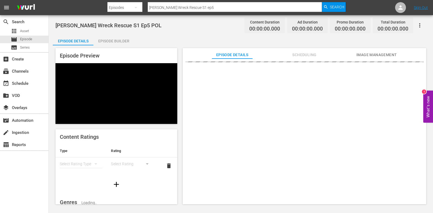
click at [100, 38] on div "Episode Builder" at bounding box center [113, 41] width 41 height 13
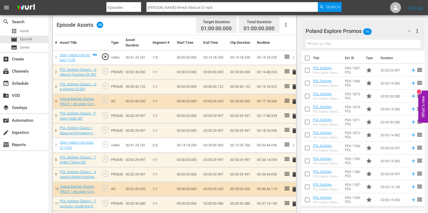
scroll to position [176, 0]
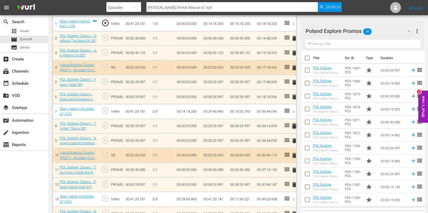
click at [295, 126] on span "delete" at bounding box center [294, 126] width 6 height 6
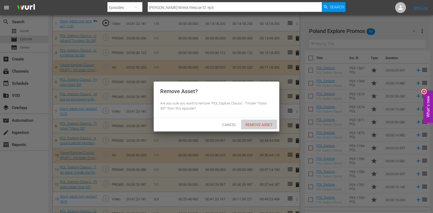
click at [266, 124] on span "Remove Asset" at bounding box center [259, 125] width 36 height 4
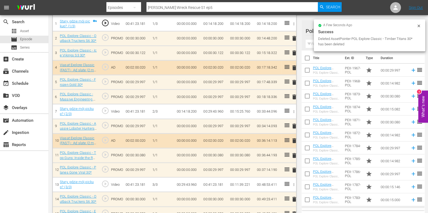
click at [313, 43] on input "text" at bounding box center [362, 44] width 115 height 9
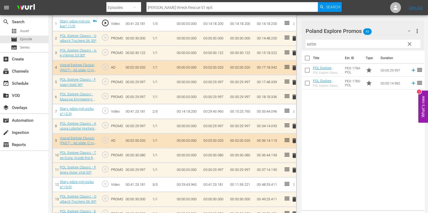
click at [334, 115] on div "Title Ext. ID Type Duration POL Explore Classic - Extreme Mountain Carpenters S…" at bounding box center [362, 130] width 123 height 158
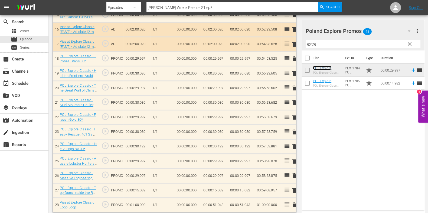
scroll to position [392, 0]
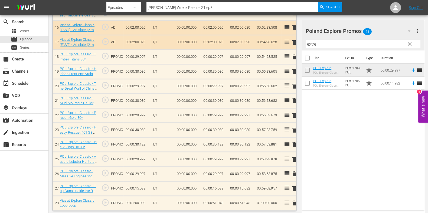
click at [294, 130] on span "delete" at bounding box center [294, 130] width 6 height 6
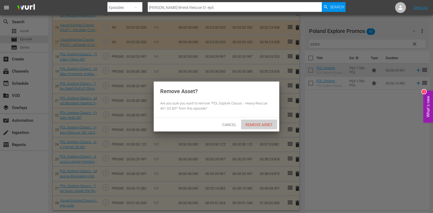
click at [262, 123] on span "Remove Asset" at bounding box center [259, 125] width 36 height 4
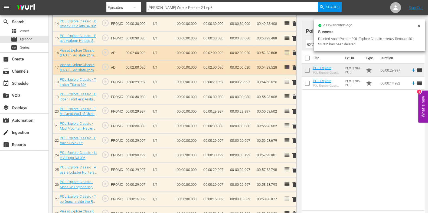
scroll to position [377, 0]
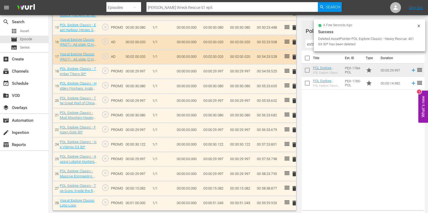
click at [311, 42] on input "extre" at bounding box center [362, 44] width 115 height 9
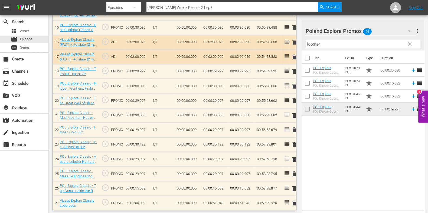
drag, startPoint x: 385, startPoint y: 190, endPoint x: 377, endPoint y: 172, distance: 19.6
click at [346, 170] on div "Title Ext. ID Type Duration POL Explore Classic - Aussie Lobster Hunters S5 30*…" at bounding box center [362, 130] width 123 height 158
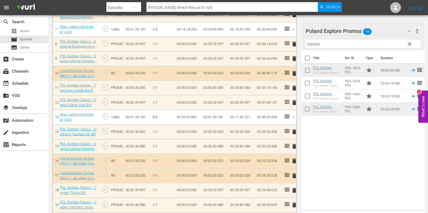
scroll to position [257, 0]
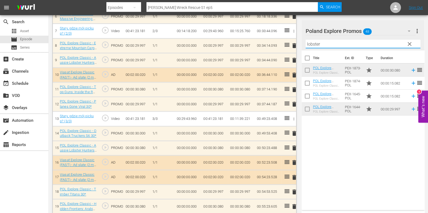
drag, startPoint x: 318, startPoint y: 40, endPoint x: 288, endPoint y: 42, distance: 29.6
click at [288, 42] on div "Video Player is loading. Play Video Play Mute Current Time 00:00:00.000 / Durat…" at bounding box center [238, 67] width 371 height 557
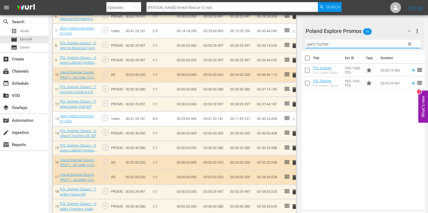
type input "gem hunter"
click at [322, 134] on div "Title Ext. ID Type Duration POL Explore Classic - Gem Hunters Down Under S2 15*…" at bounding box center [362, 130] width 123 height 158
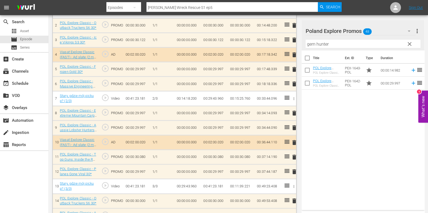
scroll to position [155, 0]
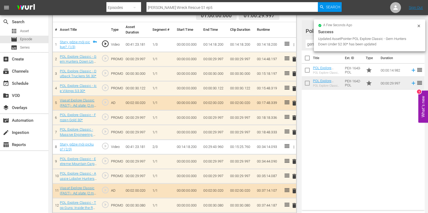
click at [294, 118] on span "delete" at bounding box center [294, 118] width 6 height 6
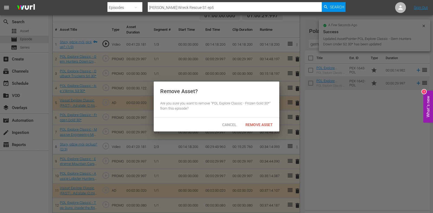
click at [254, 122] on div "Remove Asset" at bounding box center [259, 125] width 36 height 10
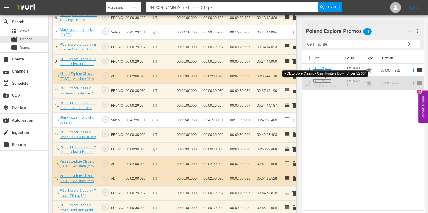
scroll to position [257, 0]
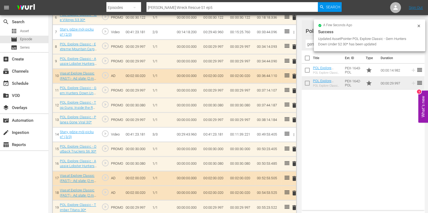
click at [292, 118] on div "delete" at bounding box center [292, 120] width 3 height 8
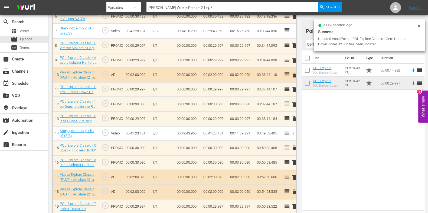
scroll to position [255, 0]
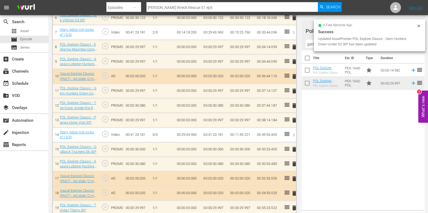
click at [293, 120] on span "delete" at bounding box center [294, 120] width 6 height 6
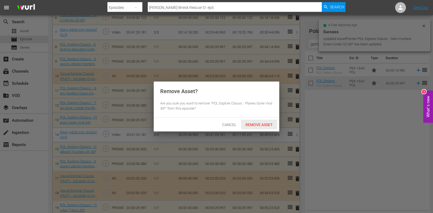
click at [269, 124] on span "Remove Asset" at bounding box center [259, 125] width 36 height 4
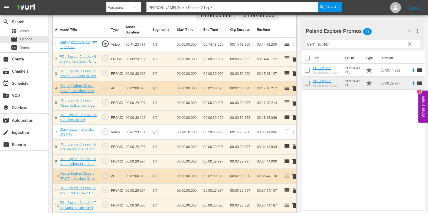
scroll to position [0, 0]
